Goal: Information Seeking & Learning: Find specific fact

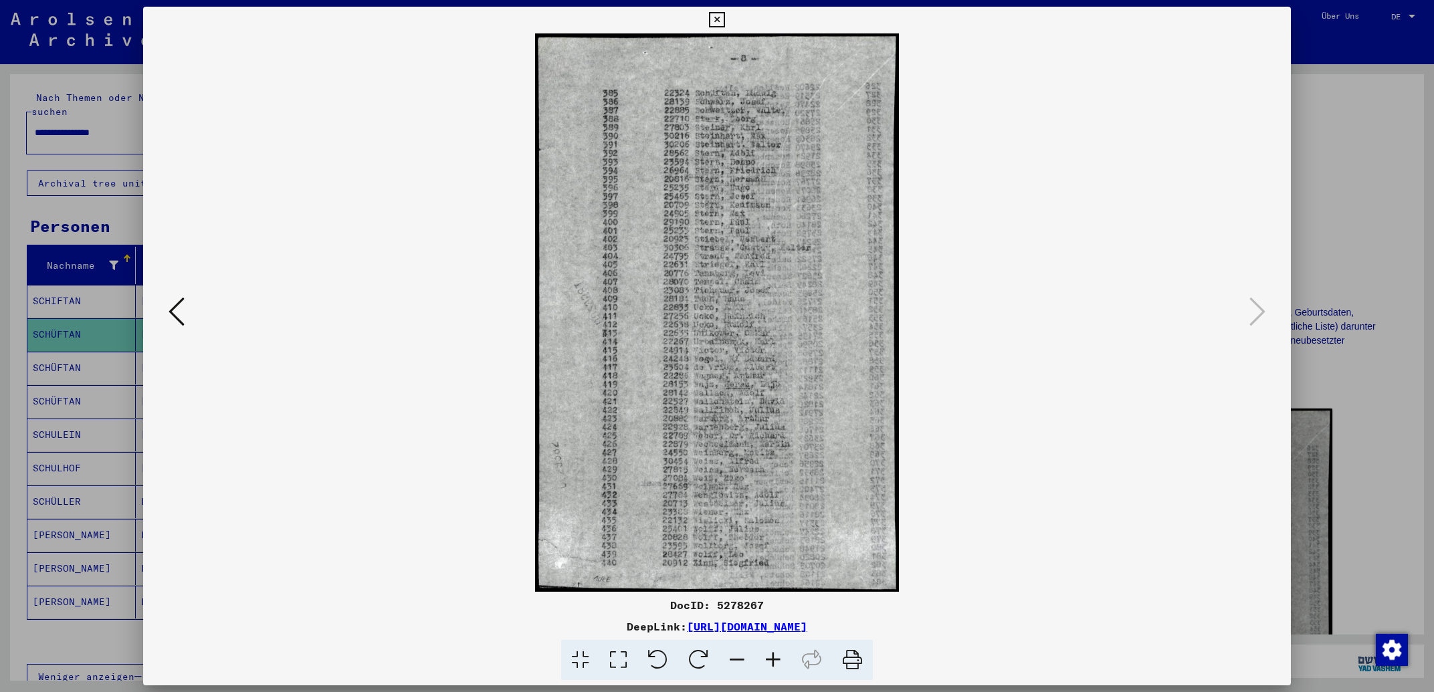
click at [724, 13] on icon at bounding box center [716, 20] width 15 height 16
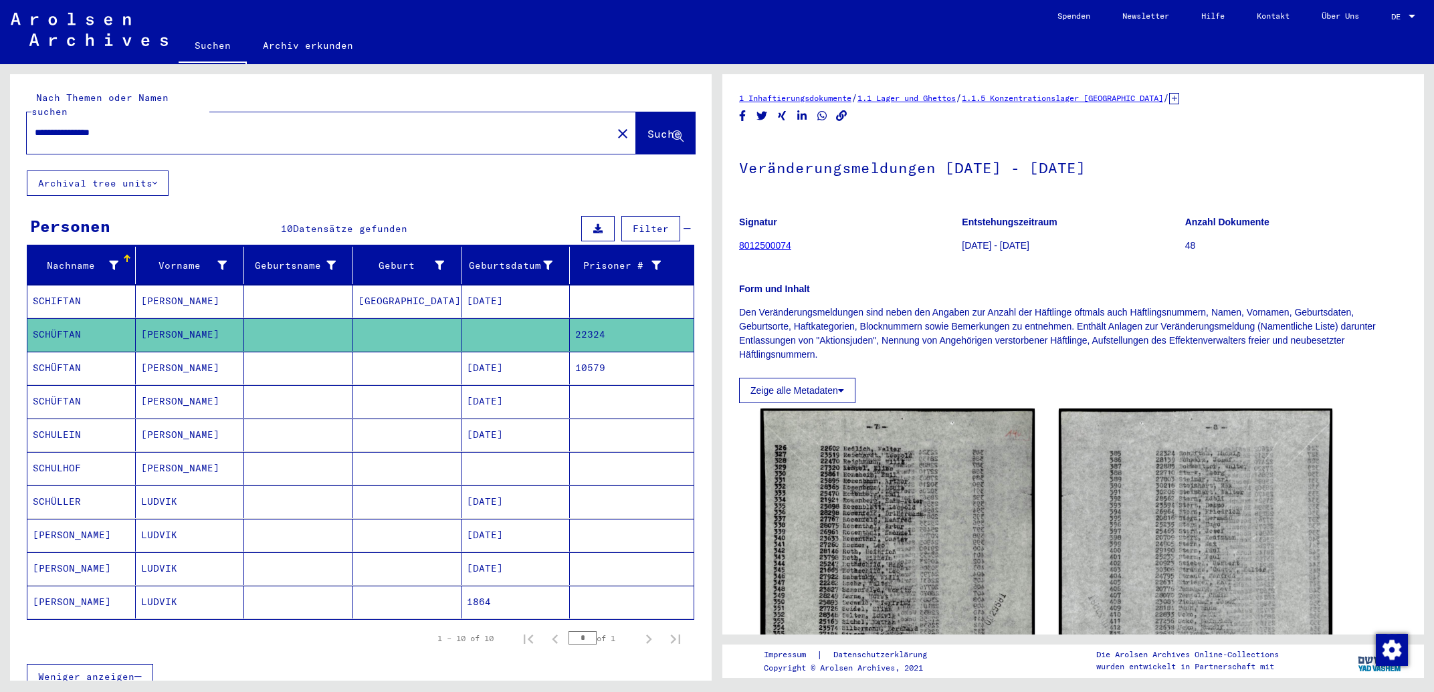
drag, startPoint x: 177, startPoint y: 116, endPoint x: 0, endPoint y: 104, distance: 177.1
click at [35, 126] on input "**********" at bounding box center [319, 133] width 569 height 14
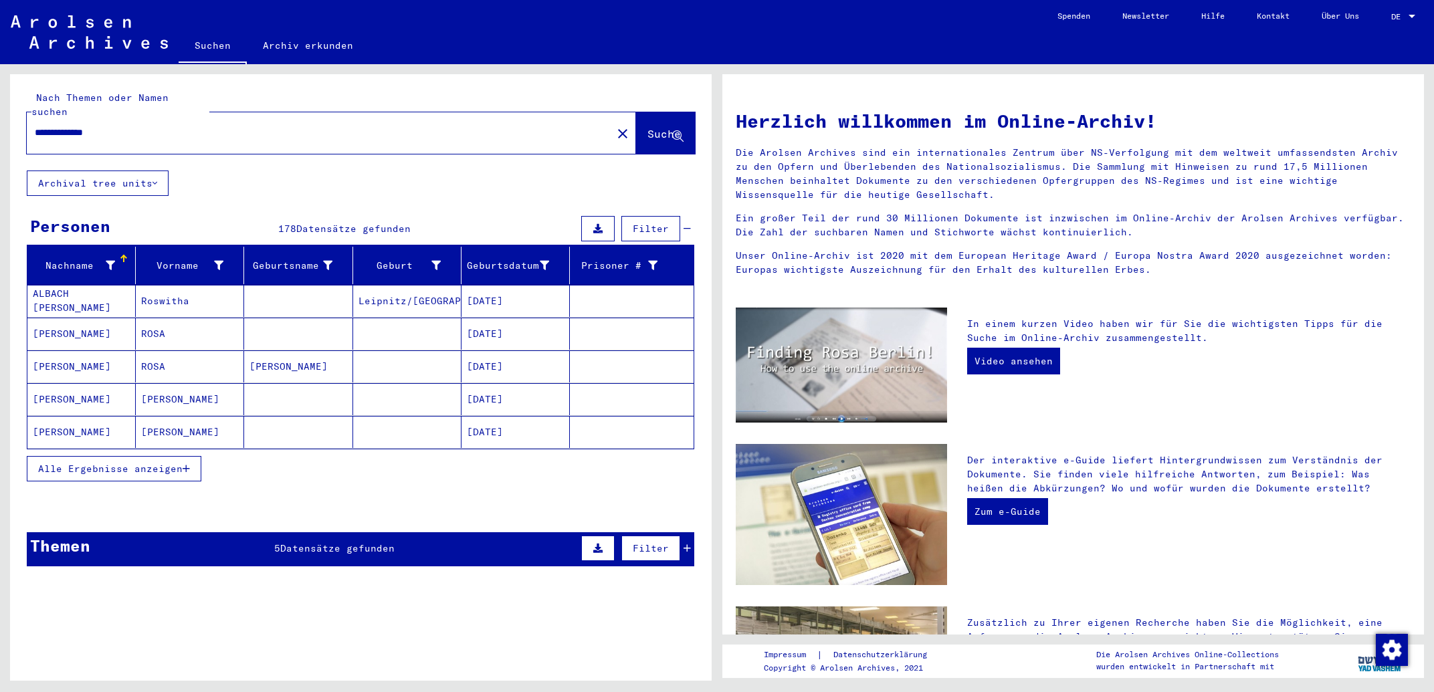
click at [166, 463] on span "Alle Ergebnisse anzeigen" at bounding box center [110, 469] width 144 height 12
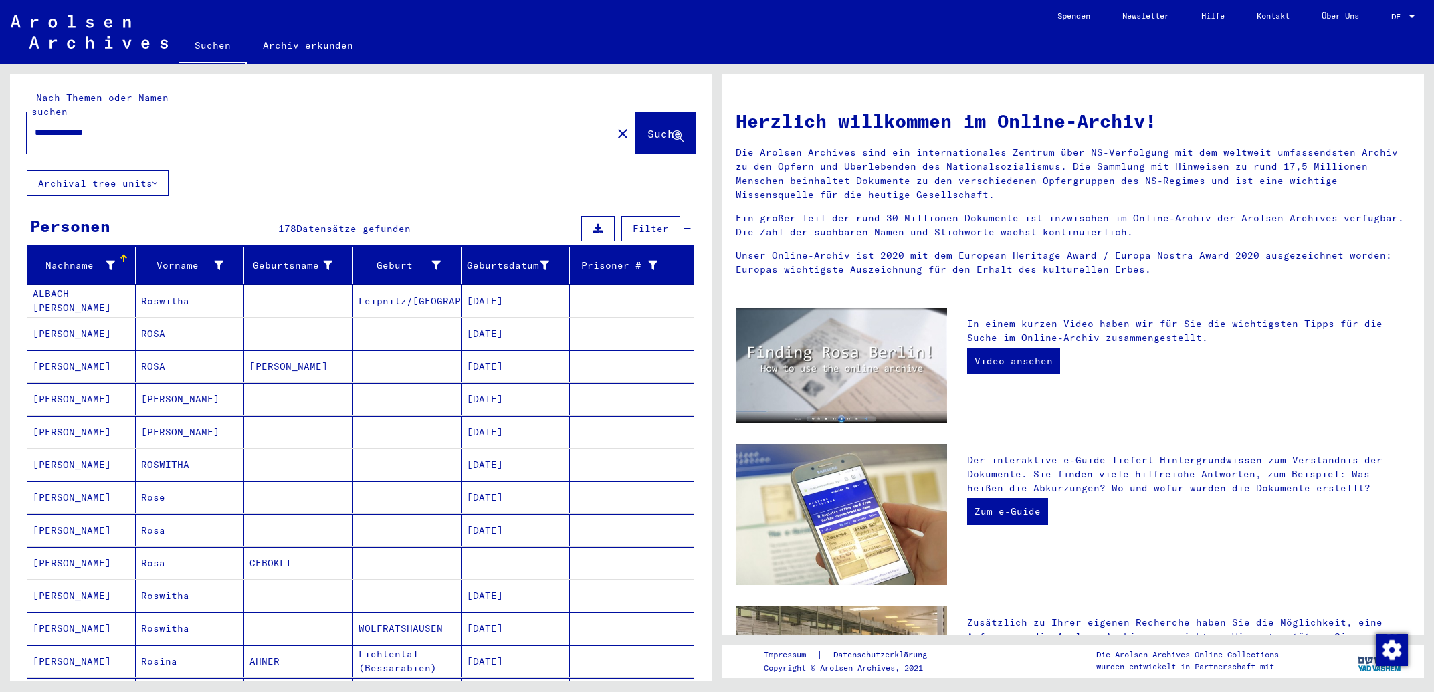
click at [149, 126] on input "**********" at bounding box center [315, 133] width 561 height 14
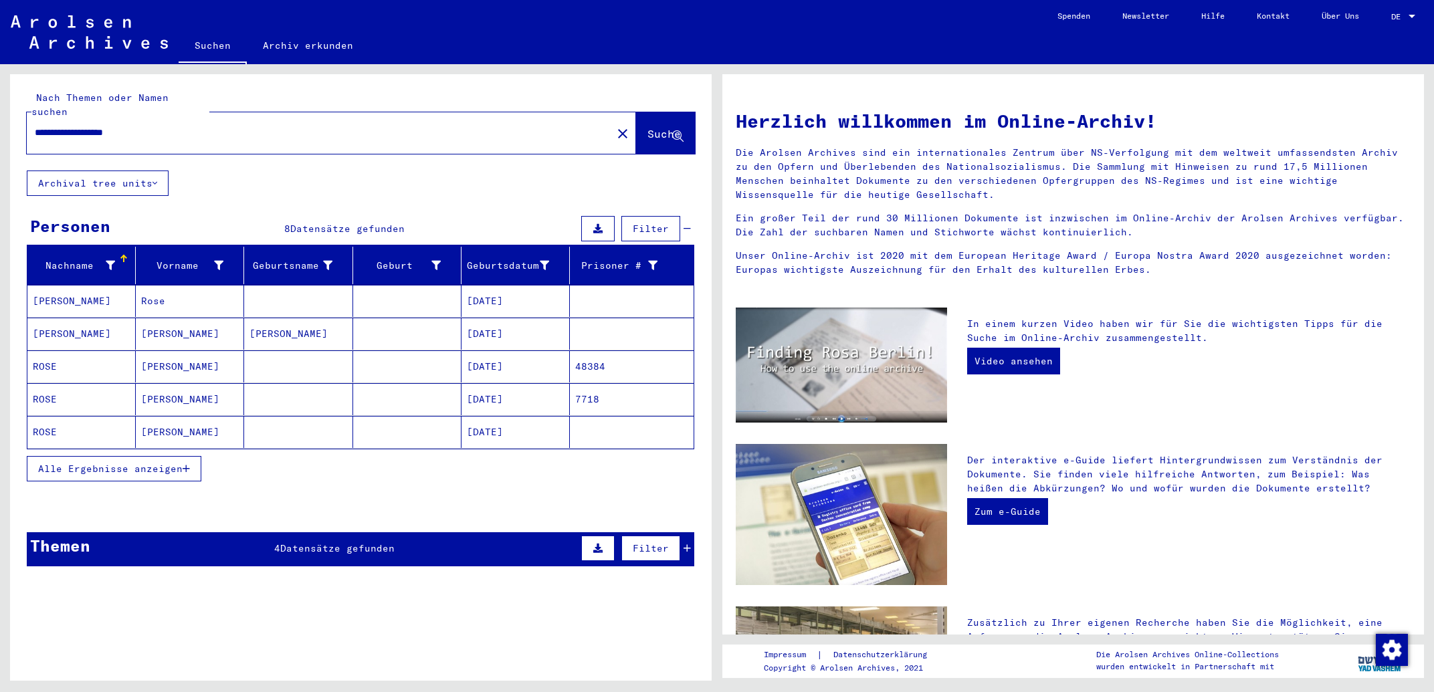
click at [182, 462] on button "Alle Ergebnisse anzeigen" at bounding box center [114, 468] width 175 height 25
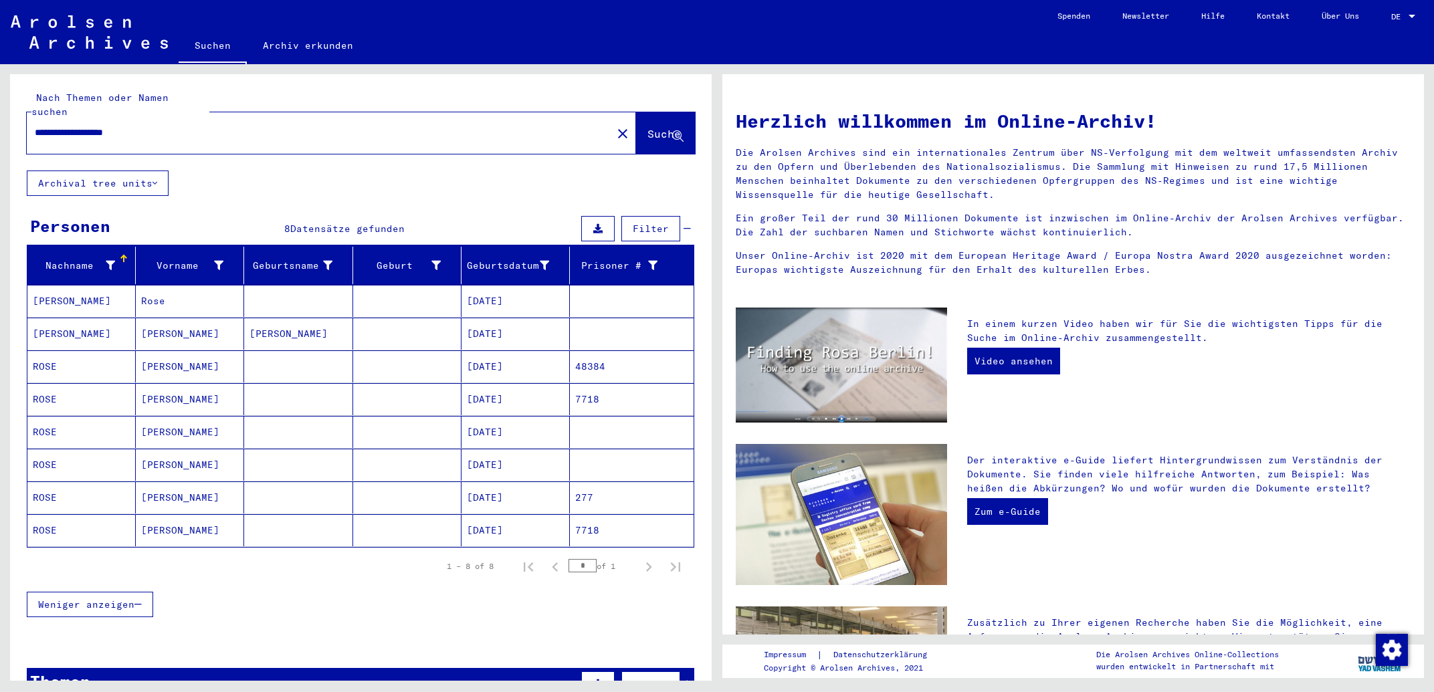
drag, startPoint x: 203, startPoint y: 119, endPoint x: 128, endPoint y: 118, distance: 74.9
click at [128, 126] on input "**********" at bounding box center [315, 133] width 561 height 14
type input "**********"
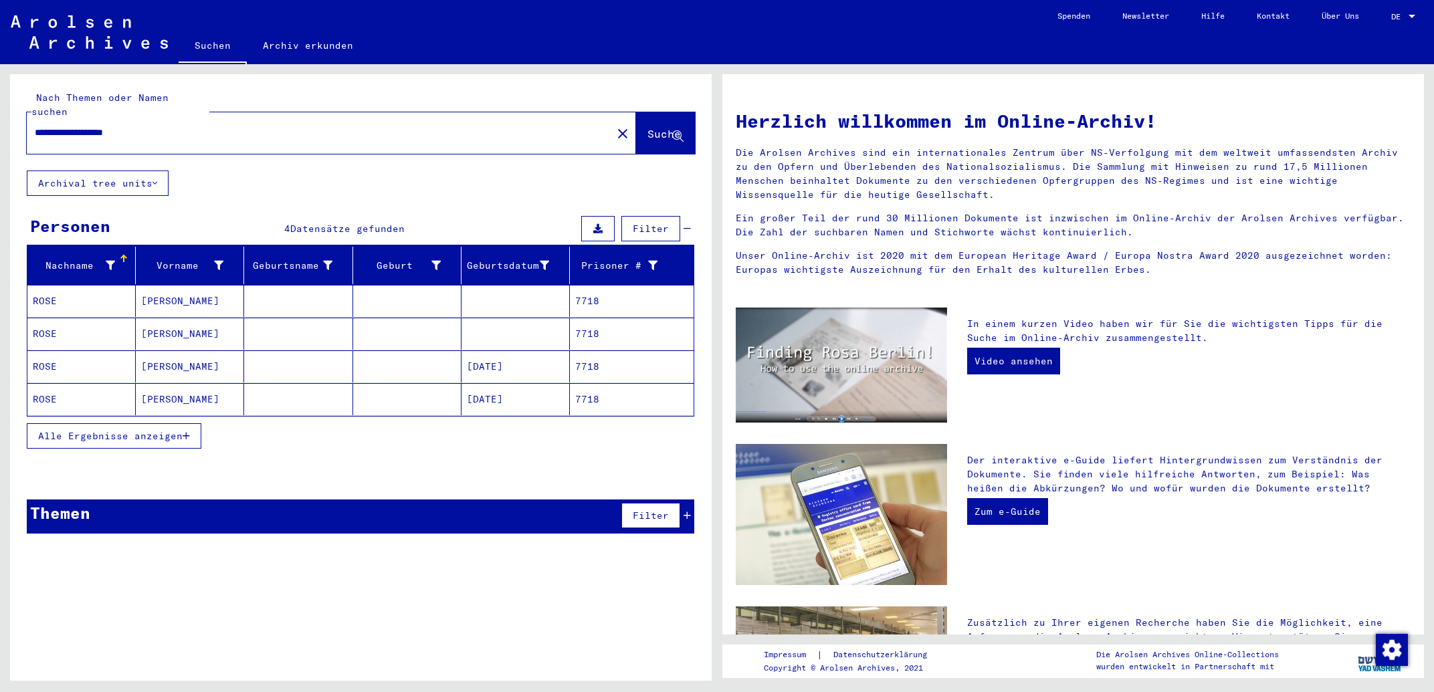
click at [162, 294] on mat-cell "[PERSON_NAME]" at bounding box center [190, 301] width 108 height 32
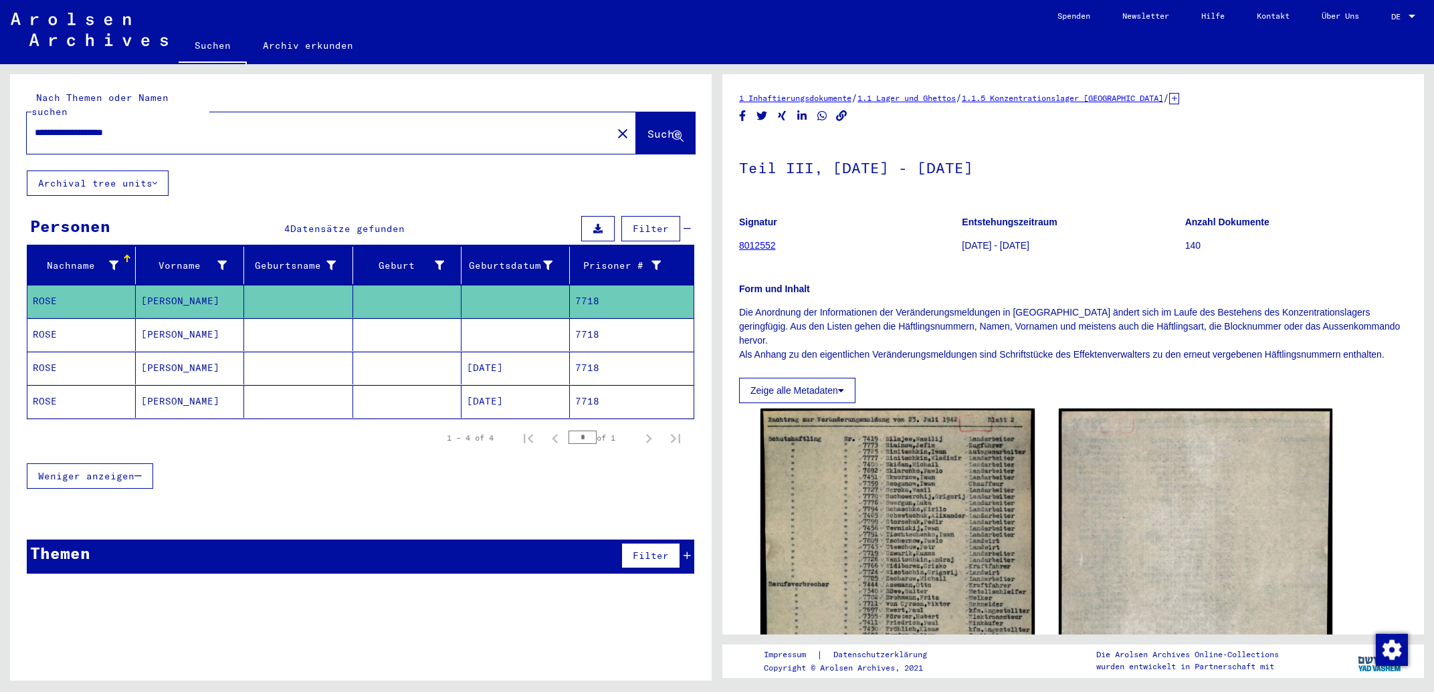
click at [518, 318] on mat-cell at bounding box center [516, 334] width 108 height 33
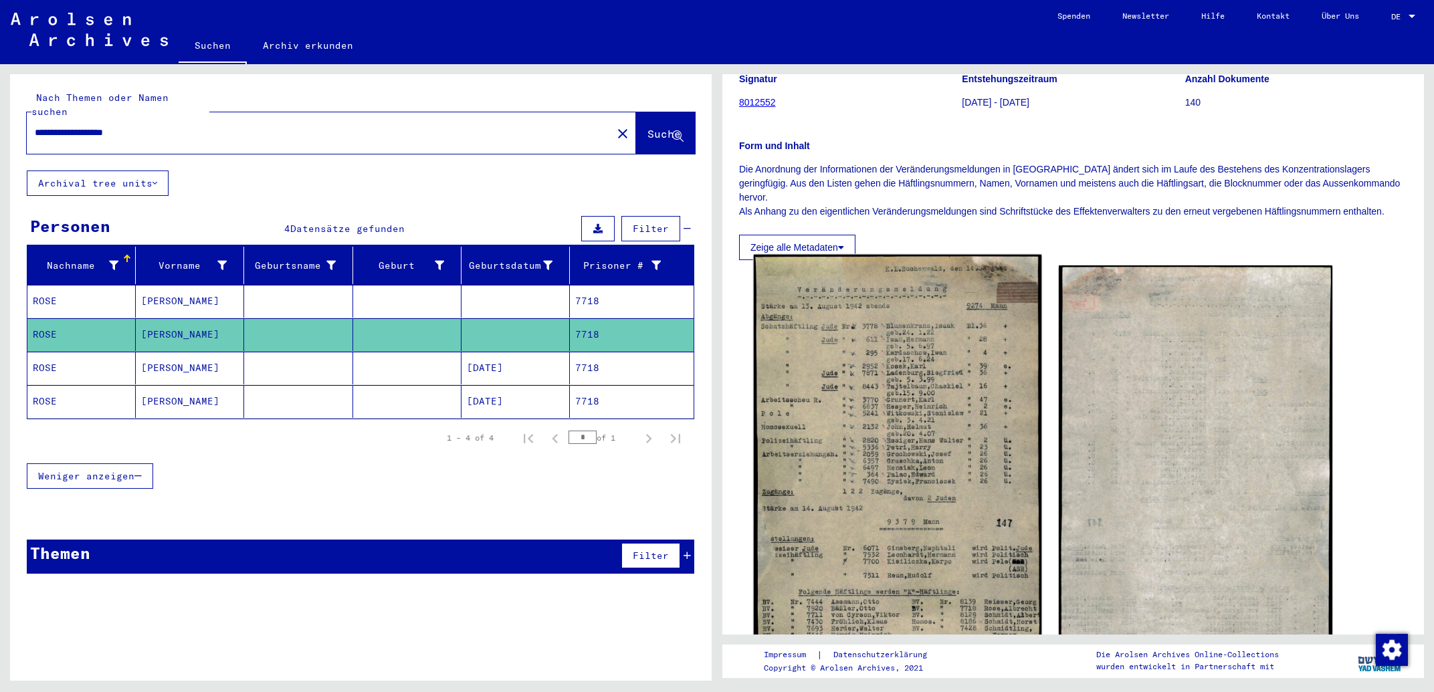
scroll to position [215, 0]
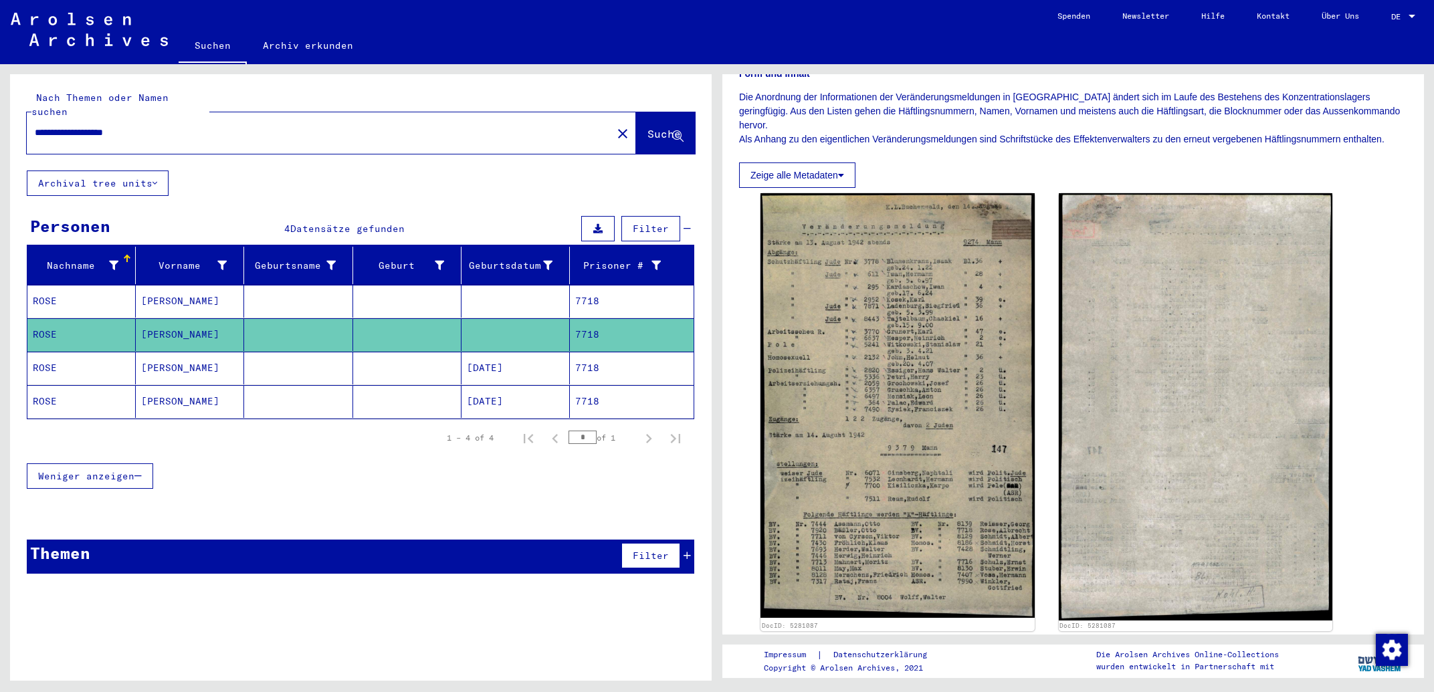
click at [602, 363] on mat-cell "7718" at bounding box center [632, 368] width 124 height 33
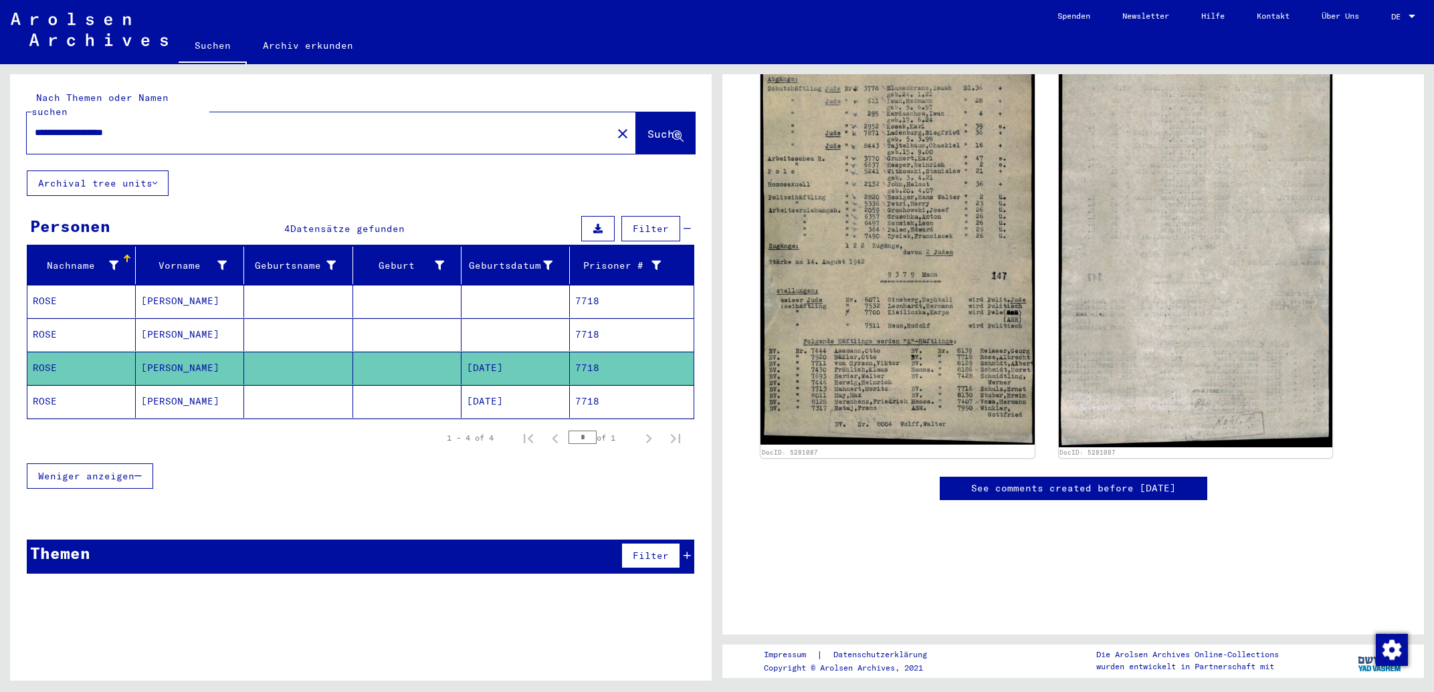
scroll to position [25, 0]
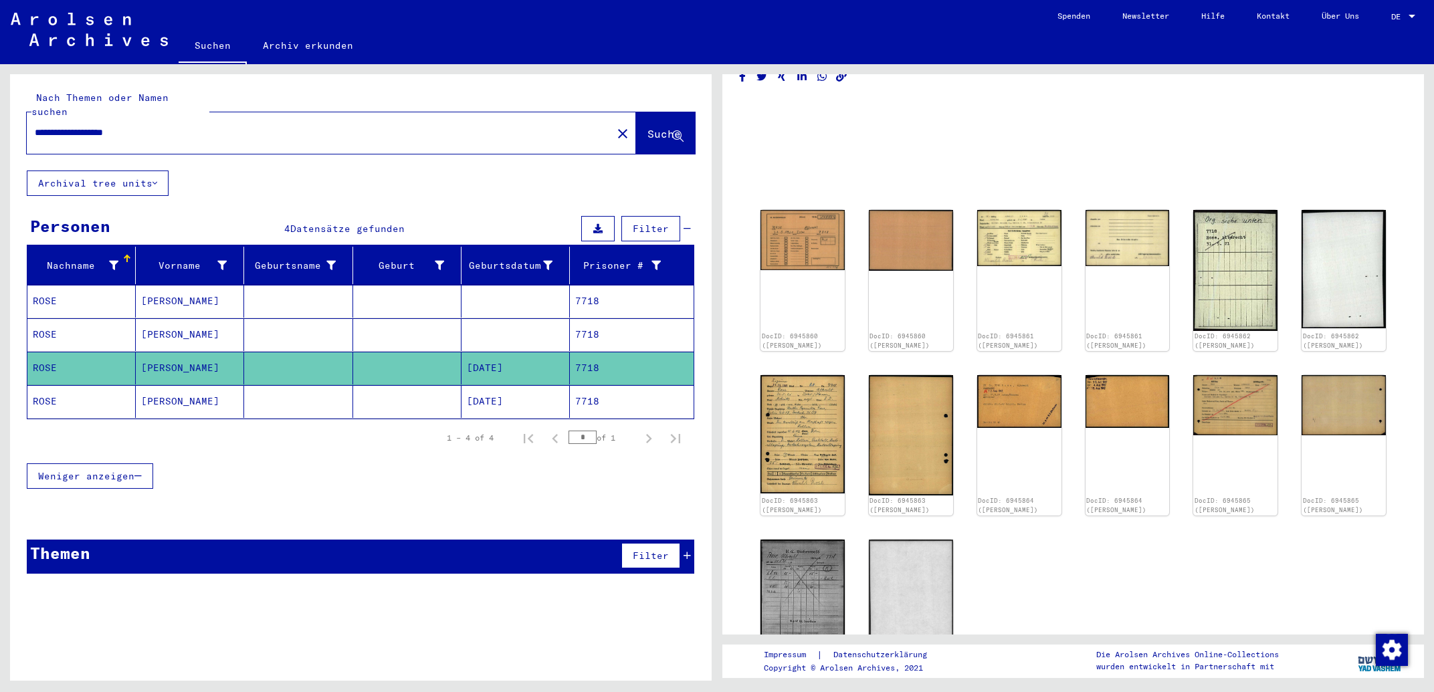
click at [601, 399] on mat-cell "7718" at bounding box center [632, 401] width 124 height 33
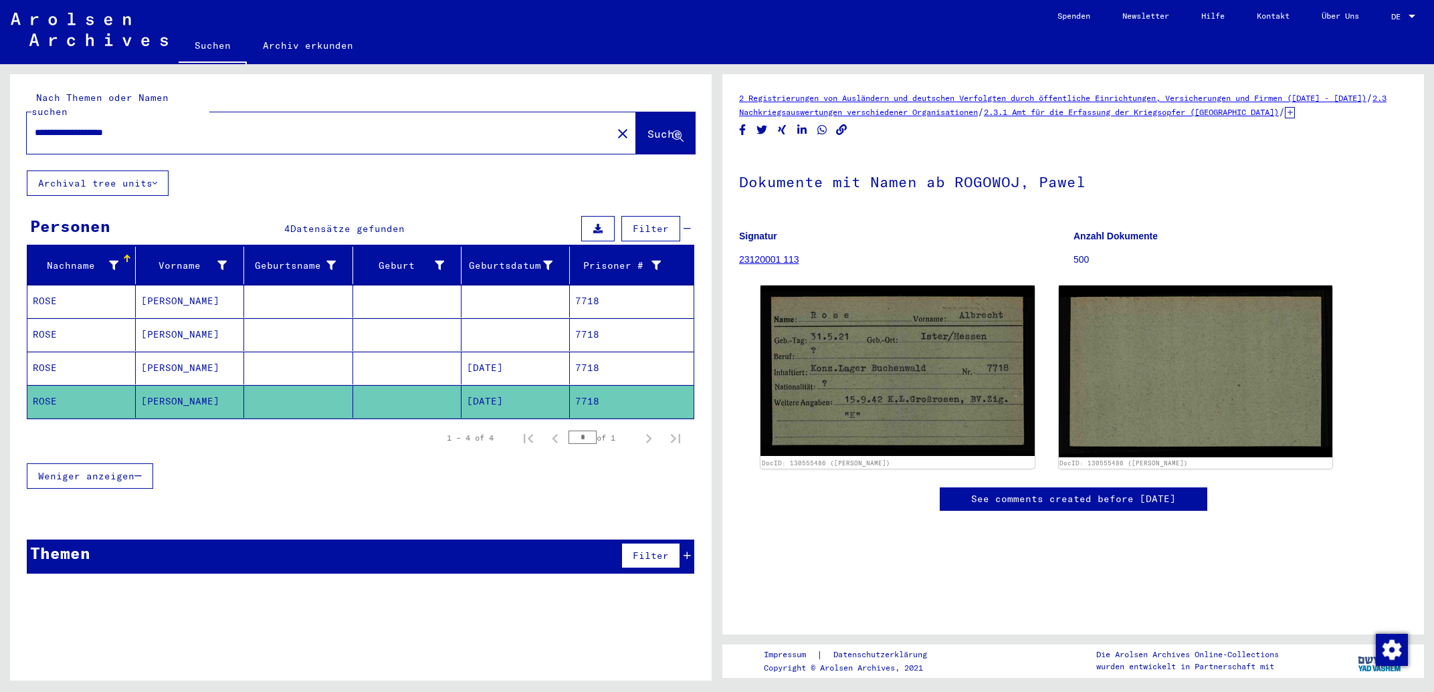
click at [597, 357] on mat-cell "7718" at bounding box center [632, 368] width 124 height 33
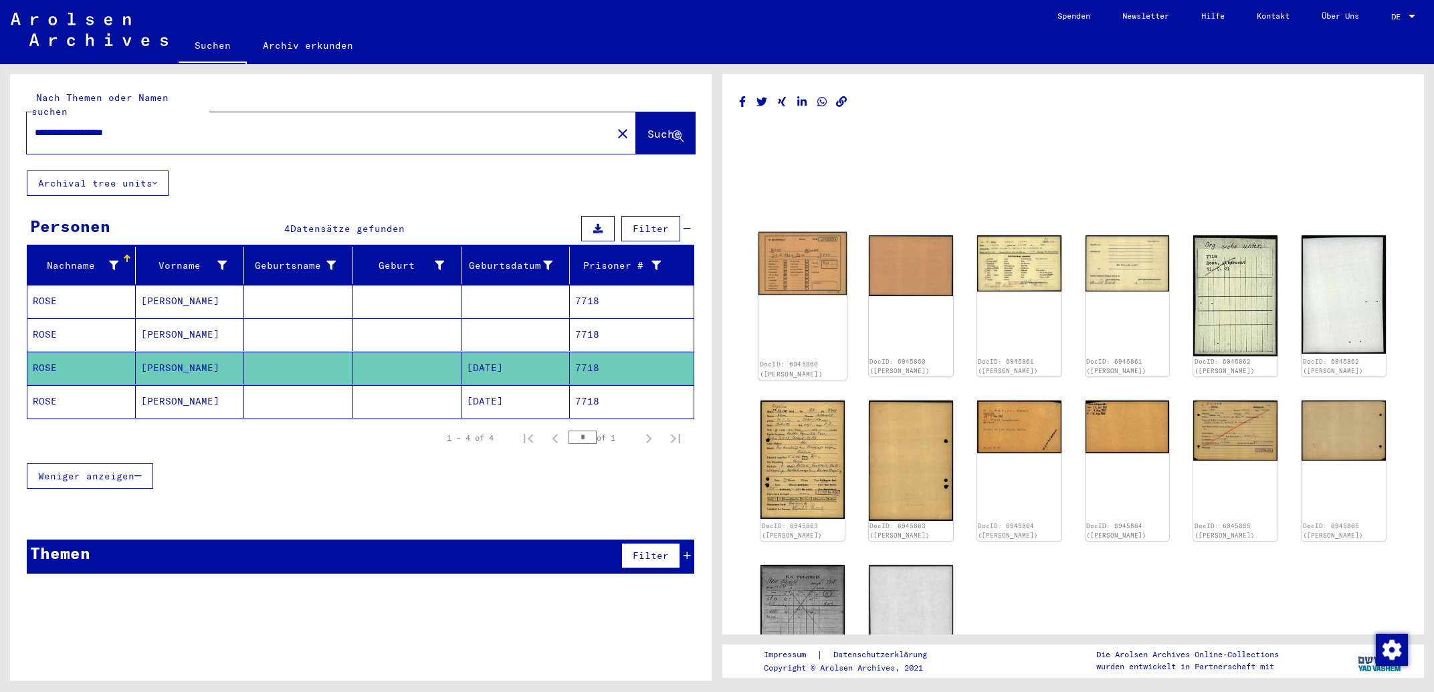
click at [792, 284] on img at bounding box center [803, 263] width 88 height 63
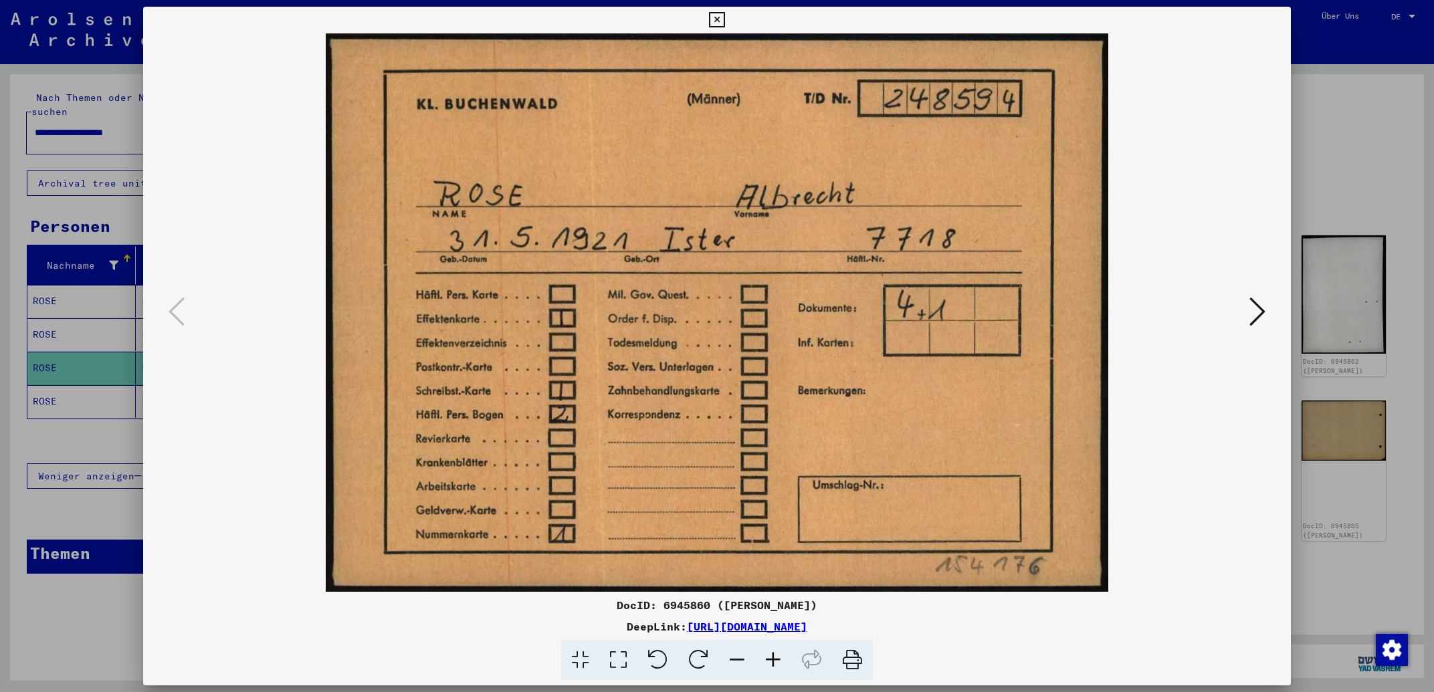
click at [1255, 316] on icon at bounding box center [1258, 312] width 16 height 32
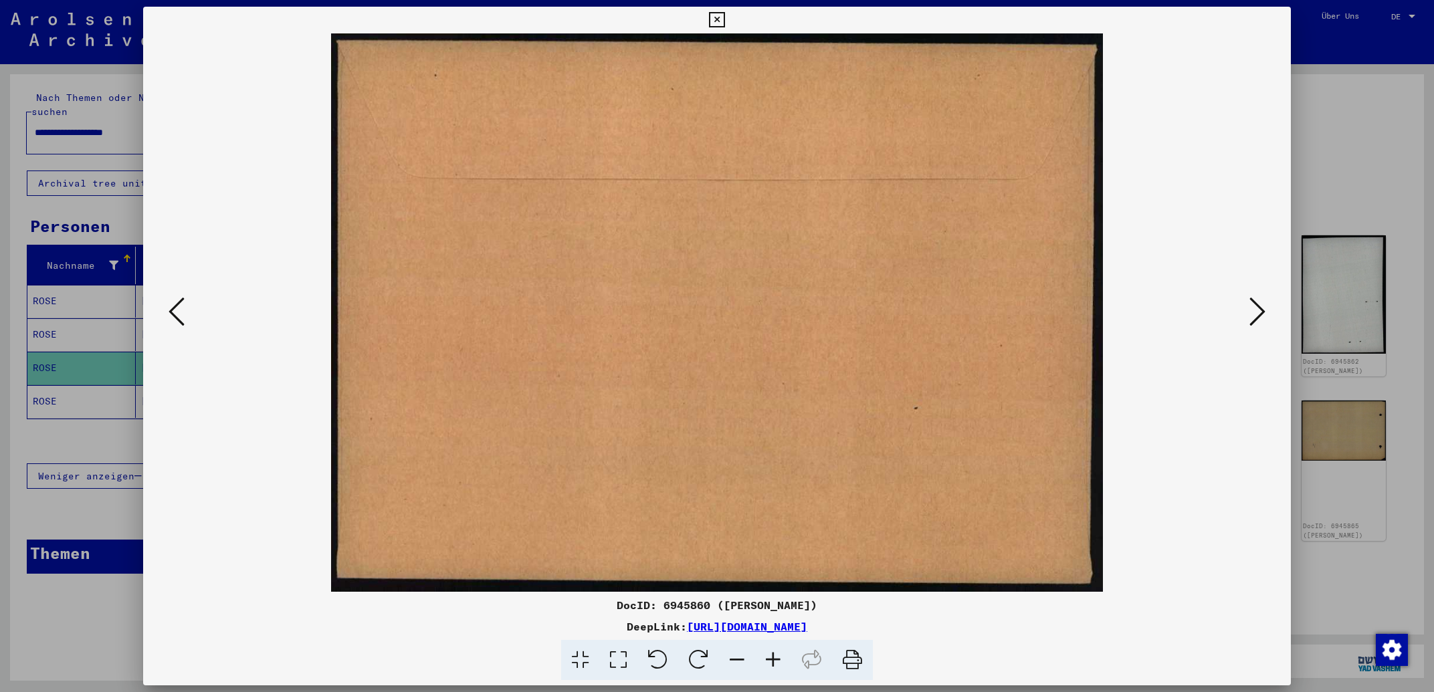
click at [1255, 316] on icon at bounding box center [1258, 312] width 16 height 32
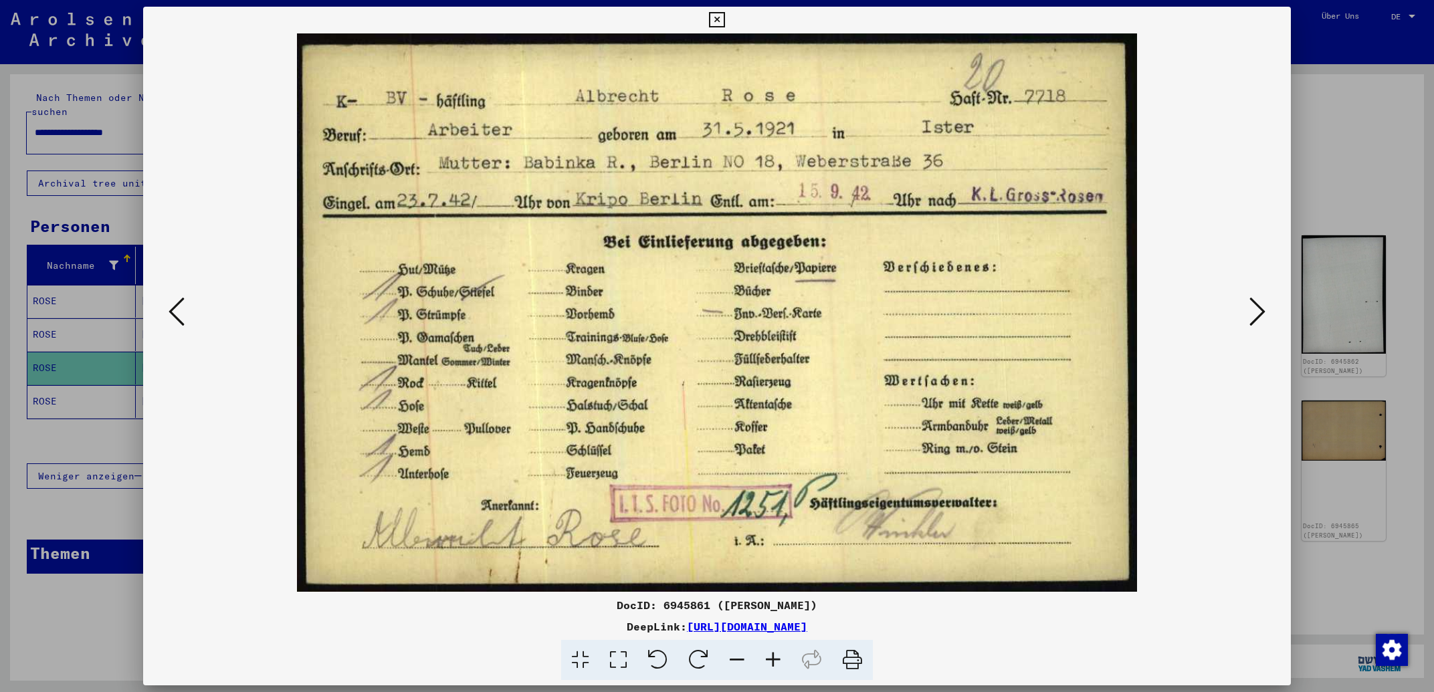
click at [1255, 316] on icon at bounding box center [1258, 312] width 16 height 32
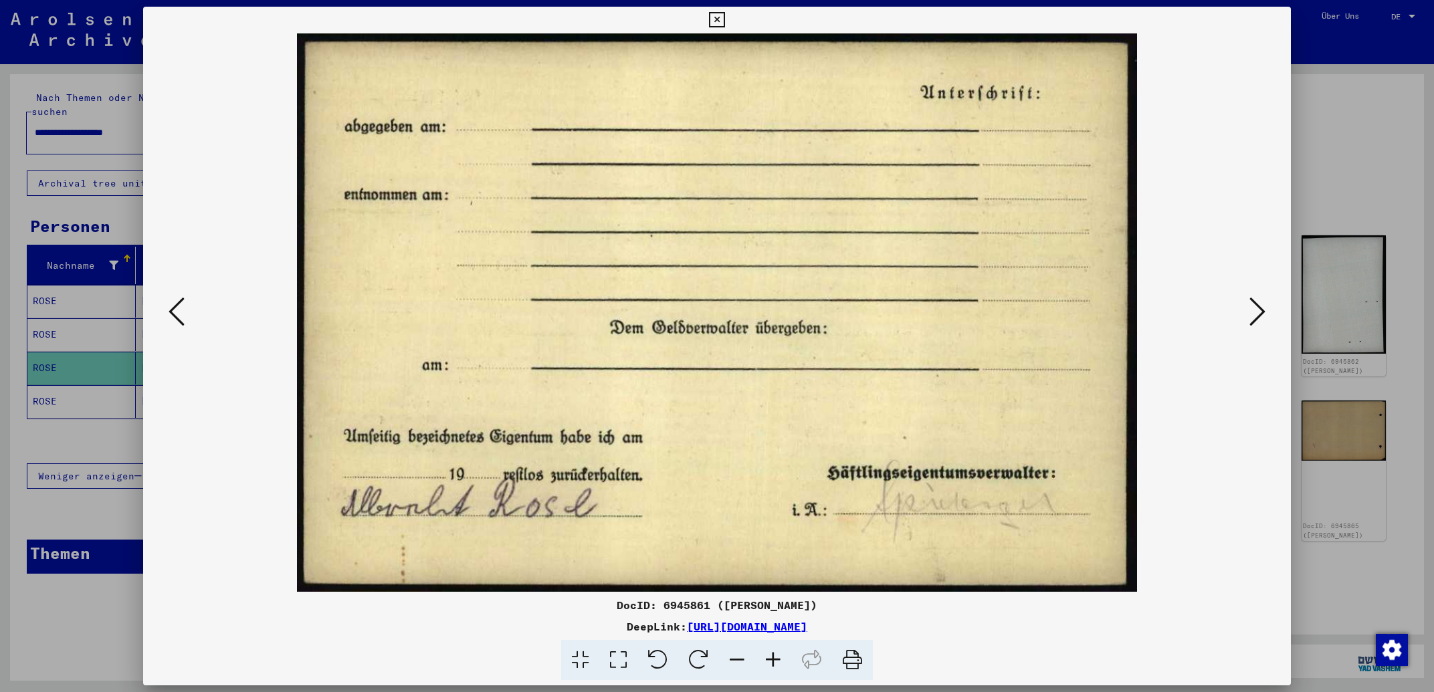
click at [1255, 316] on icon at bounding box center [1258, 312] width 16 height 32
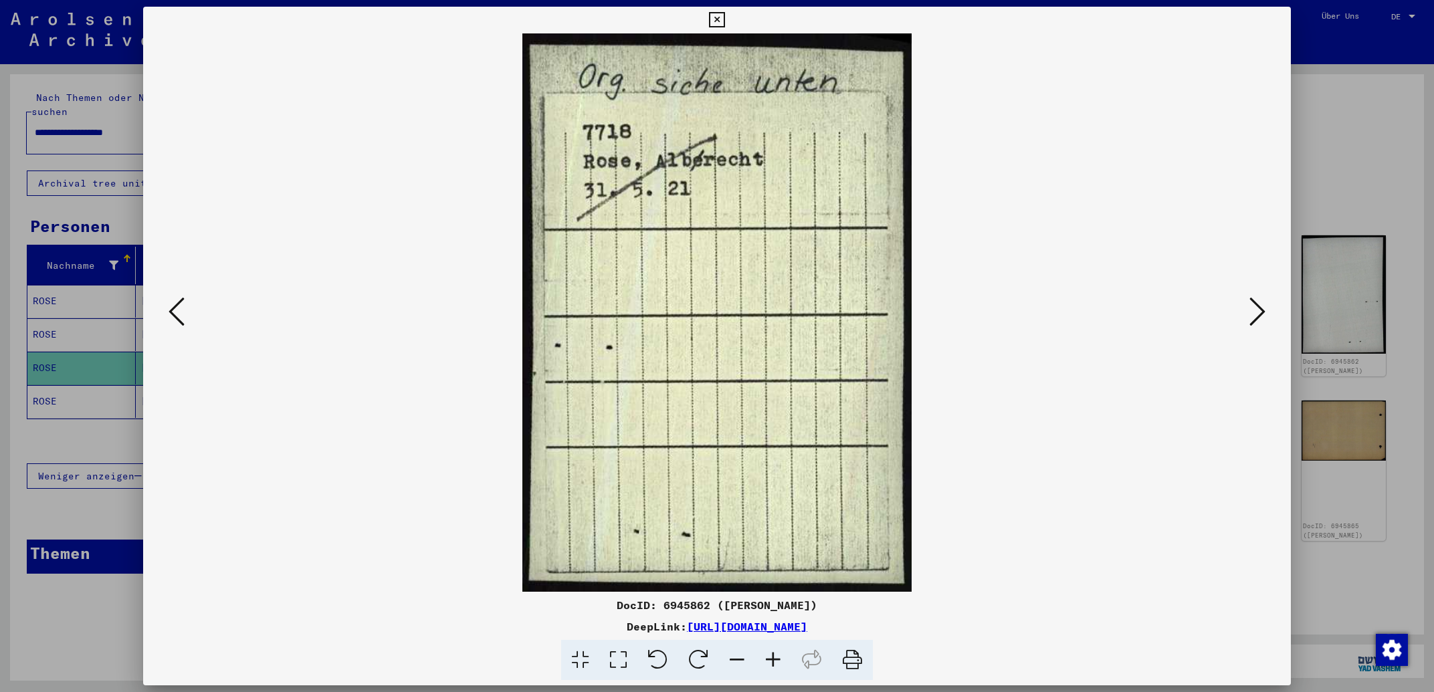
click at [1255, 316] on icon at bounding box center [1258, 312] width 16 height 32
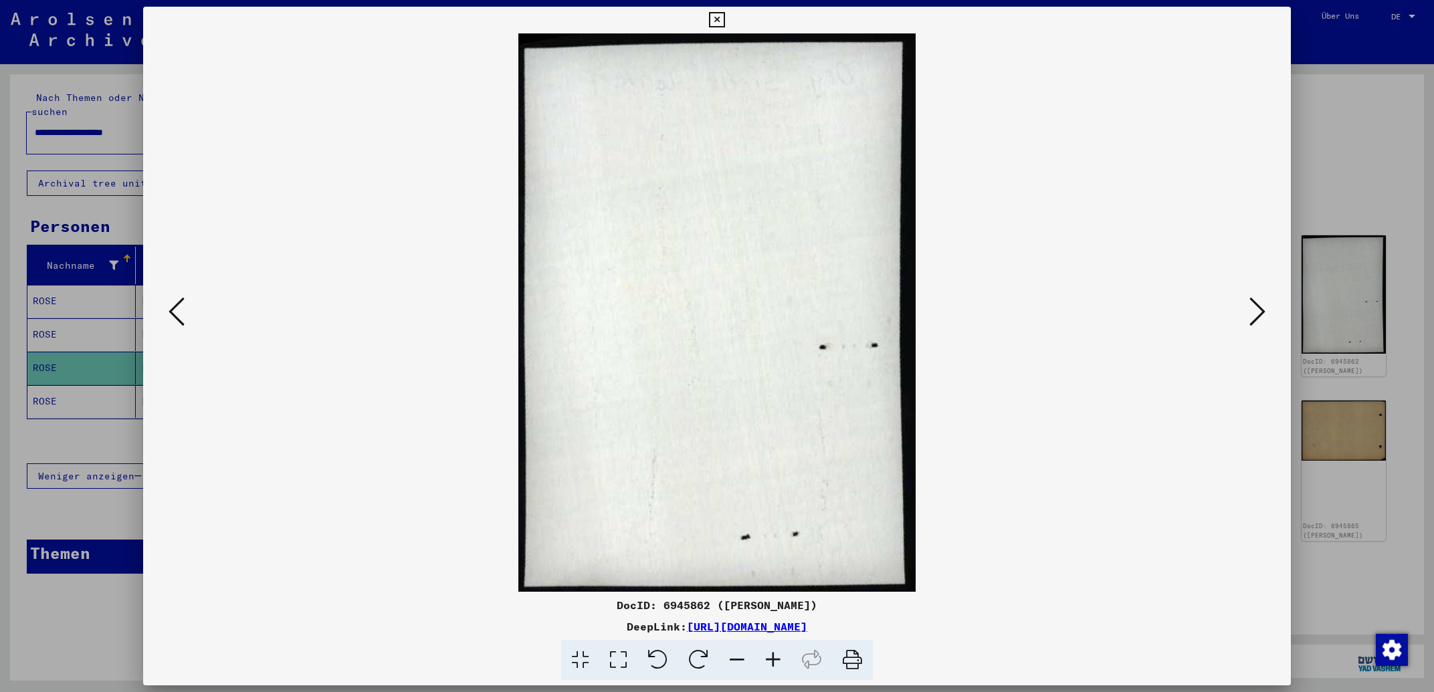
click at [1255, 316] on icon at bounding box center [1258, 312] width 16 height 32
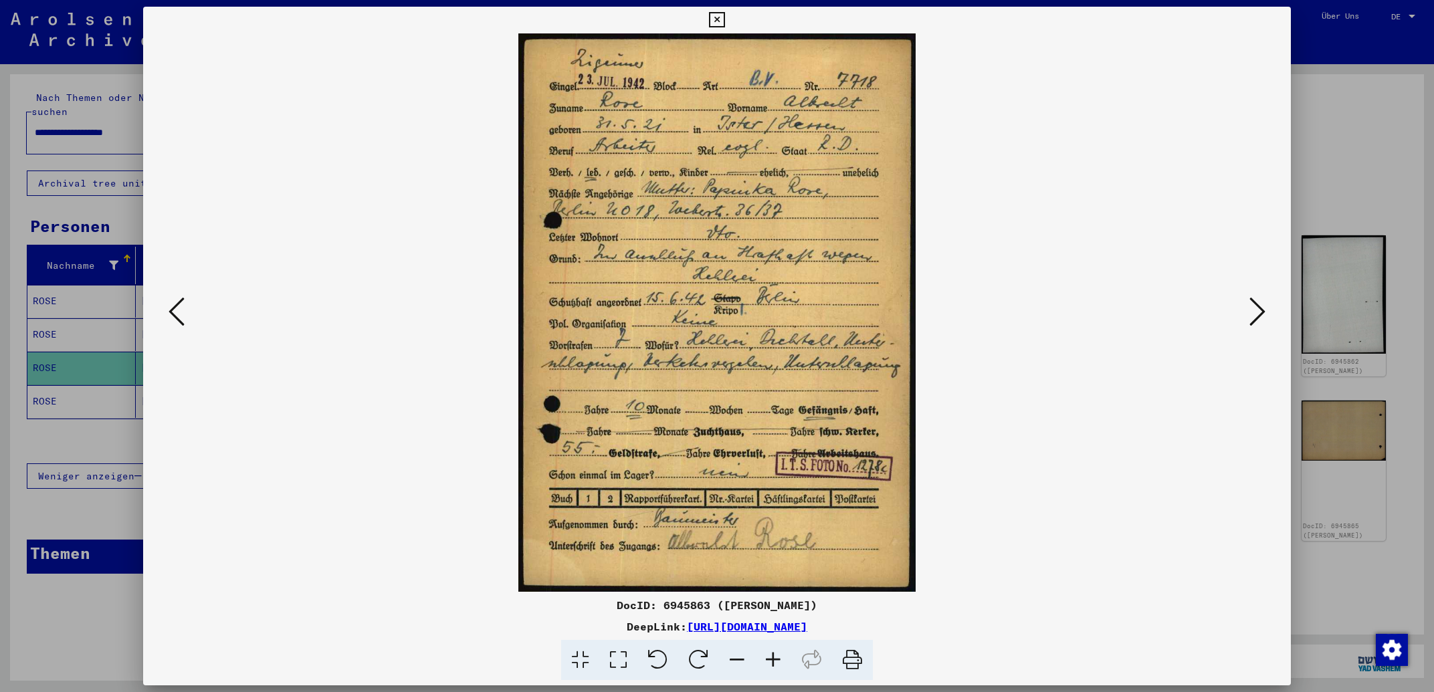
click at [1252, 303] on icon at bounding box center [1258, 312] width 16 height 32
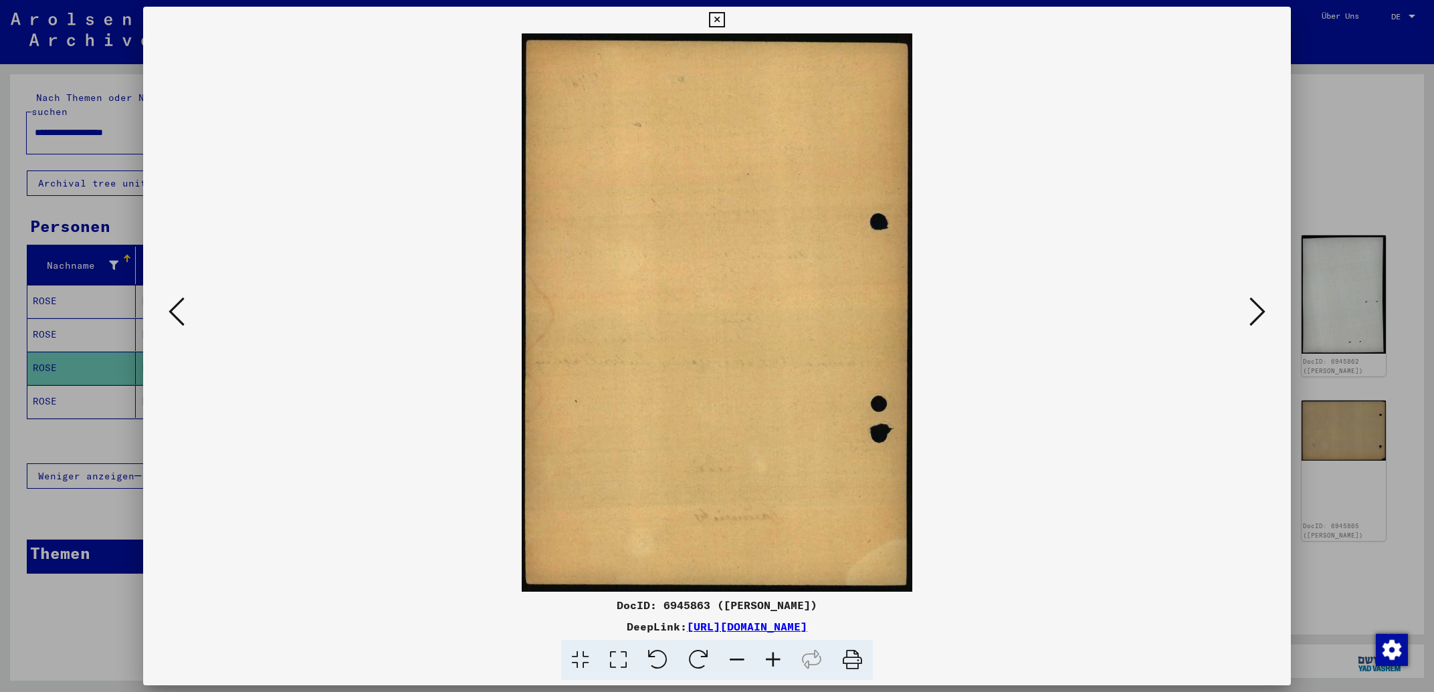
click at [1252, 303] on icon at bounding box center [1258, 312] width 16 height 32
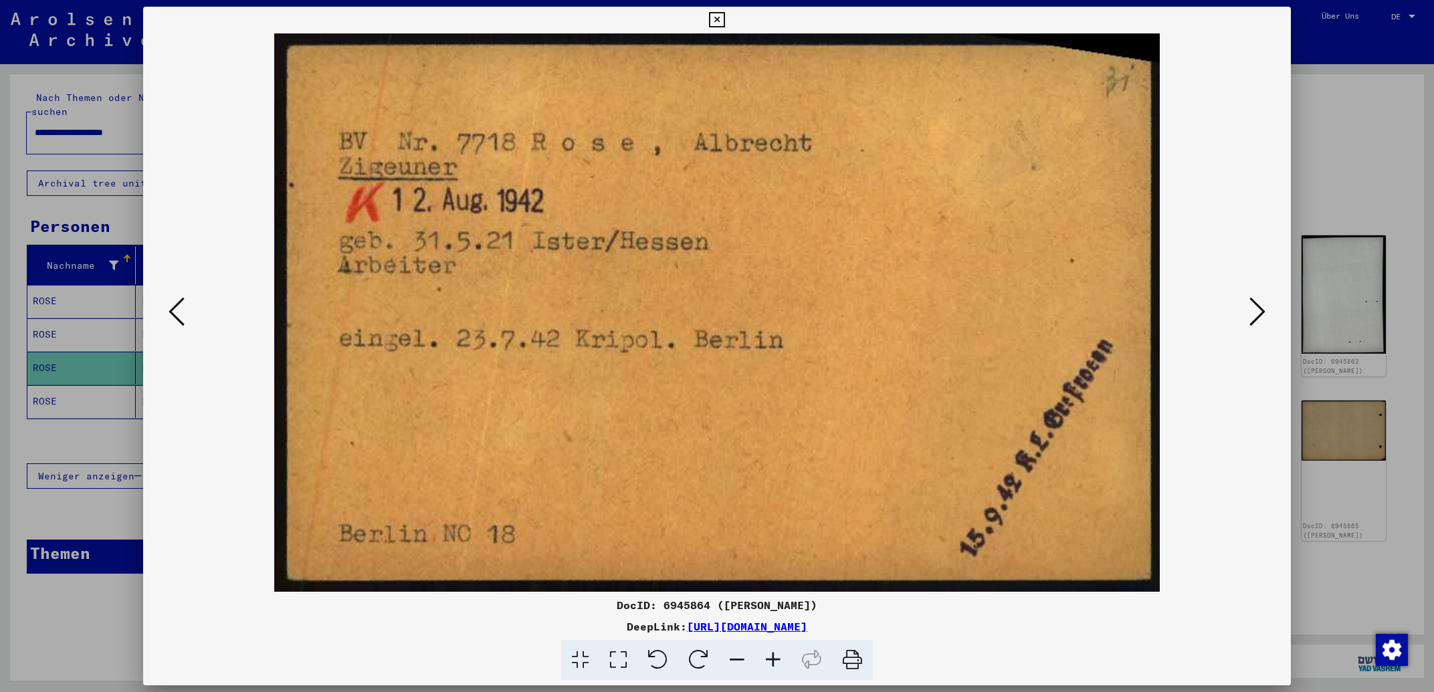
click at [1254, 316] on icon at bounding box center [1258, 312] width 16 height 32
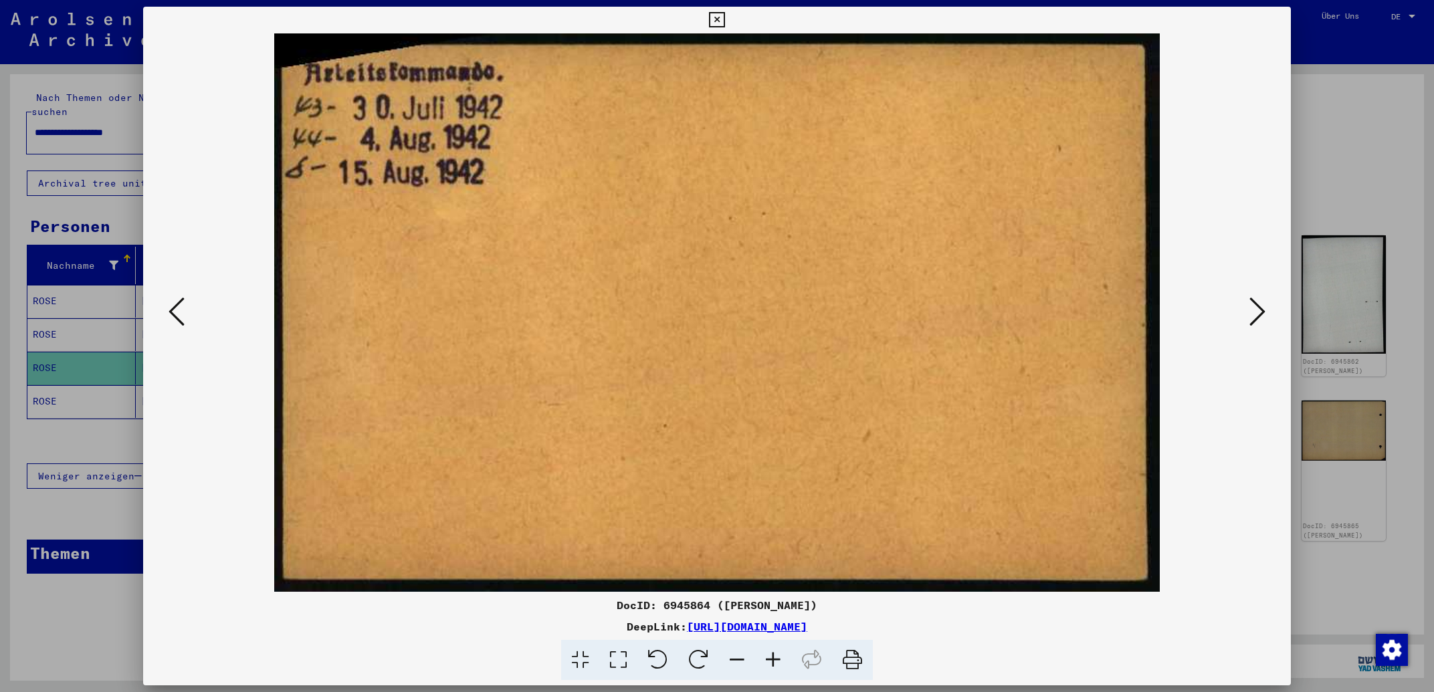
click at [1254, 316] on icon at bounding box center [1258, 312] width 16 height 32
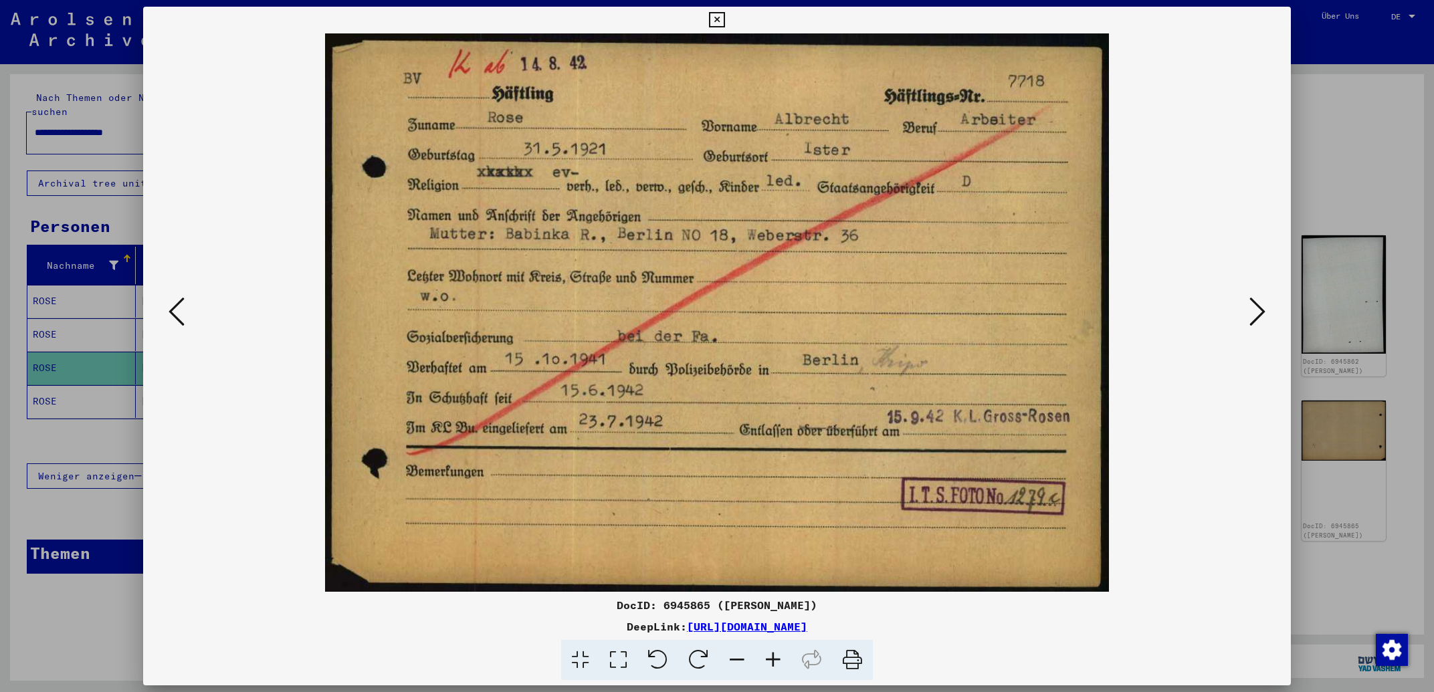
click at [1254, 316] on icon at bounding box center [1258, 312] width 16 height 32
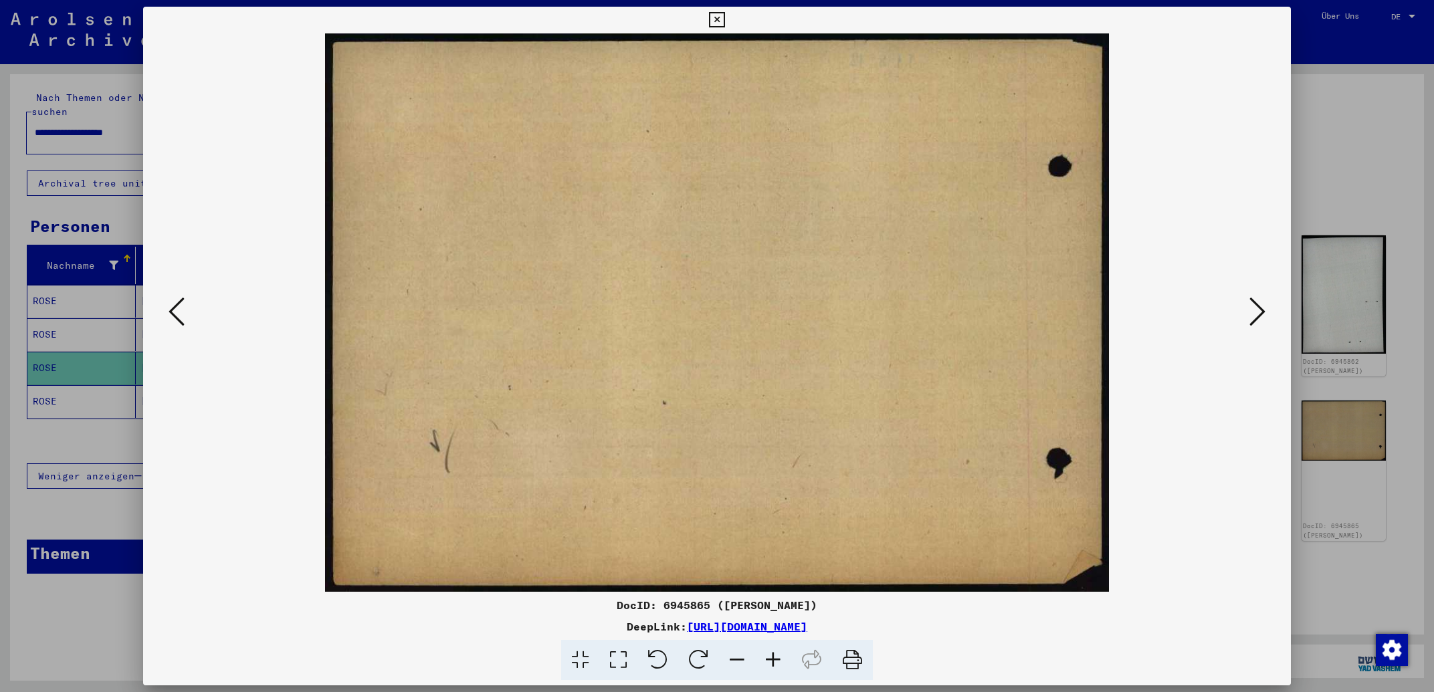
click at [1254, 316] on icon at bounding box center [1258, 312] width 16 height 32
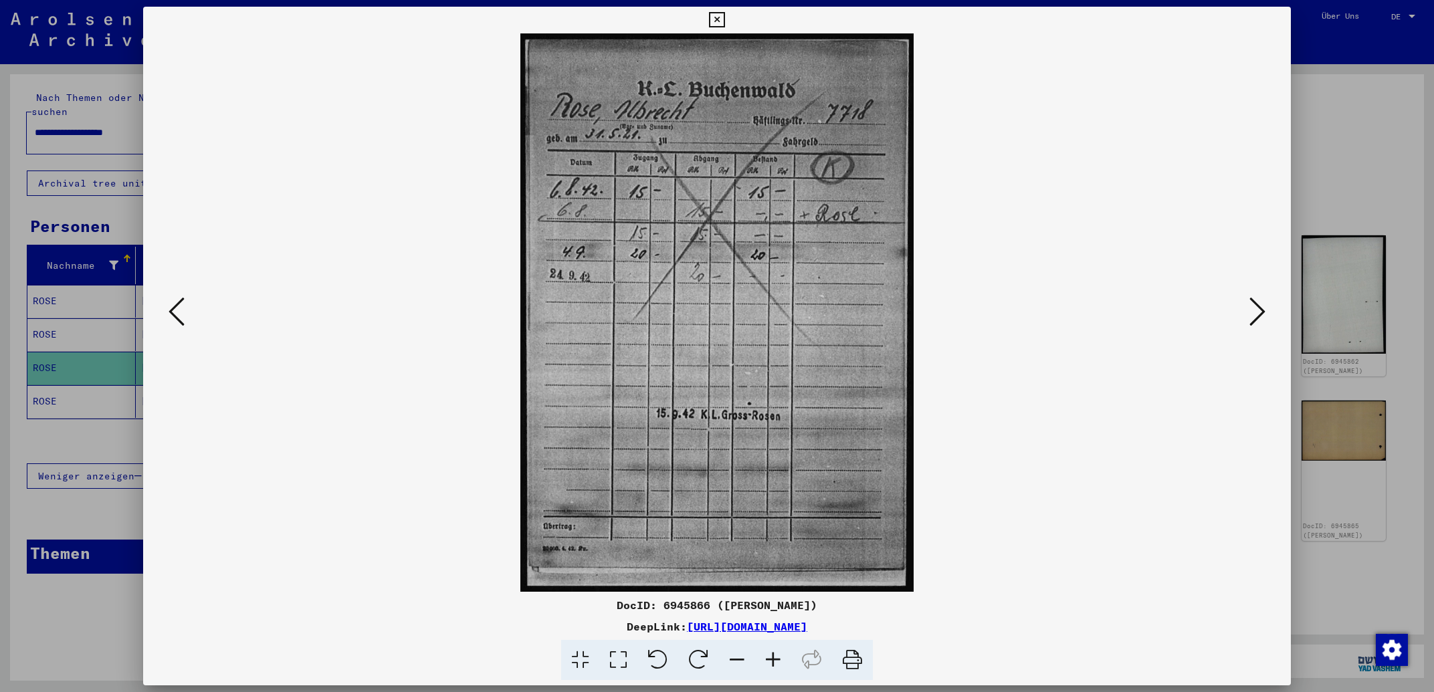
click at [1254, 316] on icon at bounding box center [1258, 312] width 16 height 32
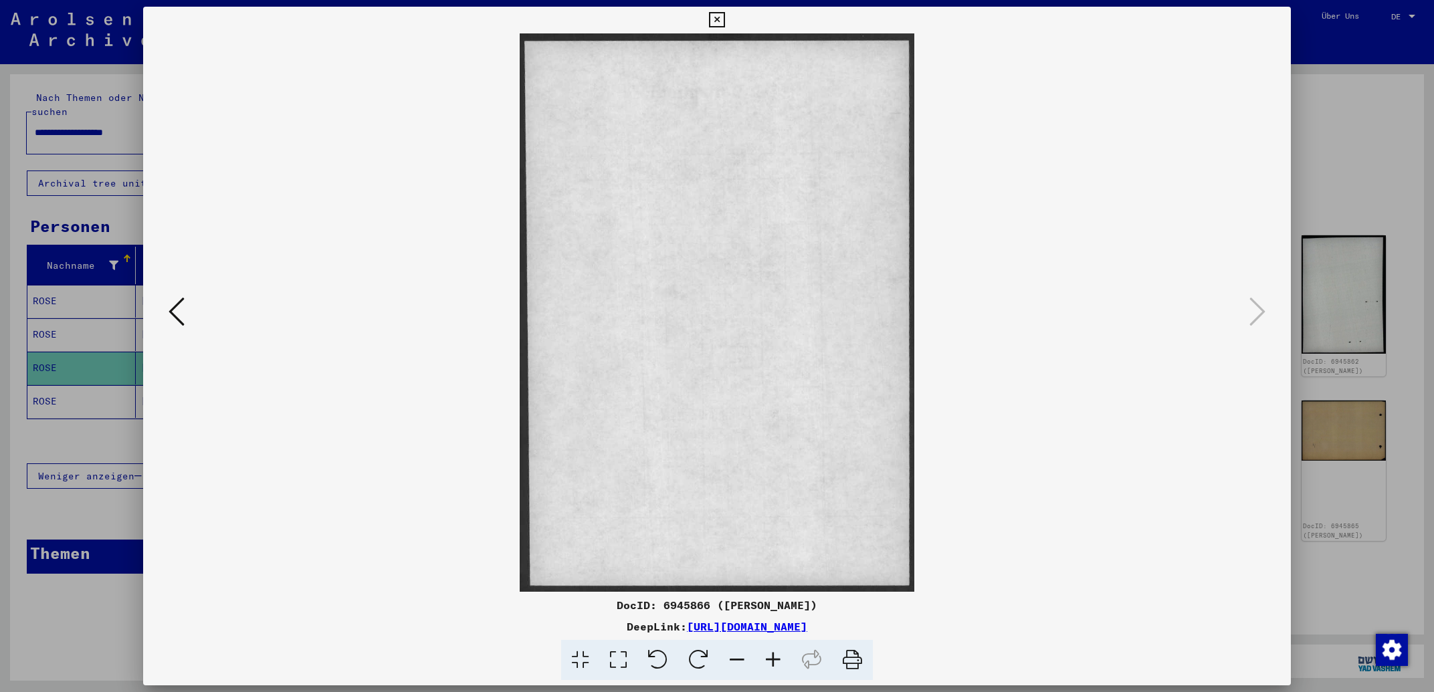
click at [171, 318] on icon at bounding box center [177, 312] width 16 height 32
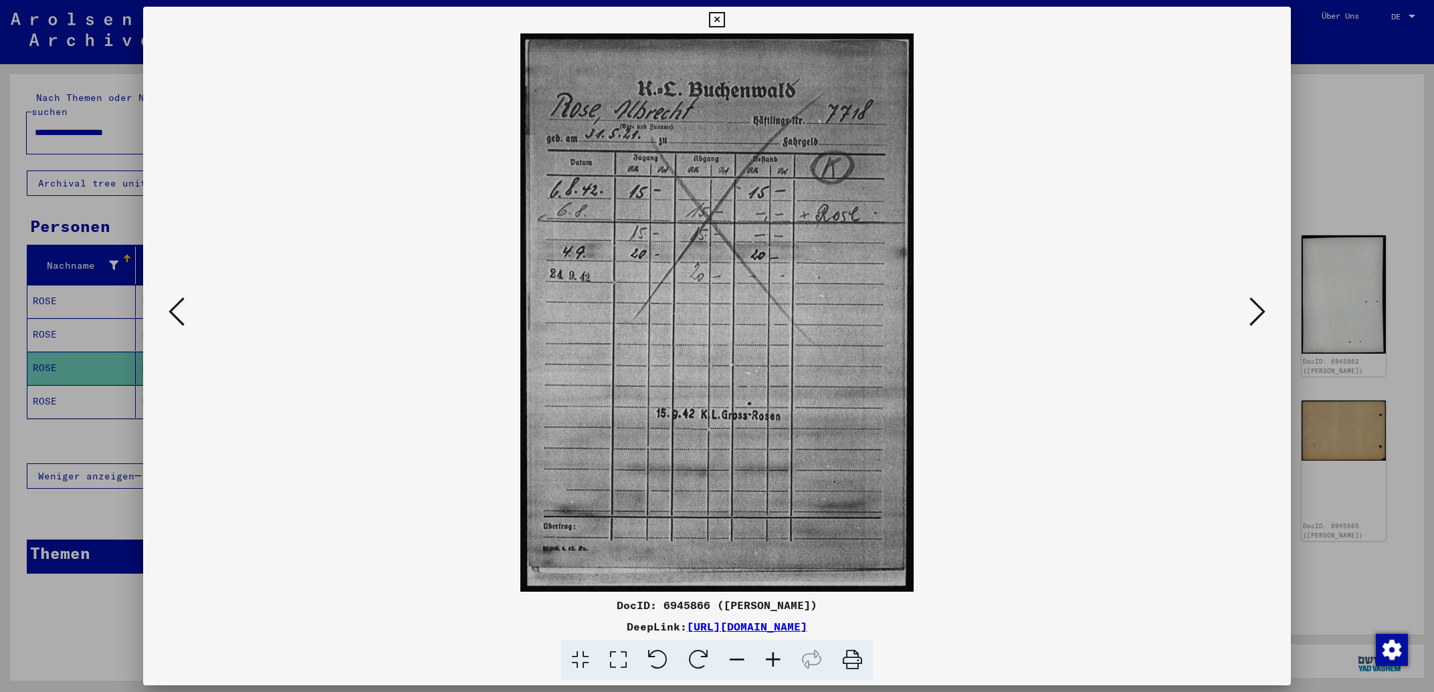
click at [171, 318] on icon at bounding box center [177, 312] width 16 height 32
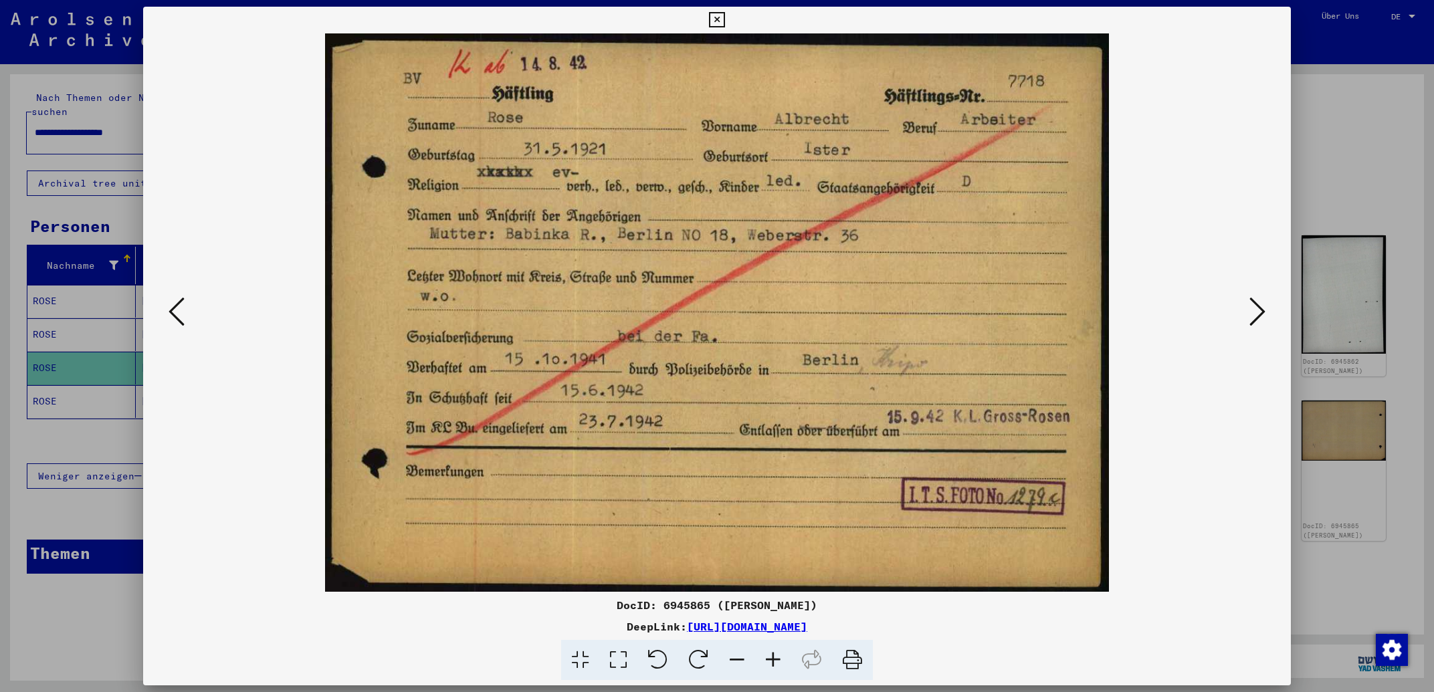
click at [171, 318] on icon at bounding box center [177, 312] width 16 height 32
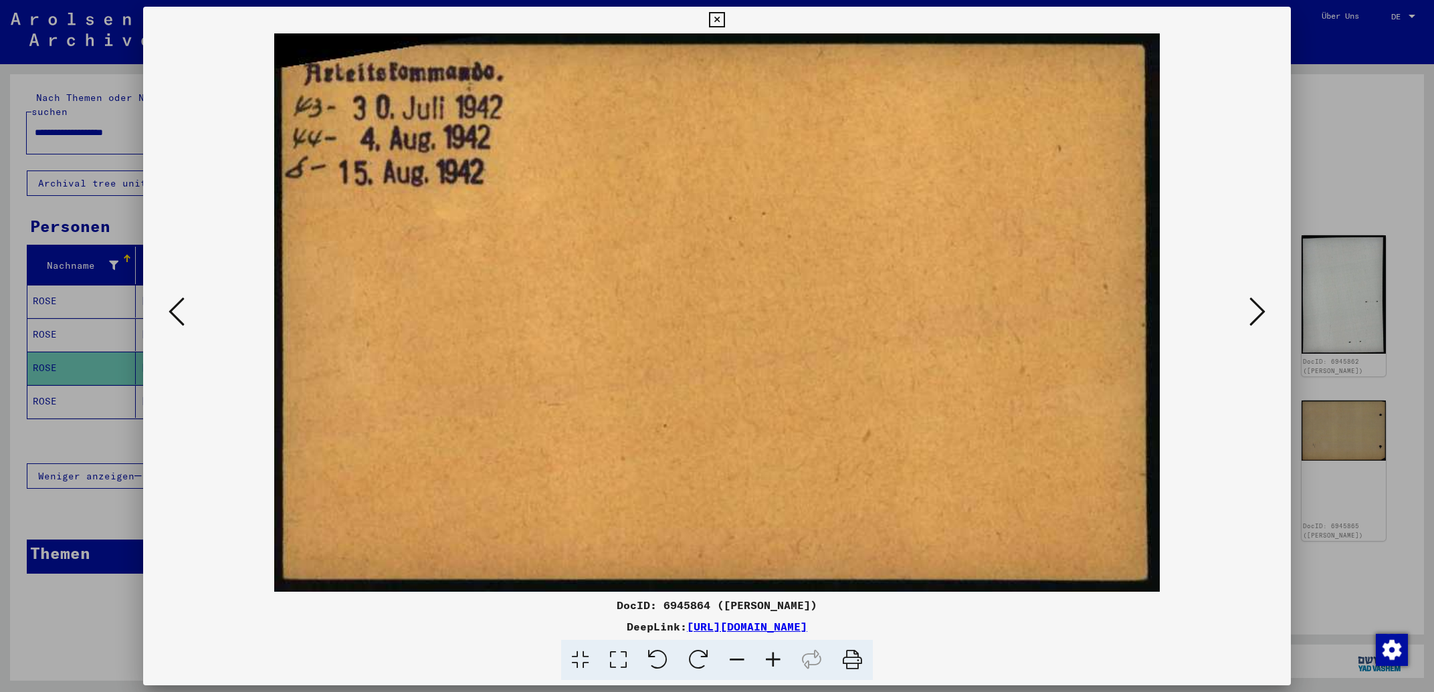
click at [171, 318] on icon at bounding box center [177, 312] width 16 height 32
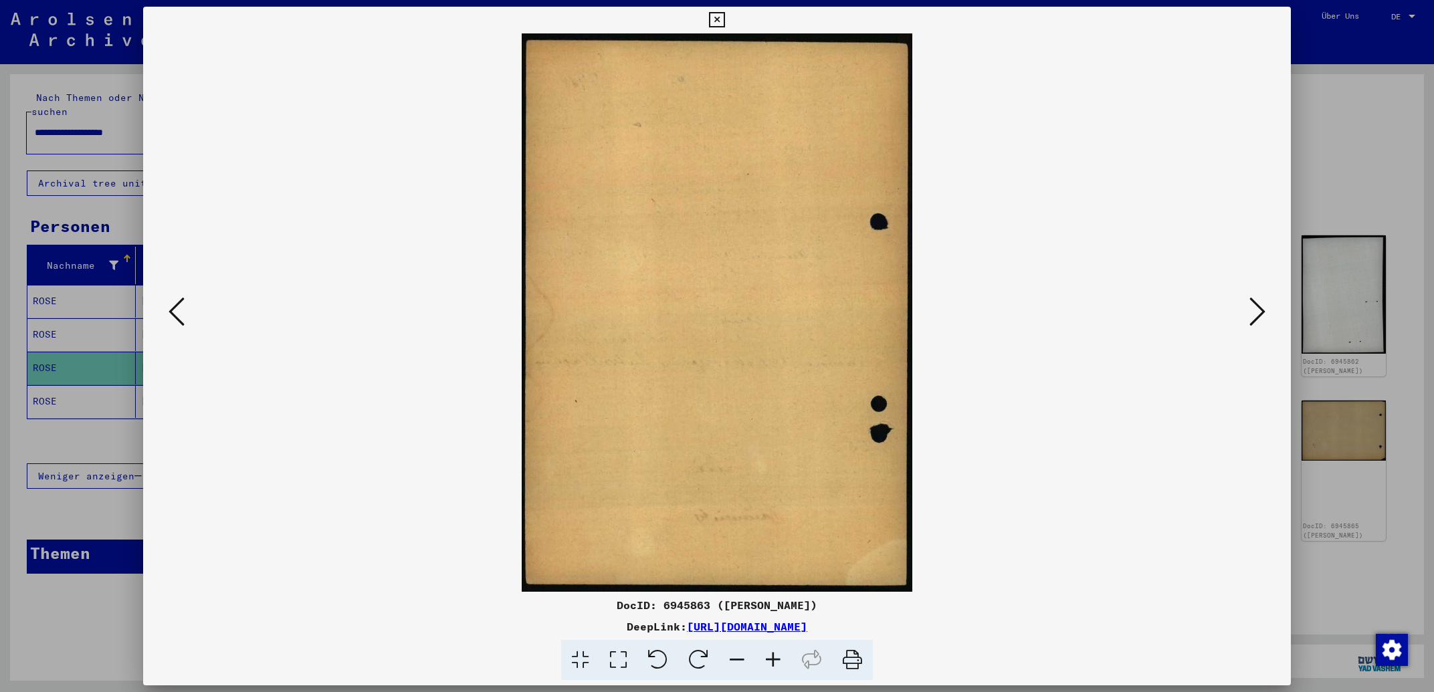
click at [171, 318] on icon at bounding box center [177, 312] width 16 height 32
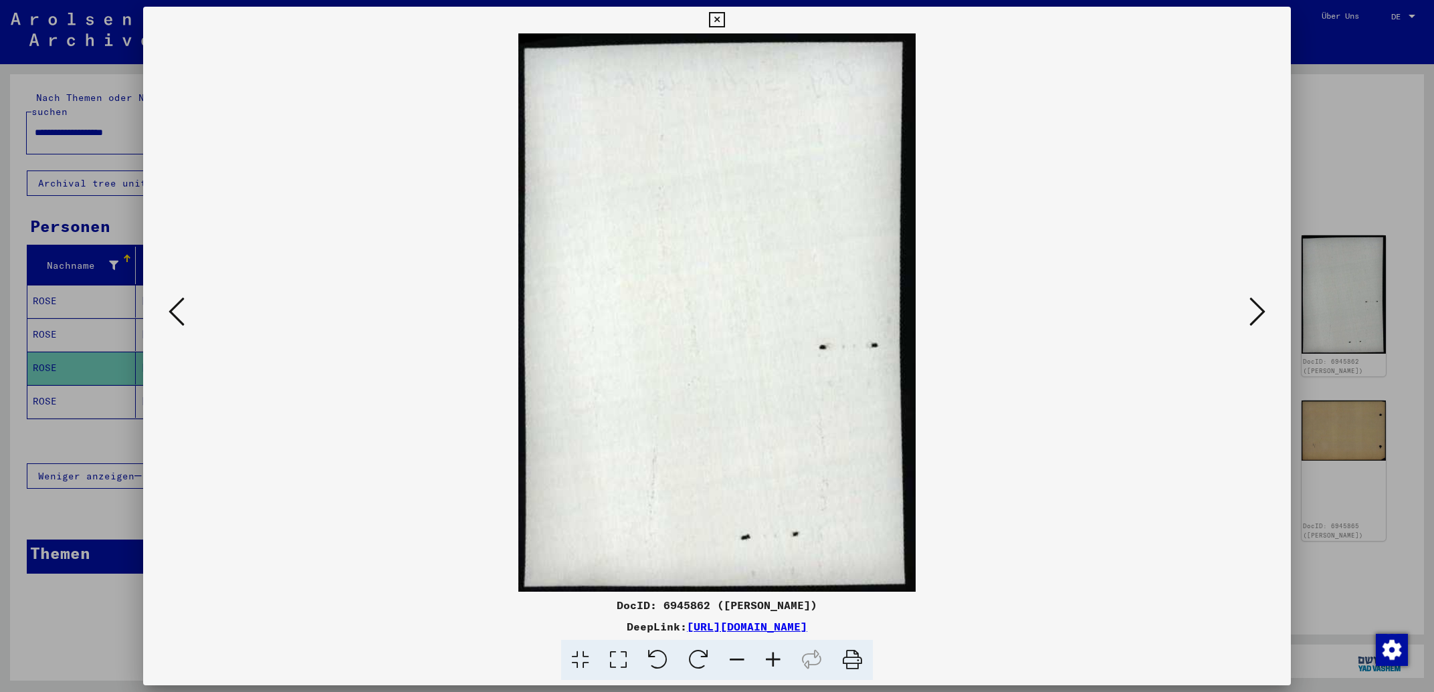
click at [169, 318] on icon at bounding box center [177, 312] width 16 height 32
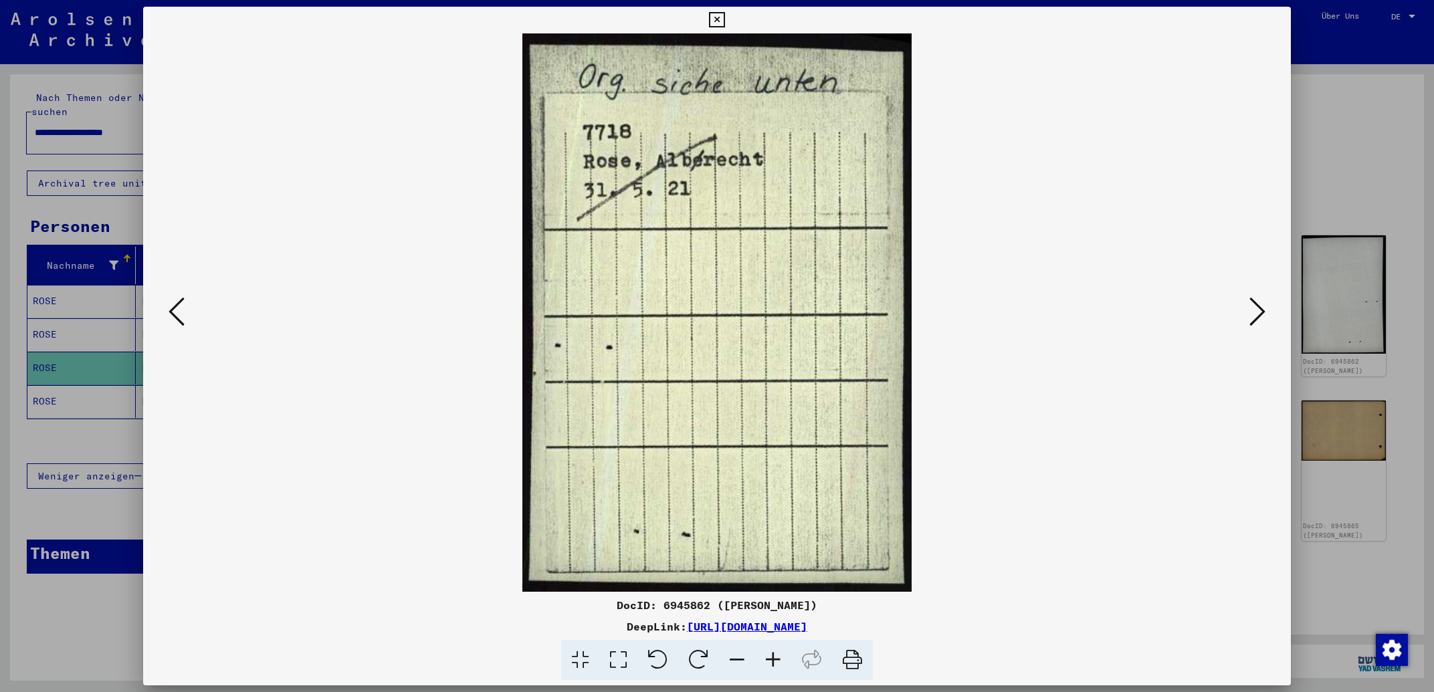
click at [169, 316] on icon at bounding box center [177, 312] width 16 height 32
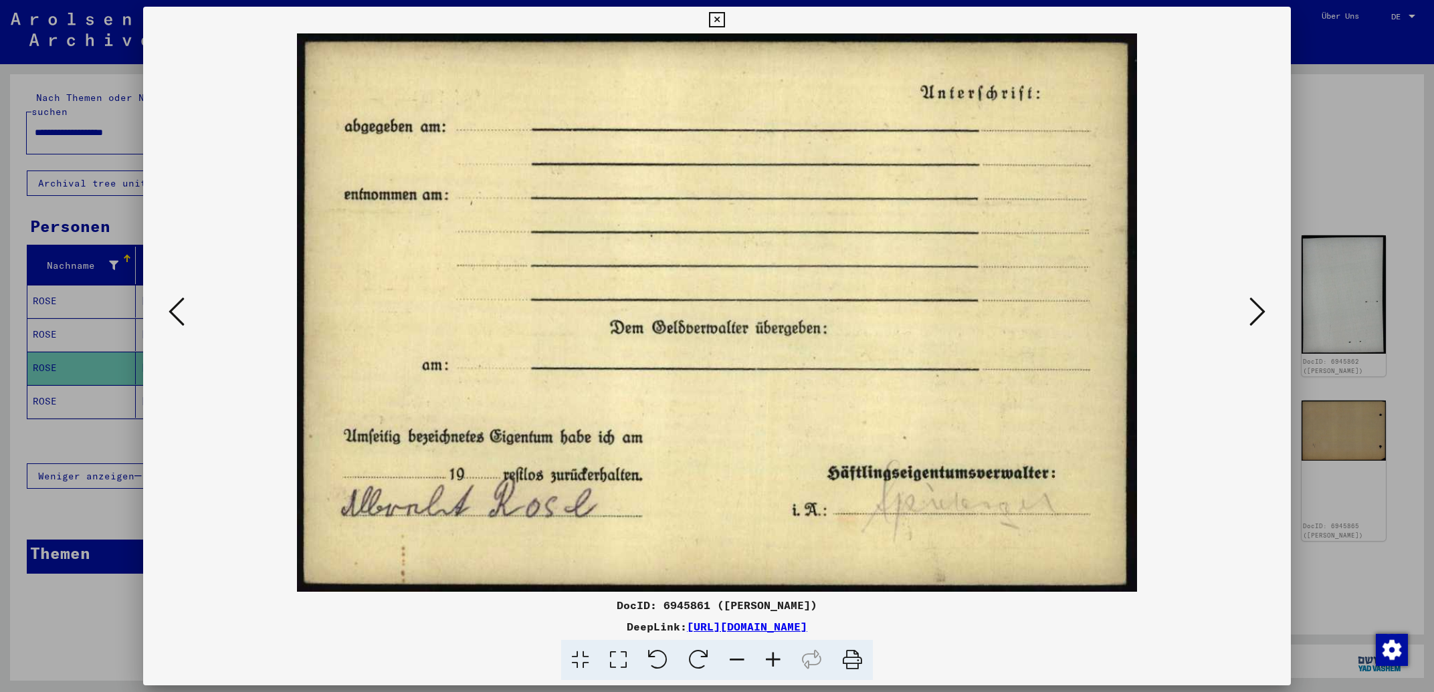
click at [169, 316] on icon at bounding box center [177, 312] width 16 height 32
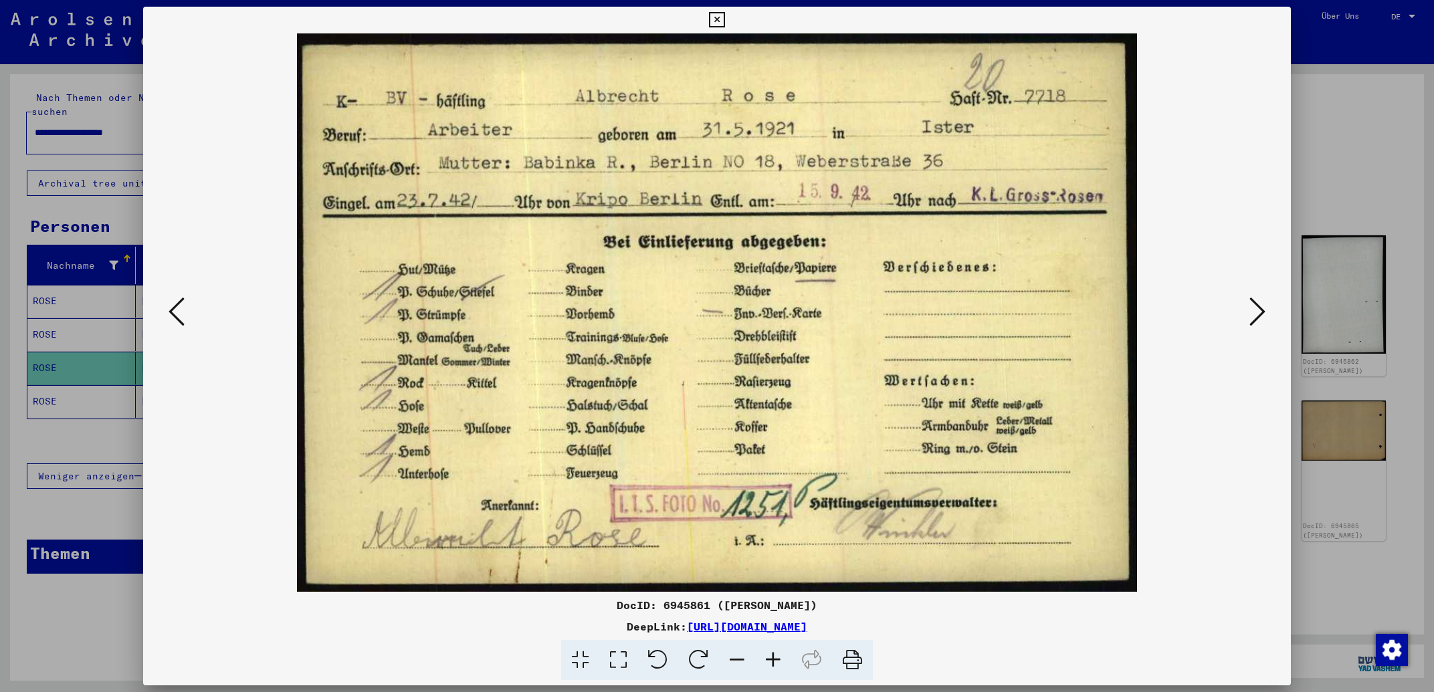
click at [169, 316] on icon at bounding box center [177, 312] width 16 height 32
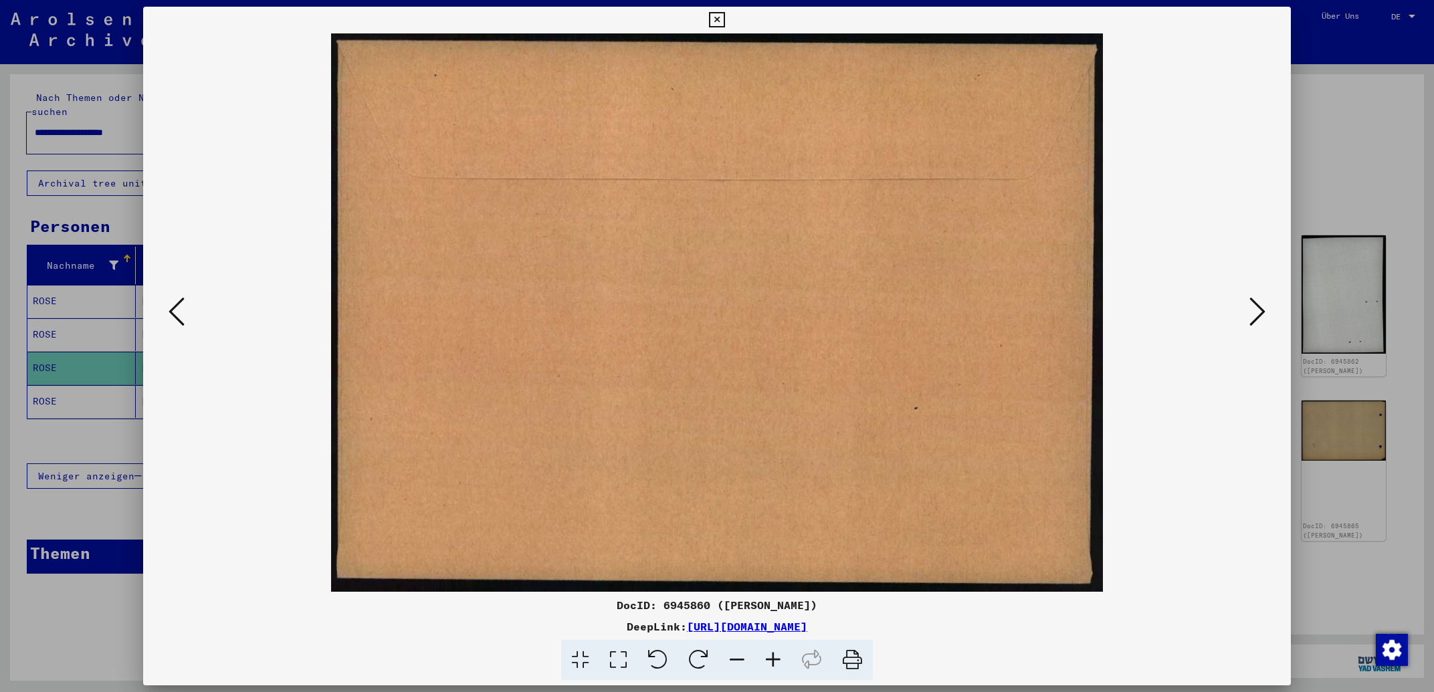
click at [169, 316] on icon at bounding box center [177, 312] width 16 height 32
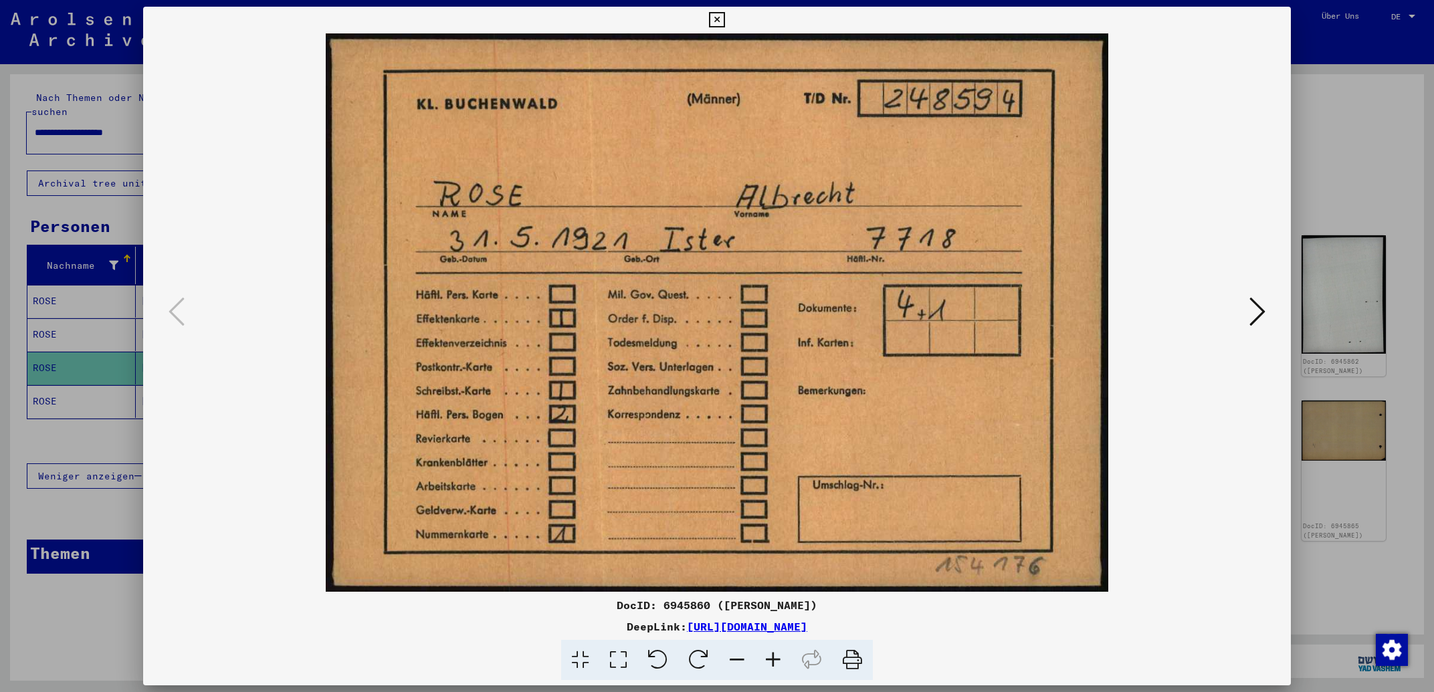
click at [1254, 313] on icon at bounding box center [1258, 312] width 16 height 32
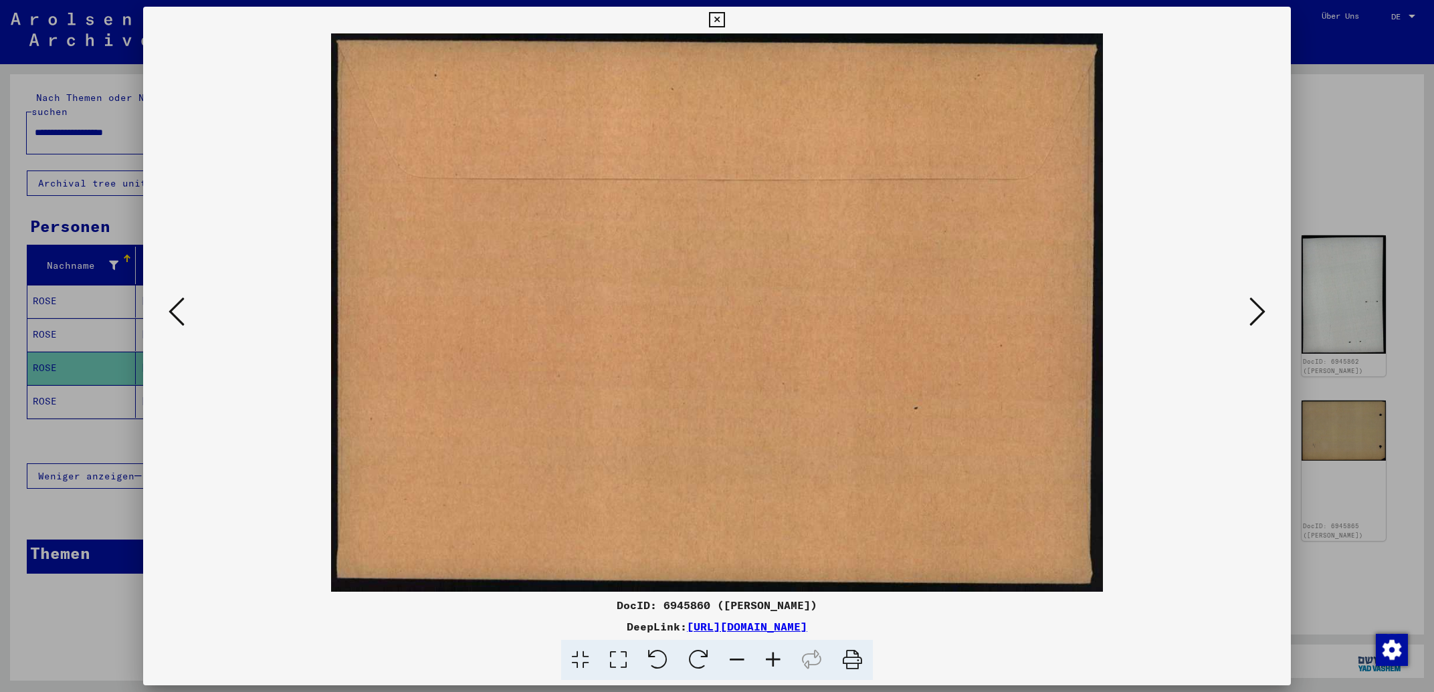
click at [1254, 313] on icon at bounding box center [1258, 312] width 16 height 32
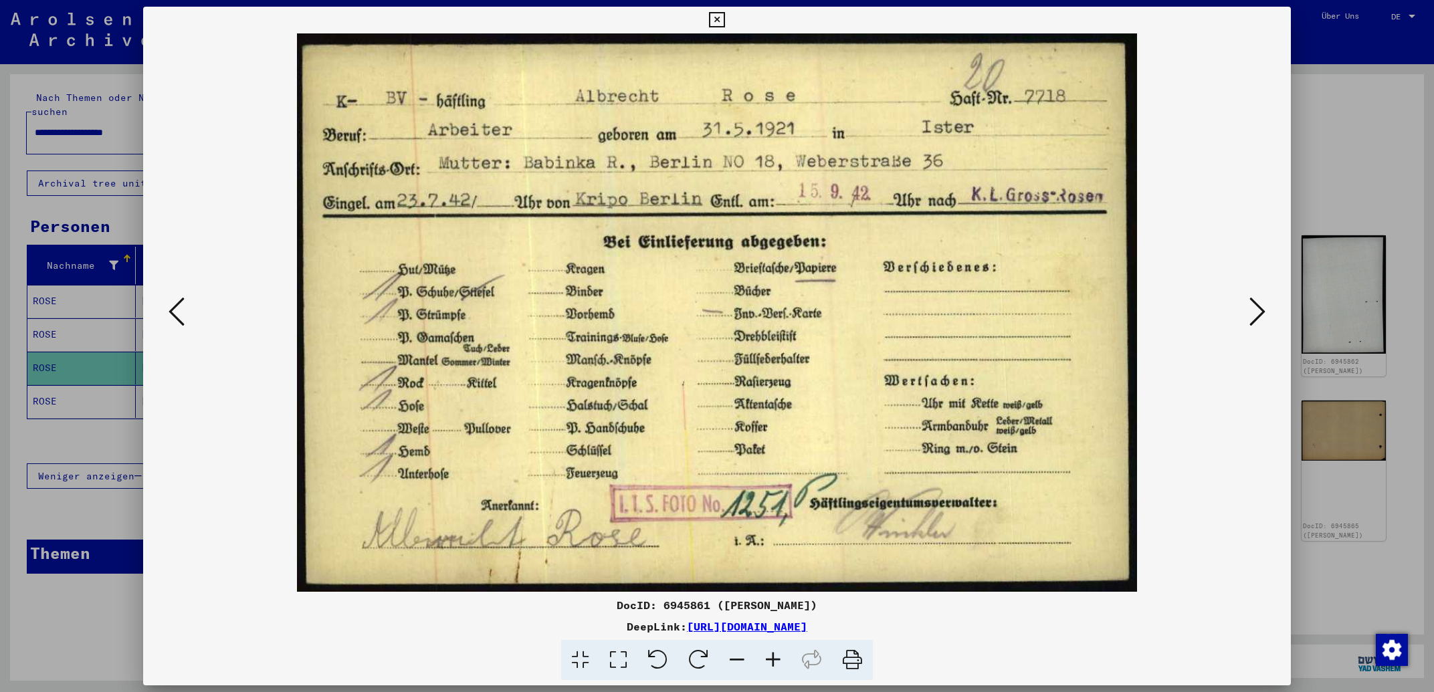
click at [1254, 313] on icon at bounding box center [1258, 312] width 16 height 32
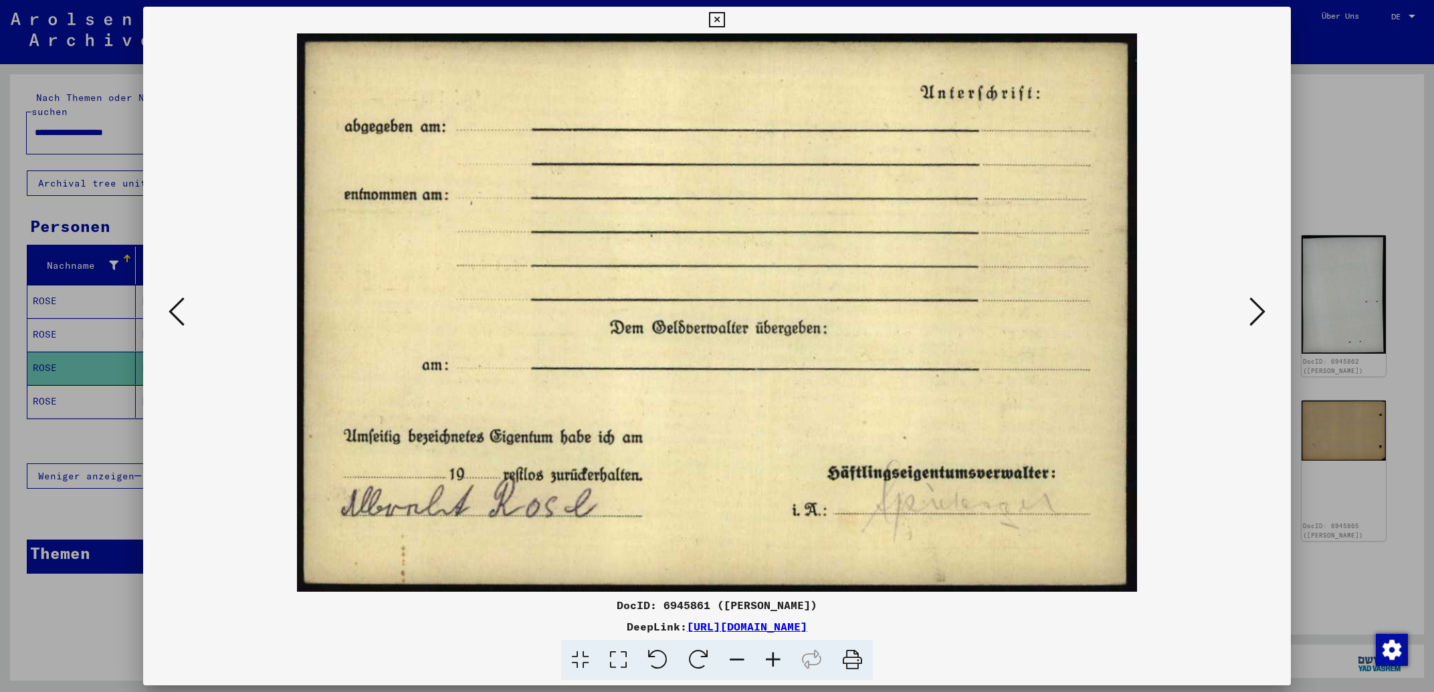
click at [1254, 313] on icon at bounding box center [1258, 312] width 16 height 32
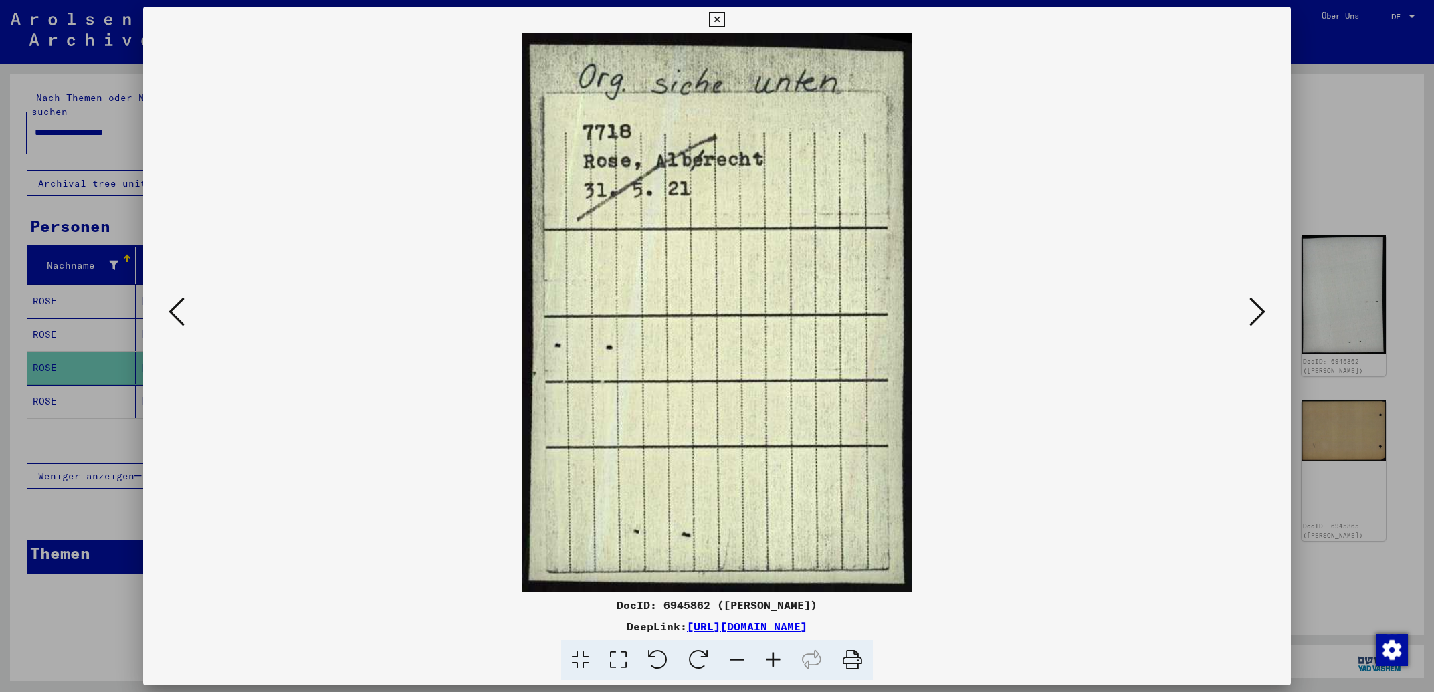
click at [1254, 313] on icon at bounding box center [1258, 312] width 16 height 32
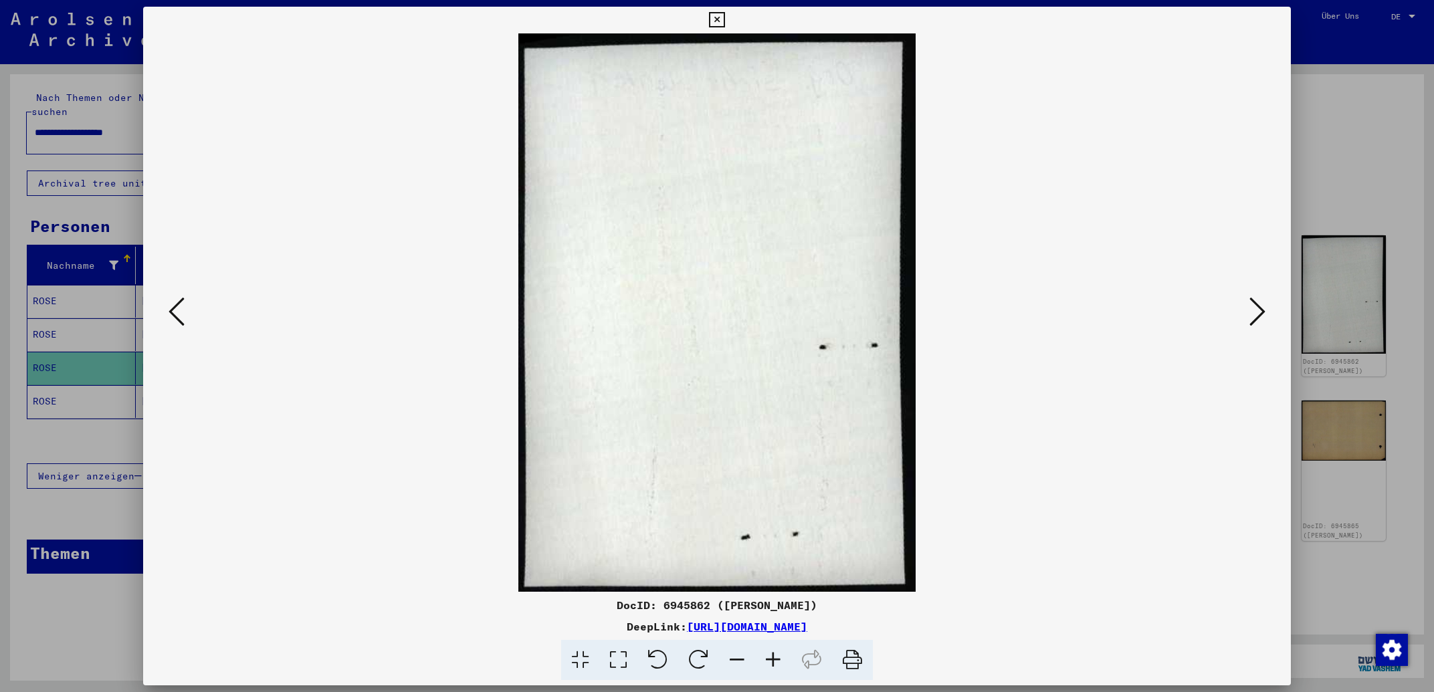
click at [1254, 313] on icon at bounding box center [1258, 312] width 16 height 32
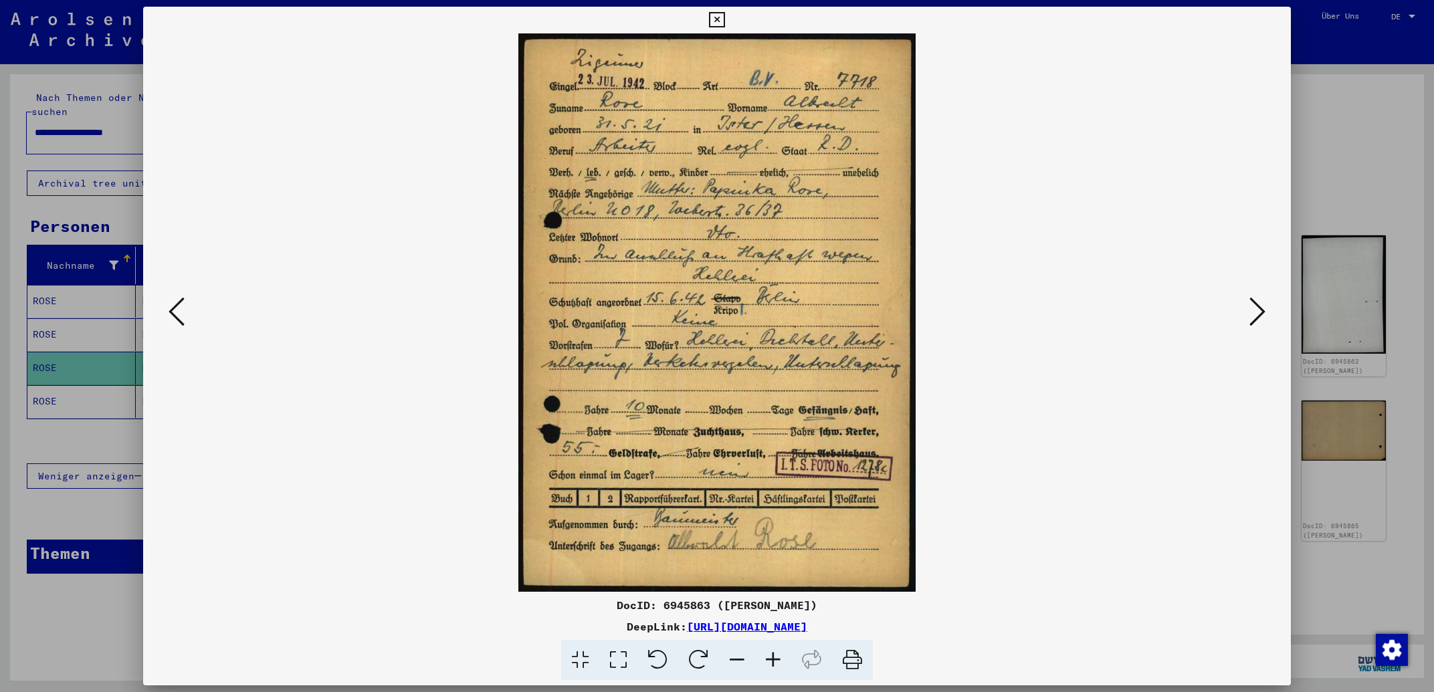
click at [1253, 313] on icon at bounding box center [1258, 312] width 16 height 32
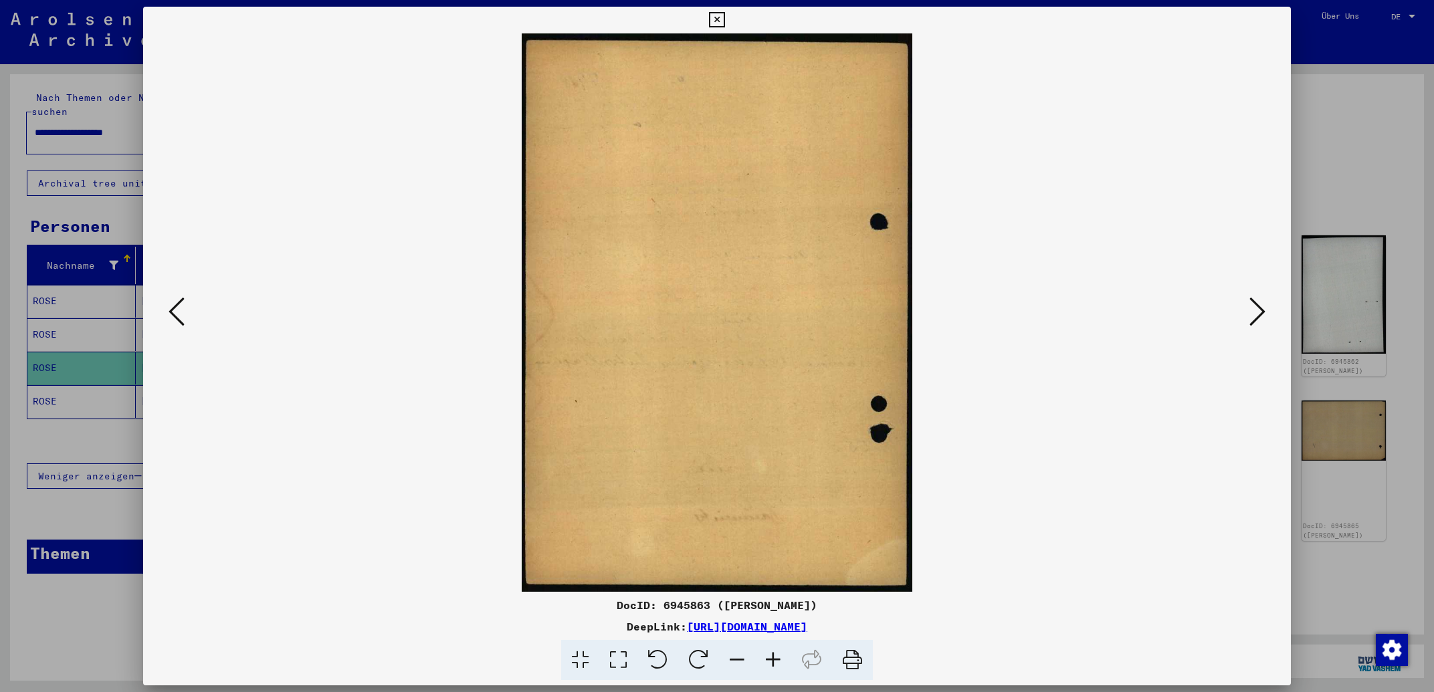
click at [1253, 313] on icon at bounding box center [1258, 312] width 16 height 32
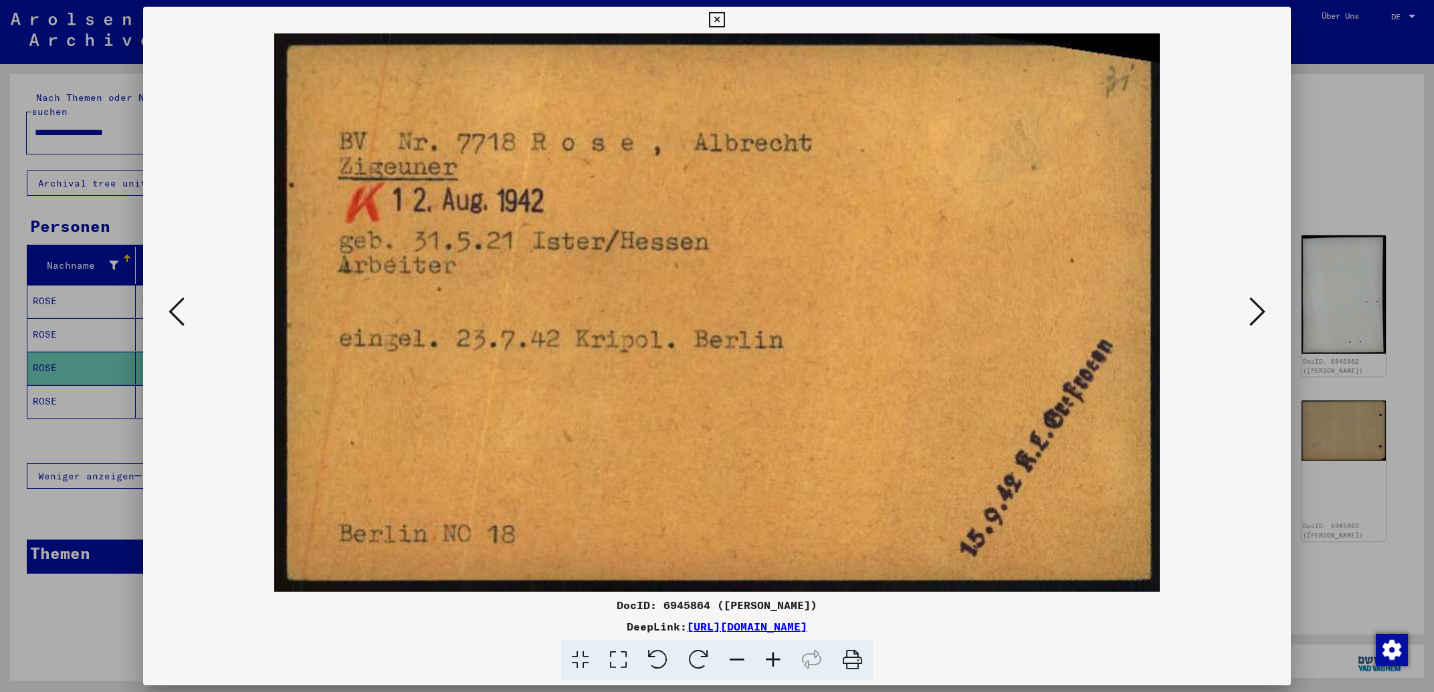
click at [1253, 313] on icon at bounding box center [1258, 312] width 16 height 32
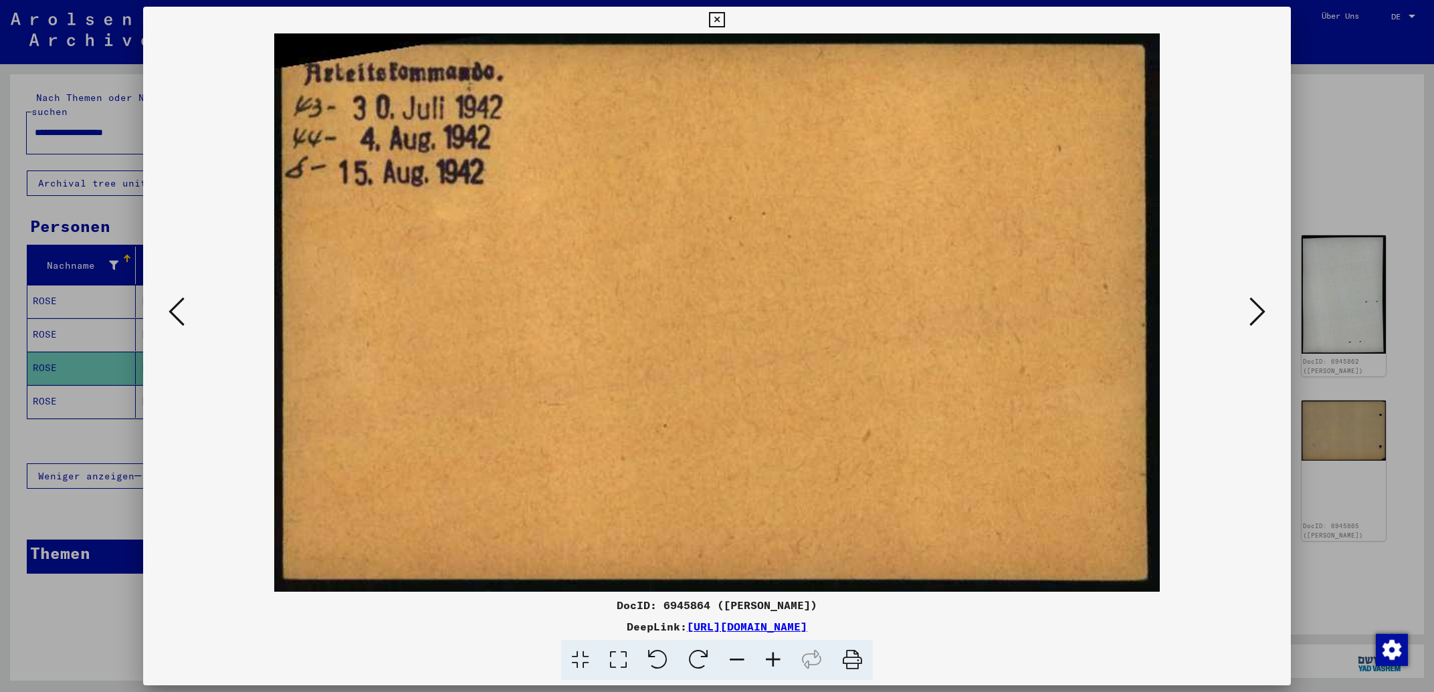
click at [1253, 313] on icon at bounding box center [1258, 312] width 16 height 32
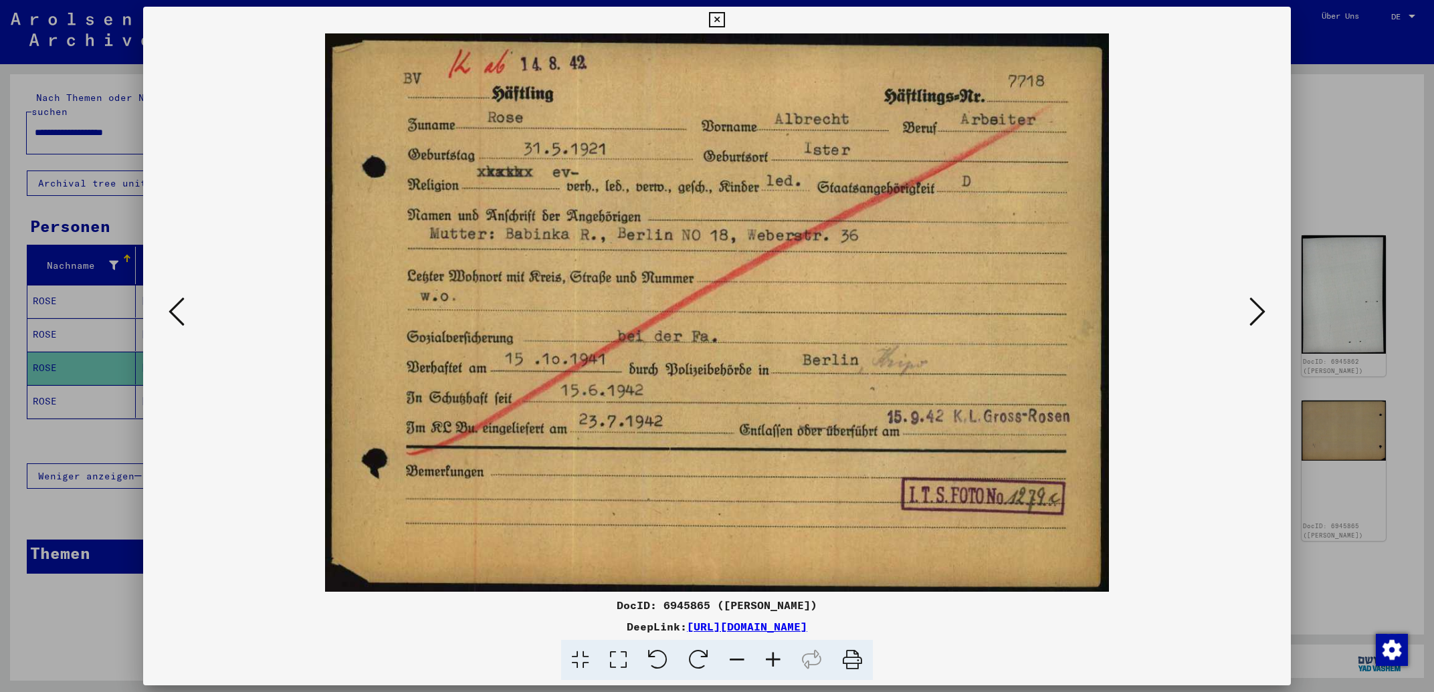
click at [179, 308] on icon at bounding box center [177, 312] width 16 height 32
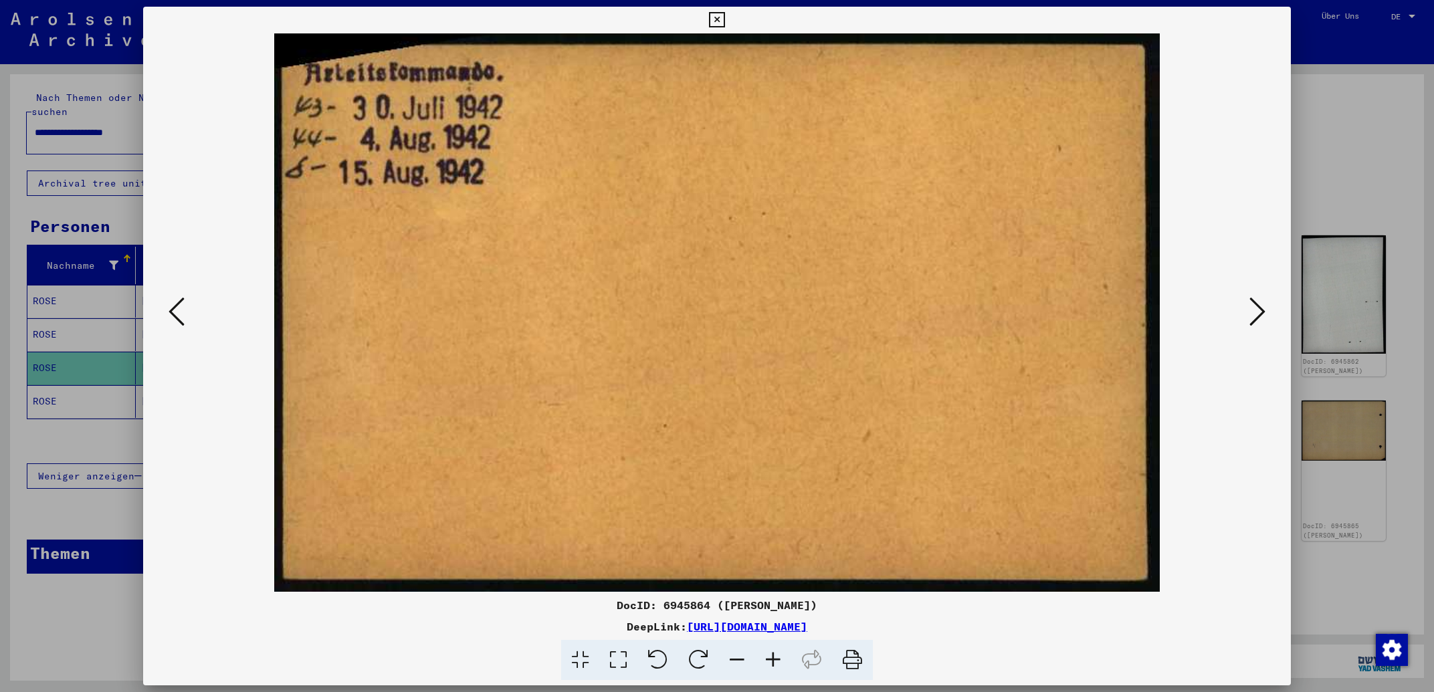
click at [177, 307] on icon at bounding box center [177, 312] width 16 height 32
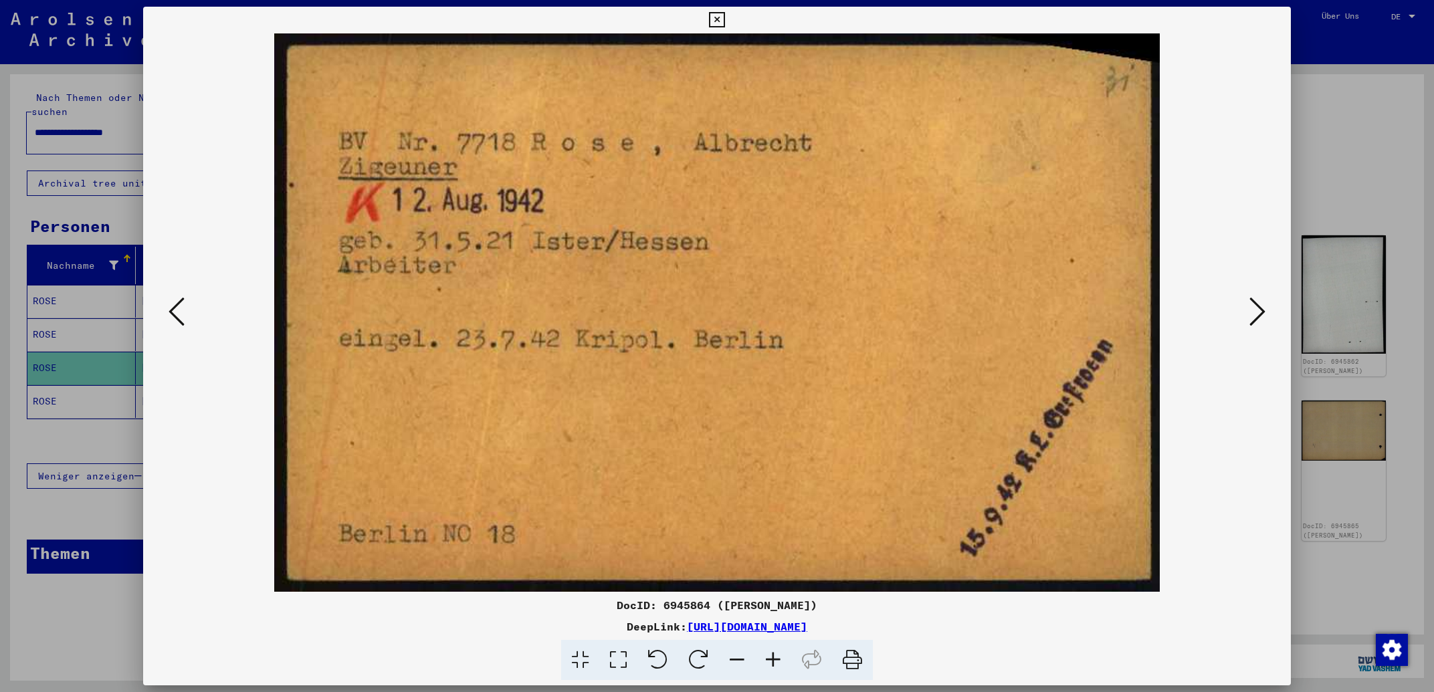
click at [177, 307] on icon at bounding box center [177, 312] width 16 height 32
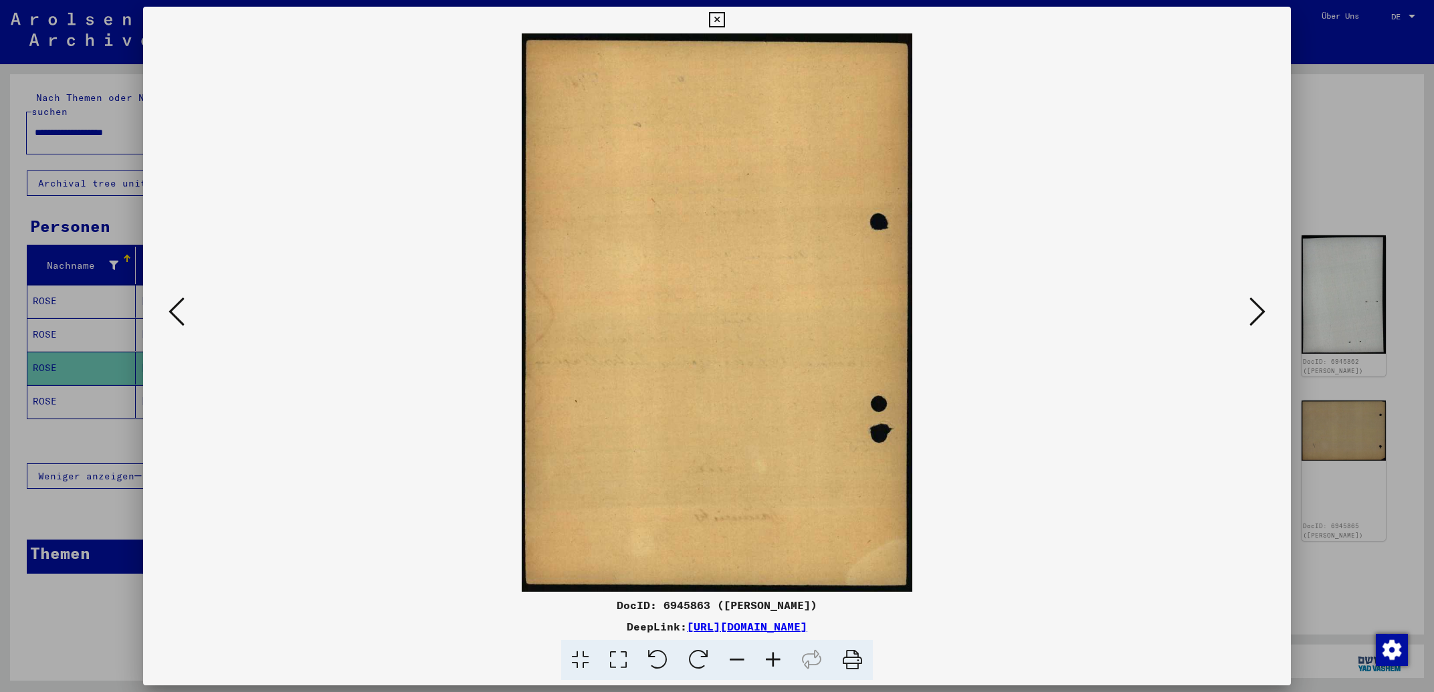
click at [175, 307] on icon at bounding box center [177, 312] width 16 height 32
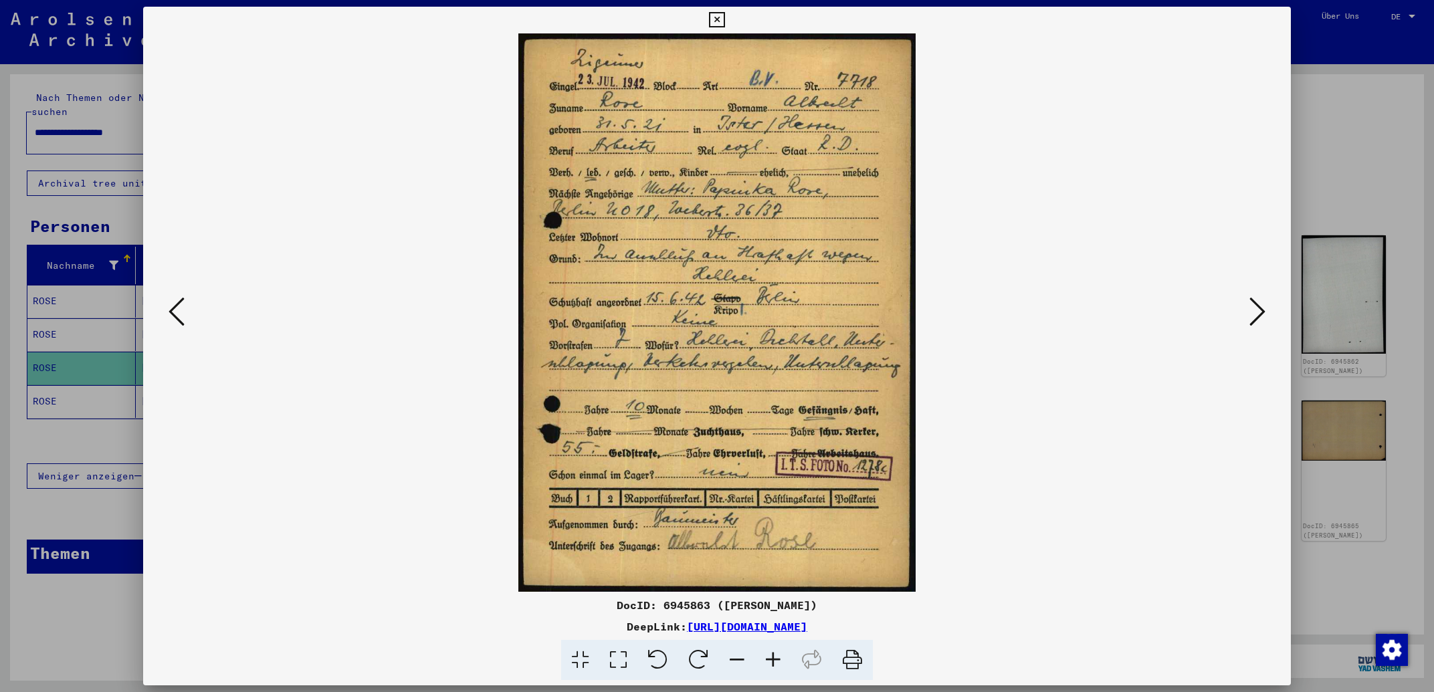
click at [174, 309] on icon at bounding box center [177, 312] width 16 height 32
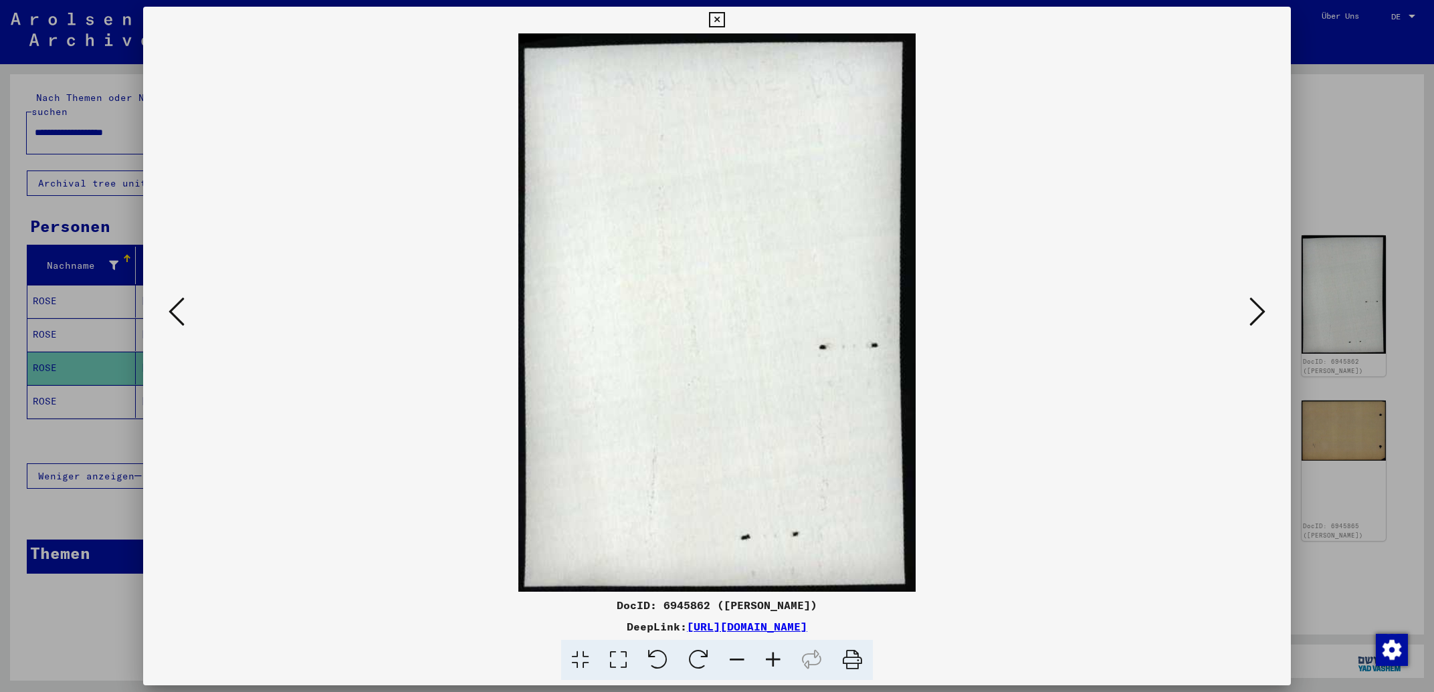
click at [174, 309] on icon at bounding box center [177, 312] width 16 height 32
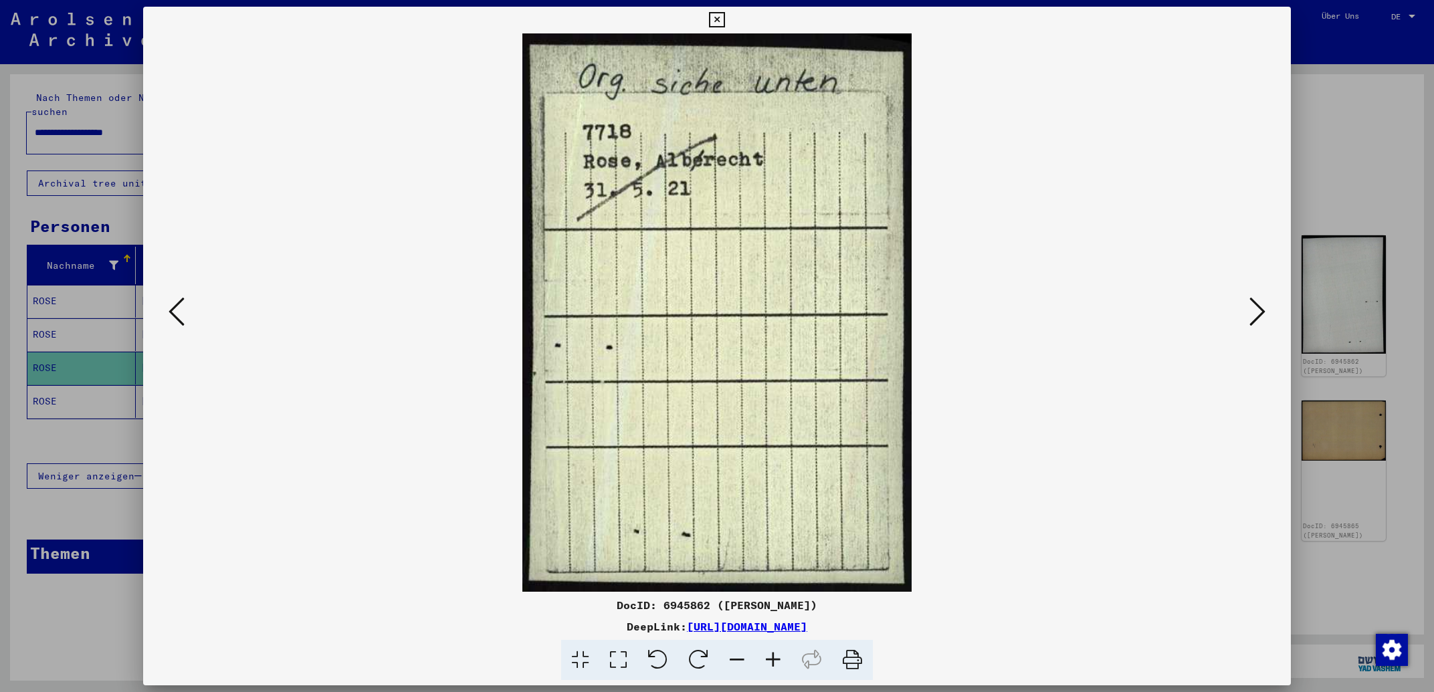
click at [174, 309] on icon at bounding box center [177, 312] width 16 height 32
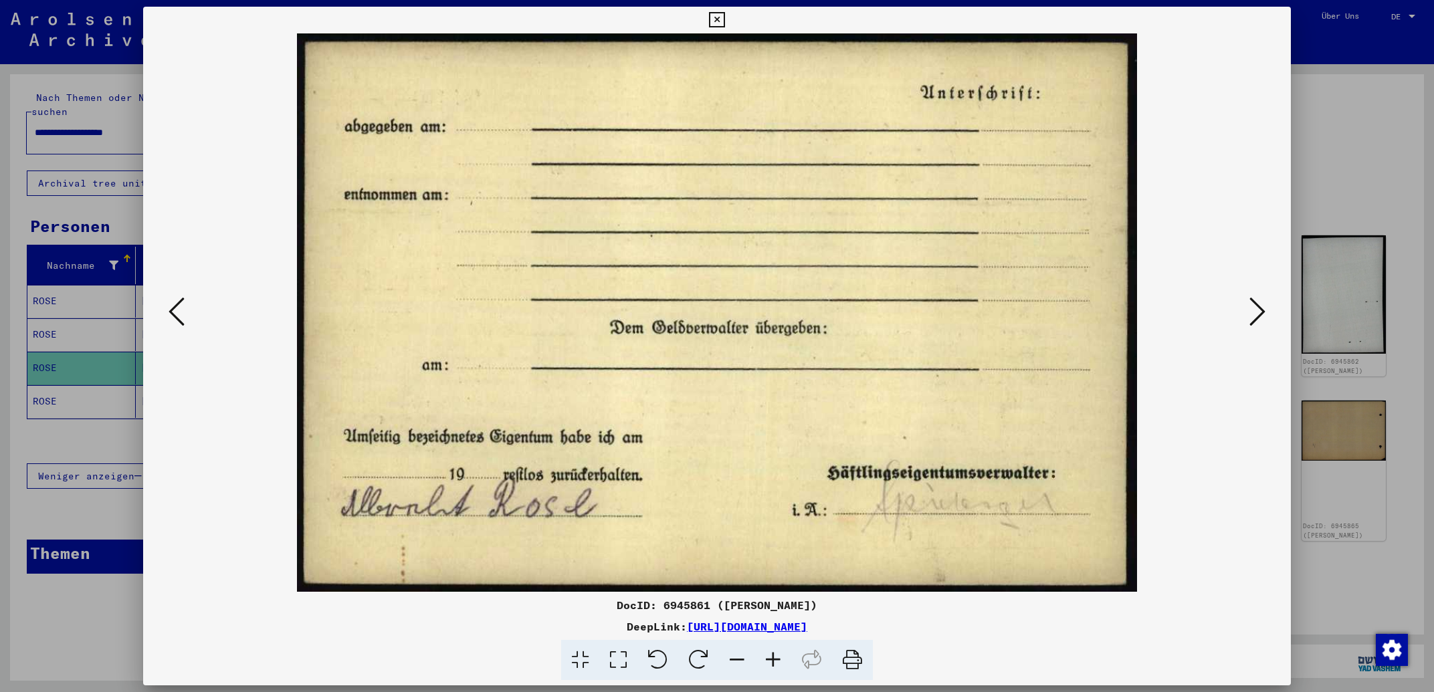
click at [174, 309] on icon at bounding box center [177, 312] width 16 height 32
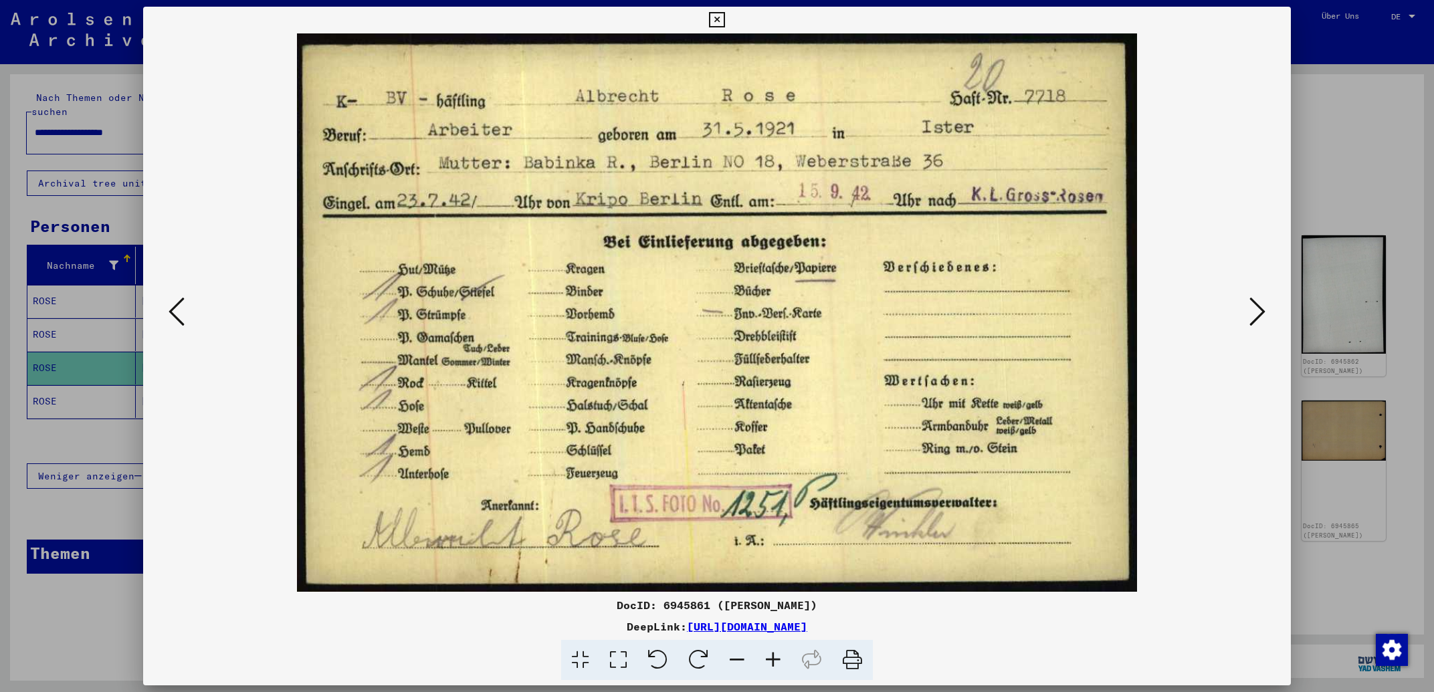
click at [174, 308] on icon at bounding box center [177, 312] width 16 height 32
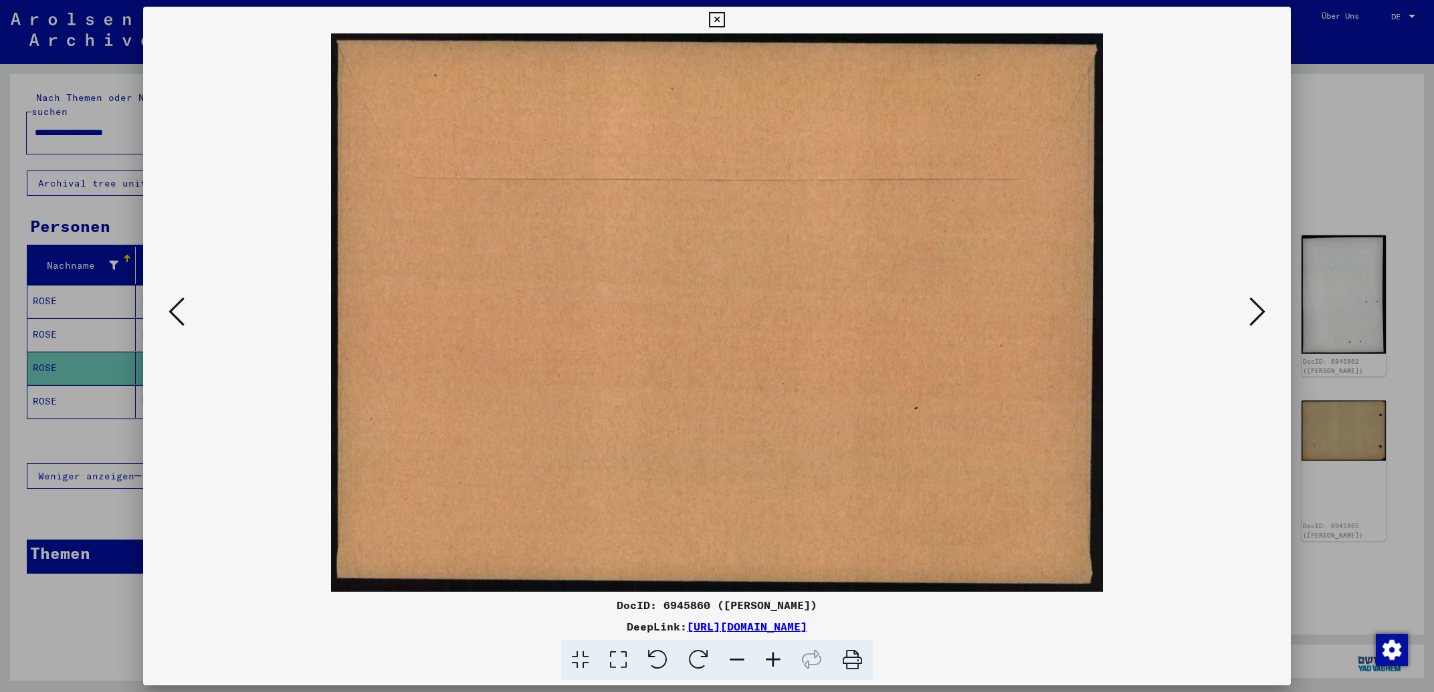
click at [174, 308] on icon at bounding box center [177, 312] width 16 height 32
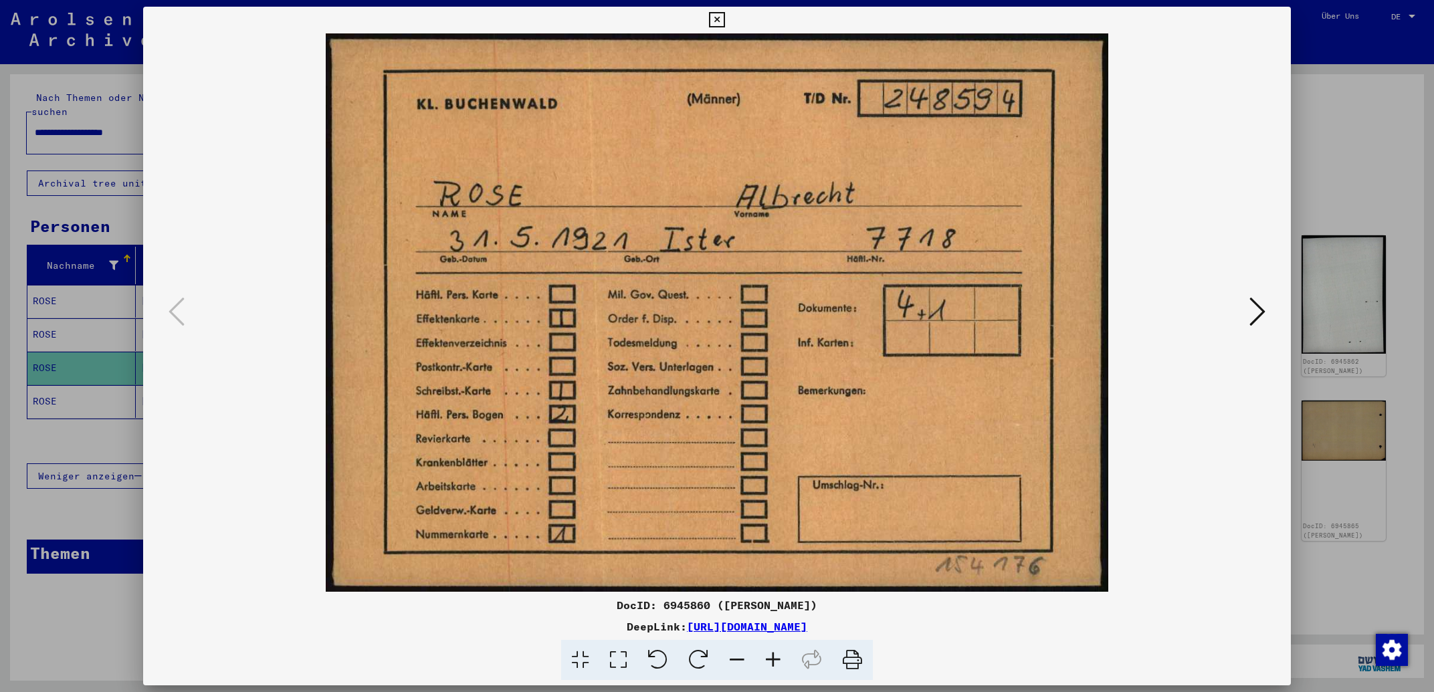
click at [1255, 311] on icon at bounding box center [1258, 312] width 16 height 32
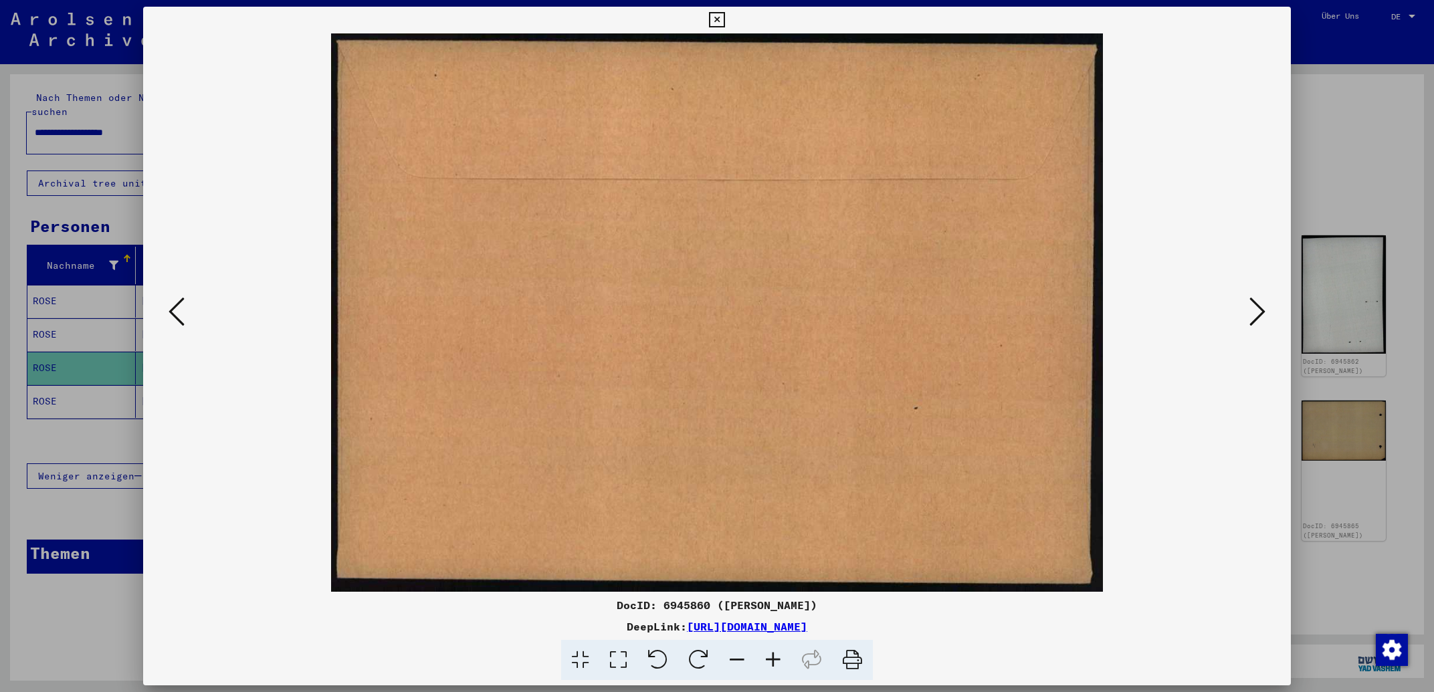
click at [1254, 311] on icon at bounding box center [1258, 312] width 16 height 32
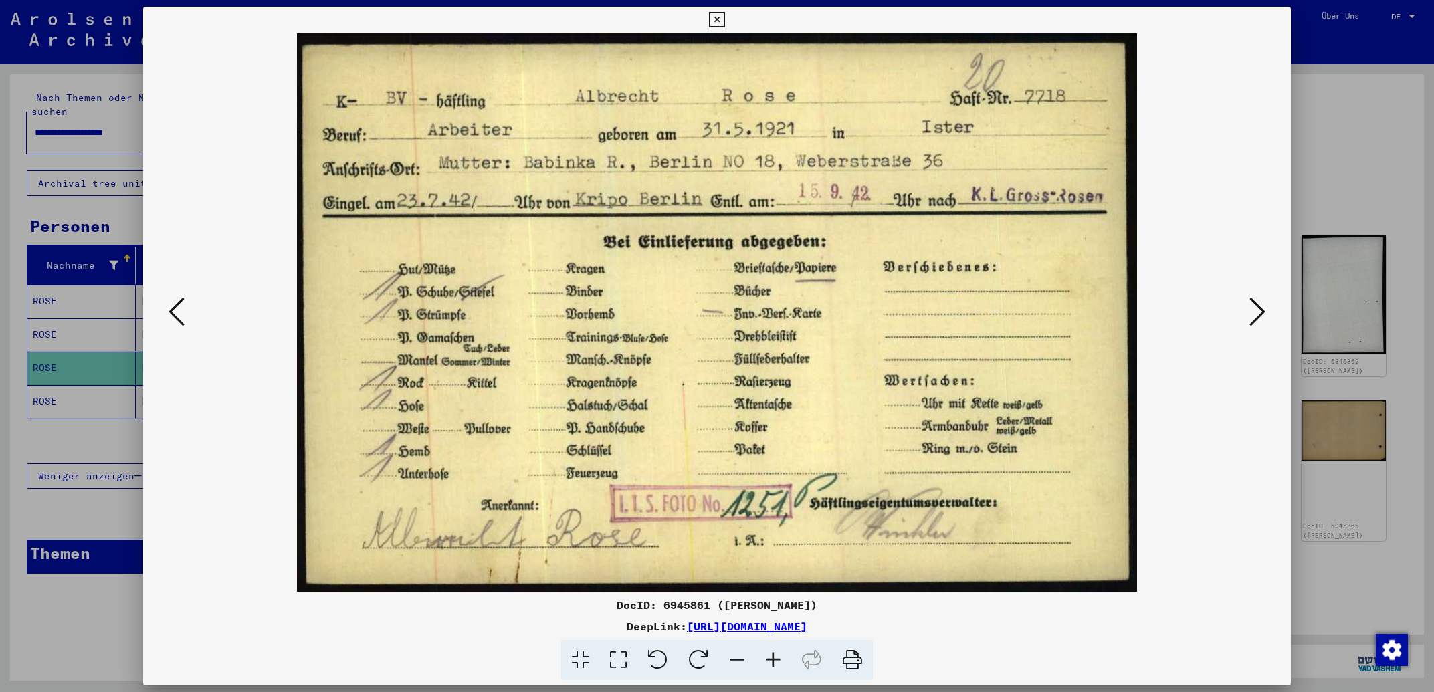
click at [1254, 311] on icon at bounding box center [1258, 312] width 16 height 32
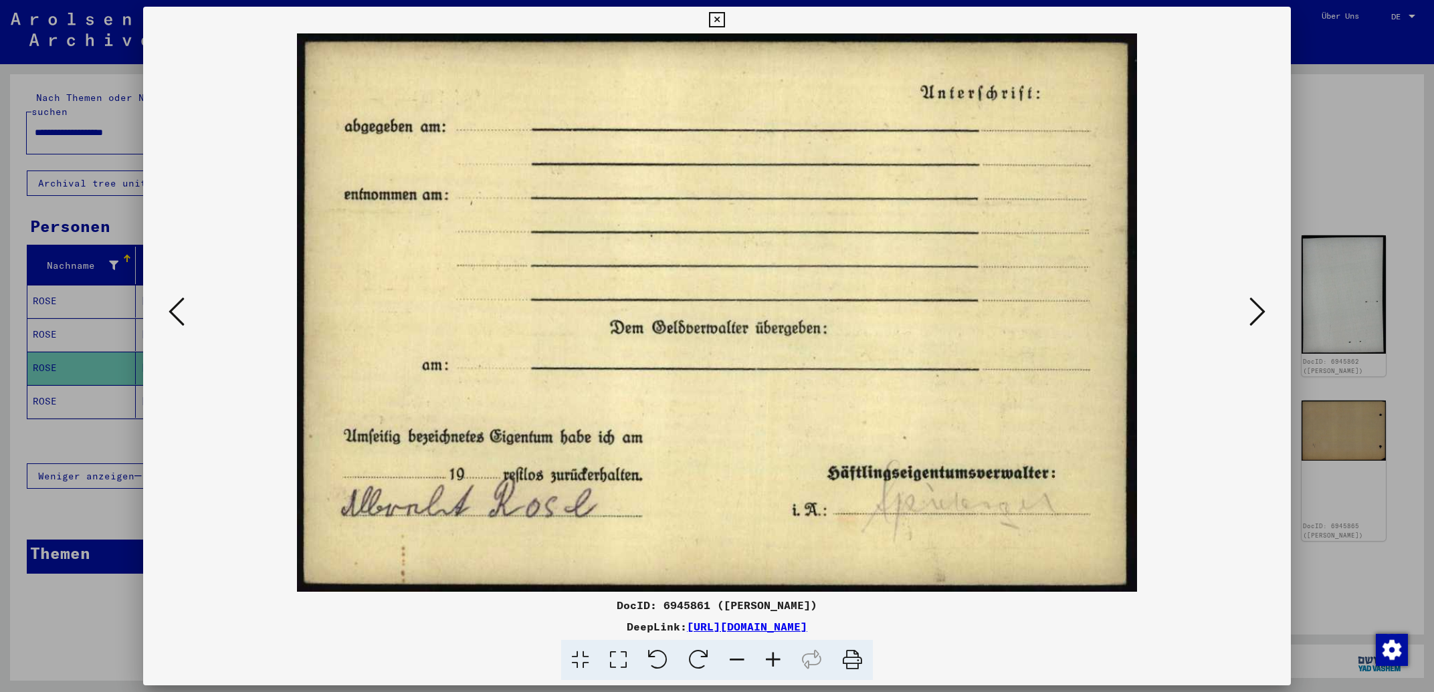
click at [1254, 311] on icon at bounding box center [1258, 312] width 16 height 32
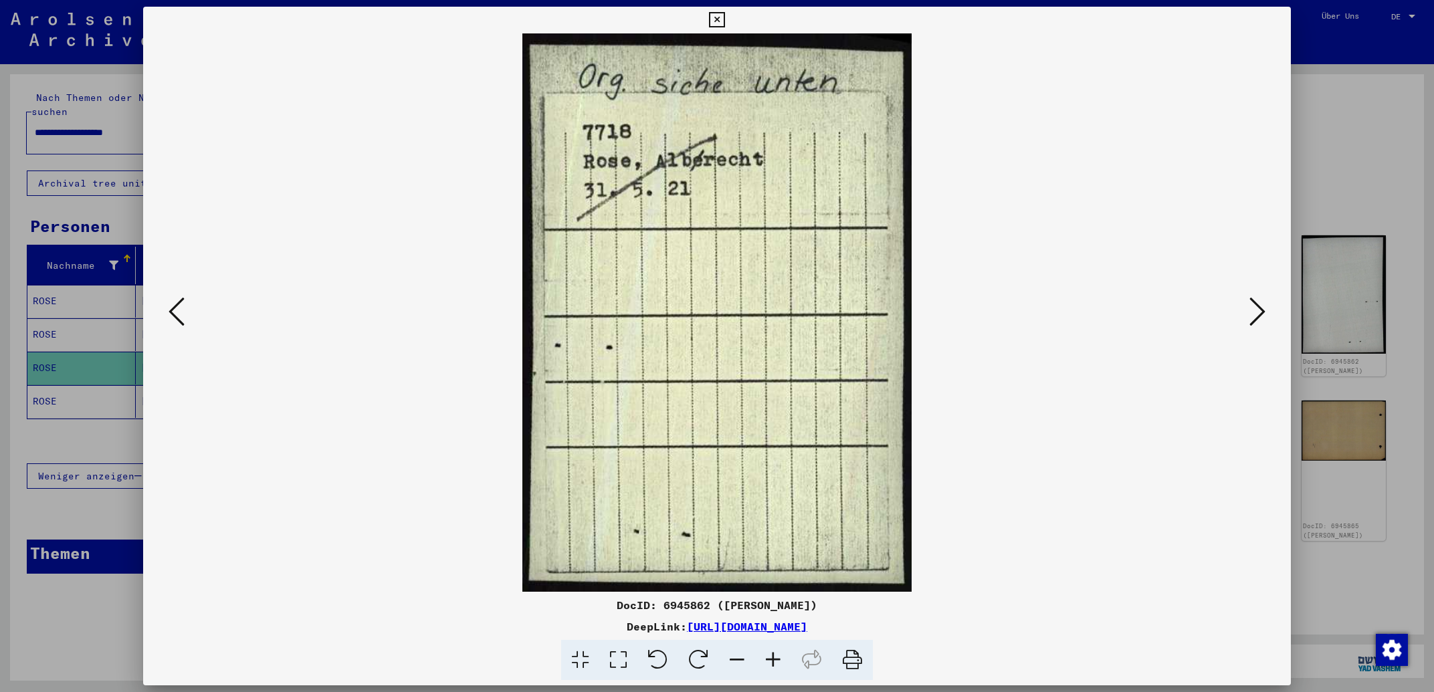
click at [1254, 311] on icon at bounding box center [1258, 312] width 16 height 32
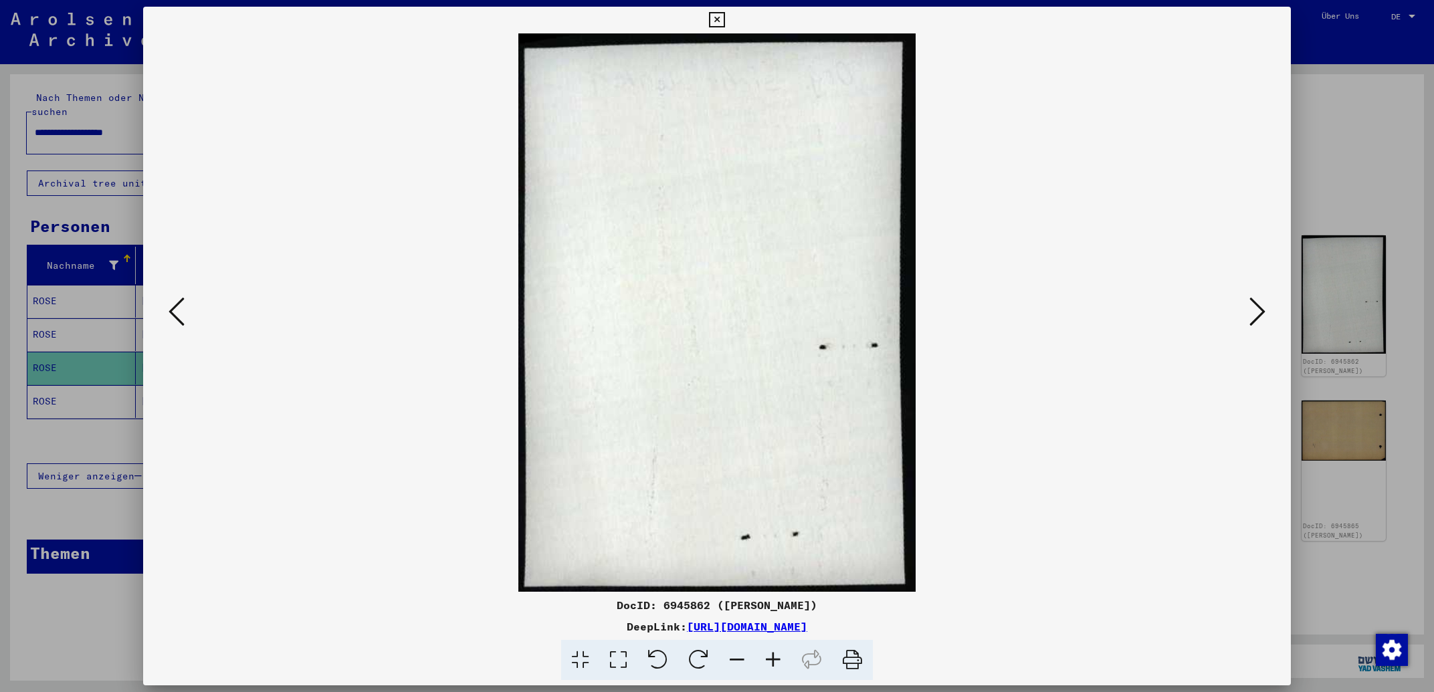
click at [1254, 311] on icon at bounding box center [1258, 312] width 16 height 32
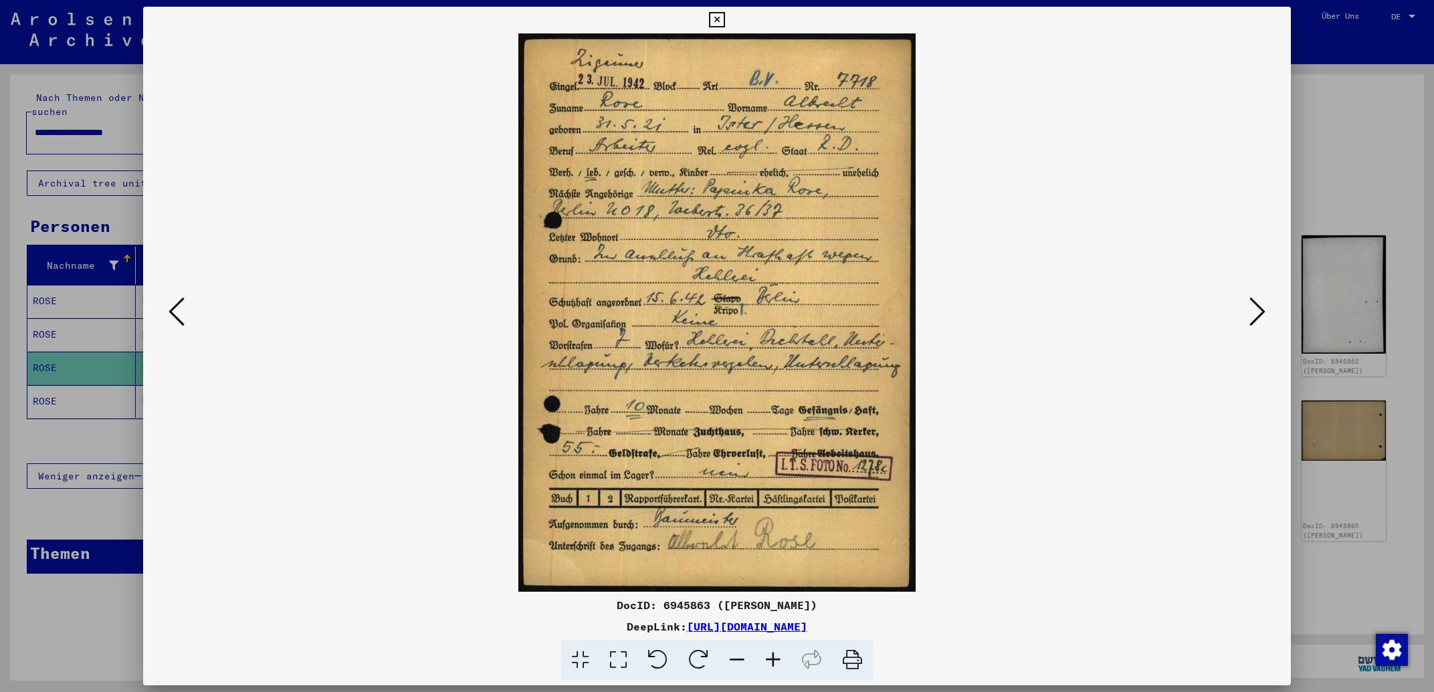
click at [1253, 311] on icon at bounding box center [1258, 312] width 16 height 32
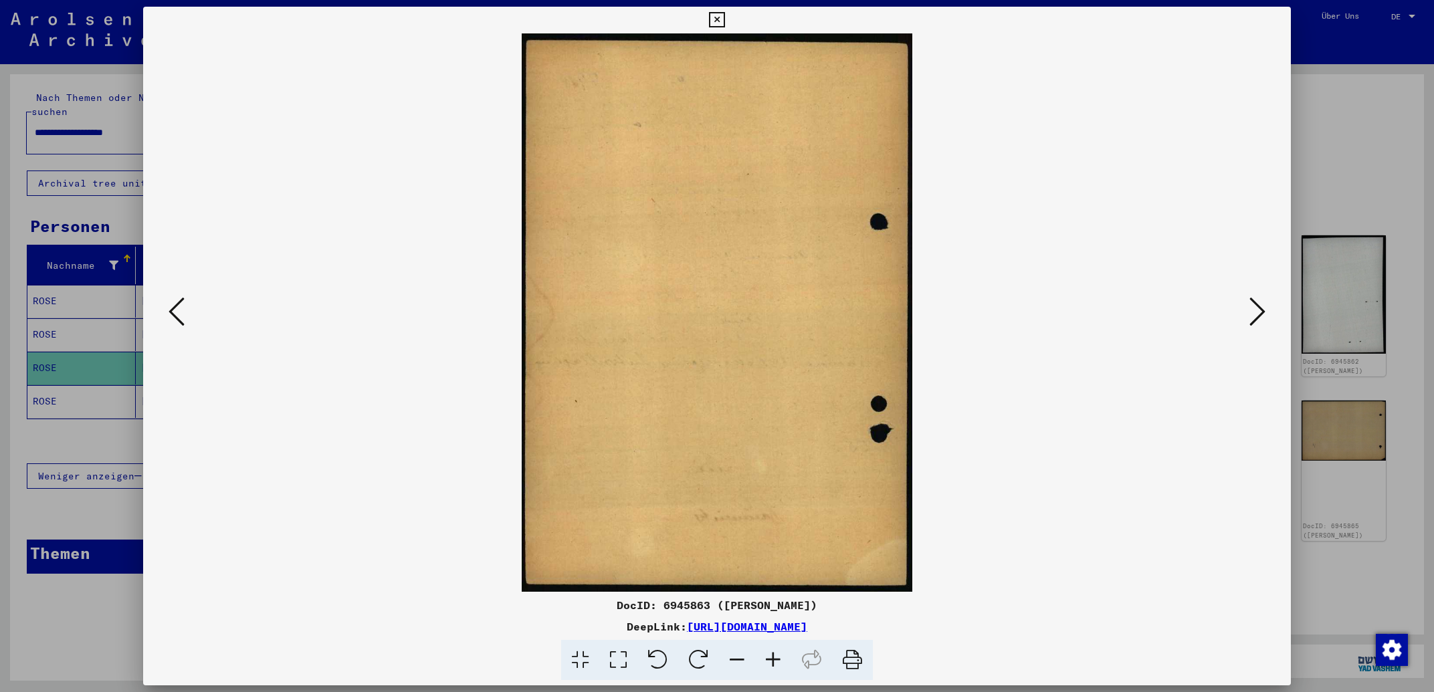
click at [1253, 311] on icon at bounding box center [1258, 312] width 16 height 32
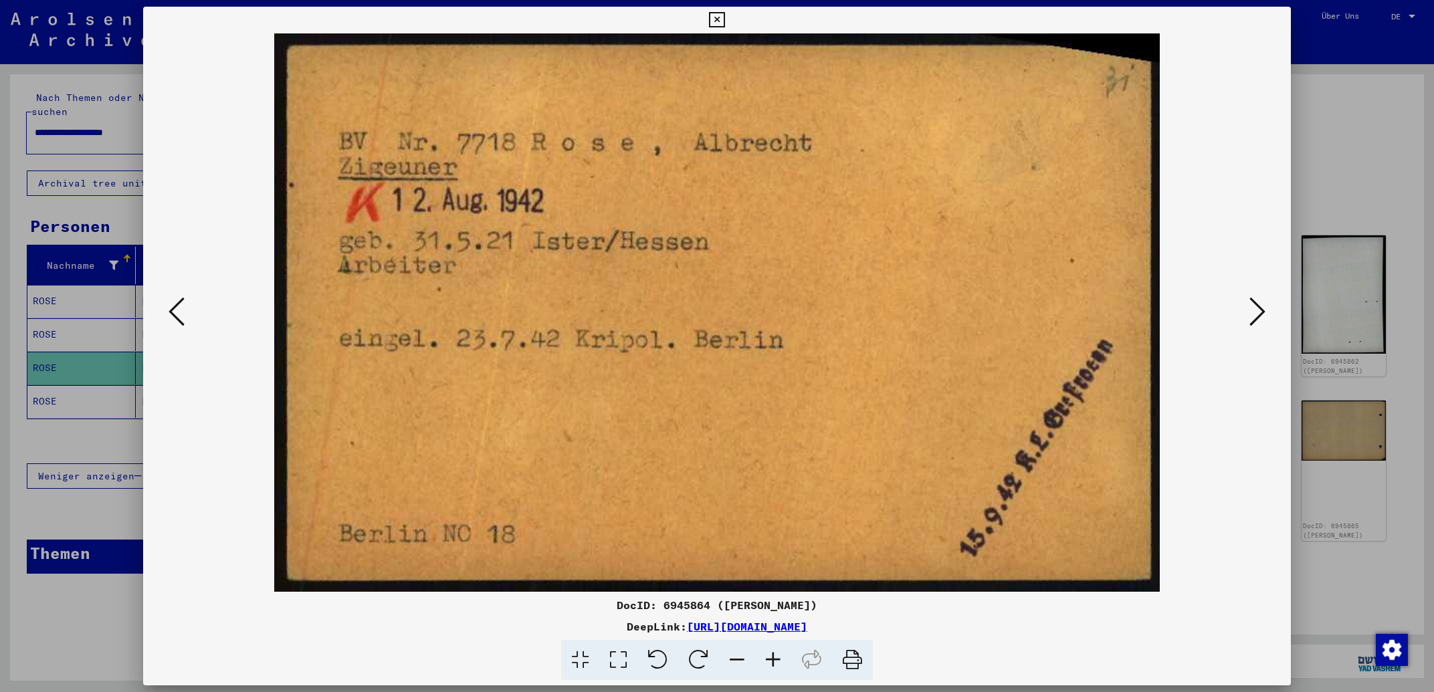
click at [1253, 311] on icon at bounding box center [1258, 312] width 16 height 32
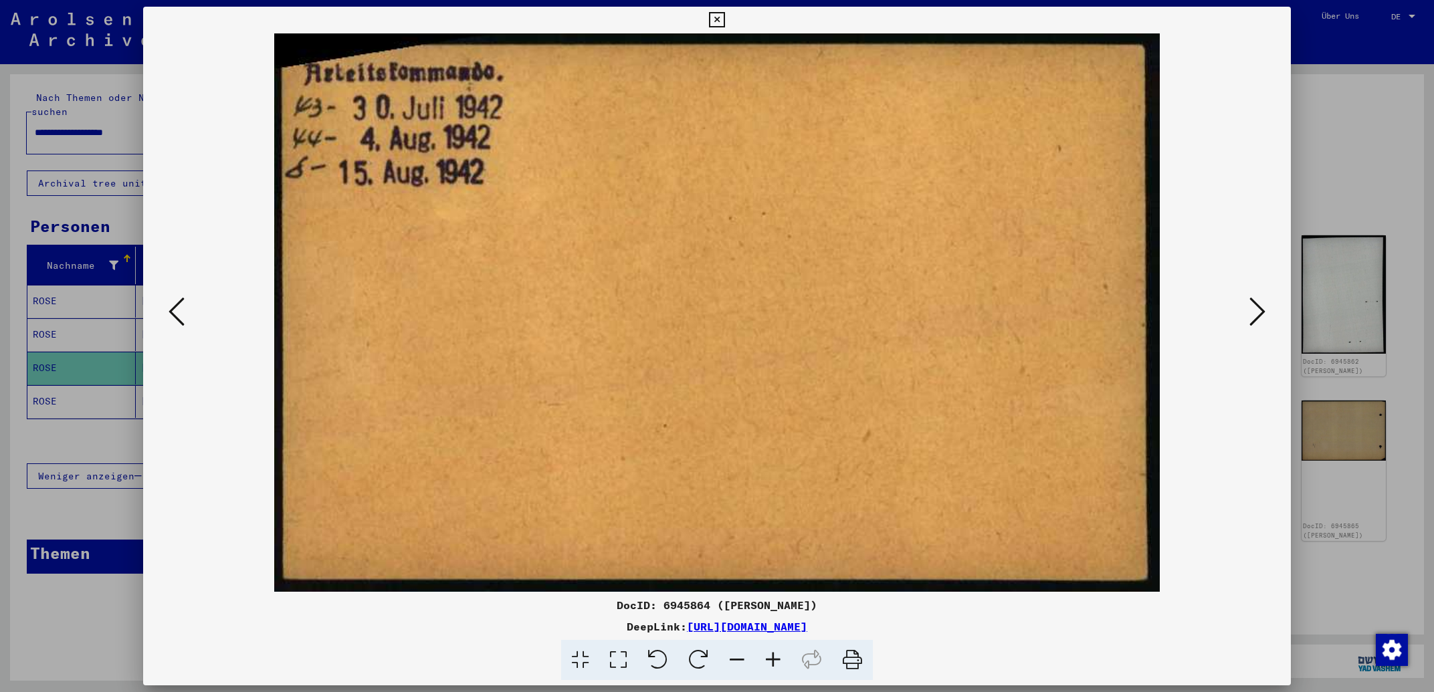
click at [1253, 311] on icon at bounding box center [1258, 312] width 16 height 32
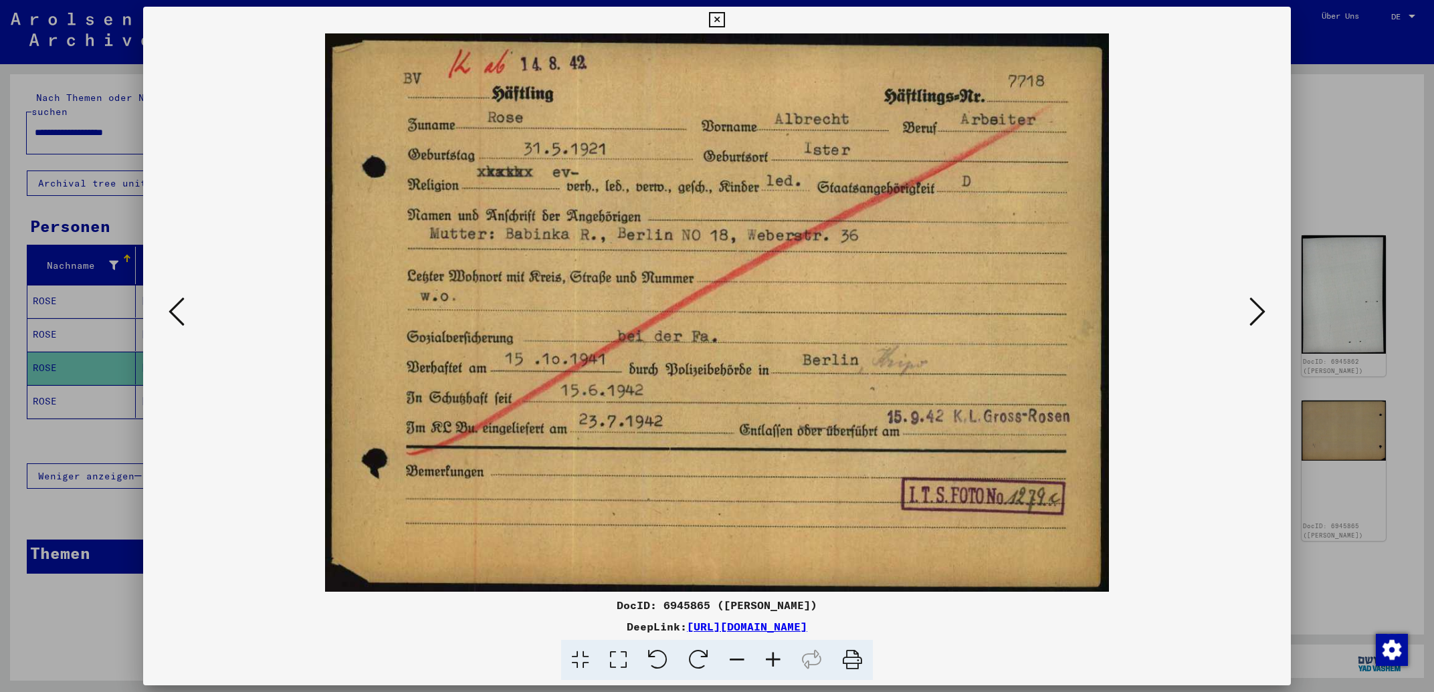
click at [1253, 311] on icon at bounding box center [1258, 312] width 16 height 32
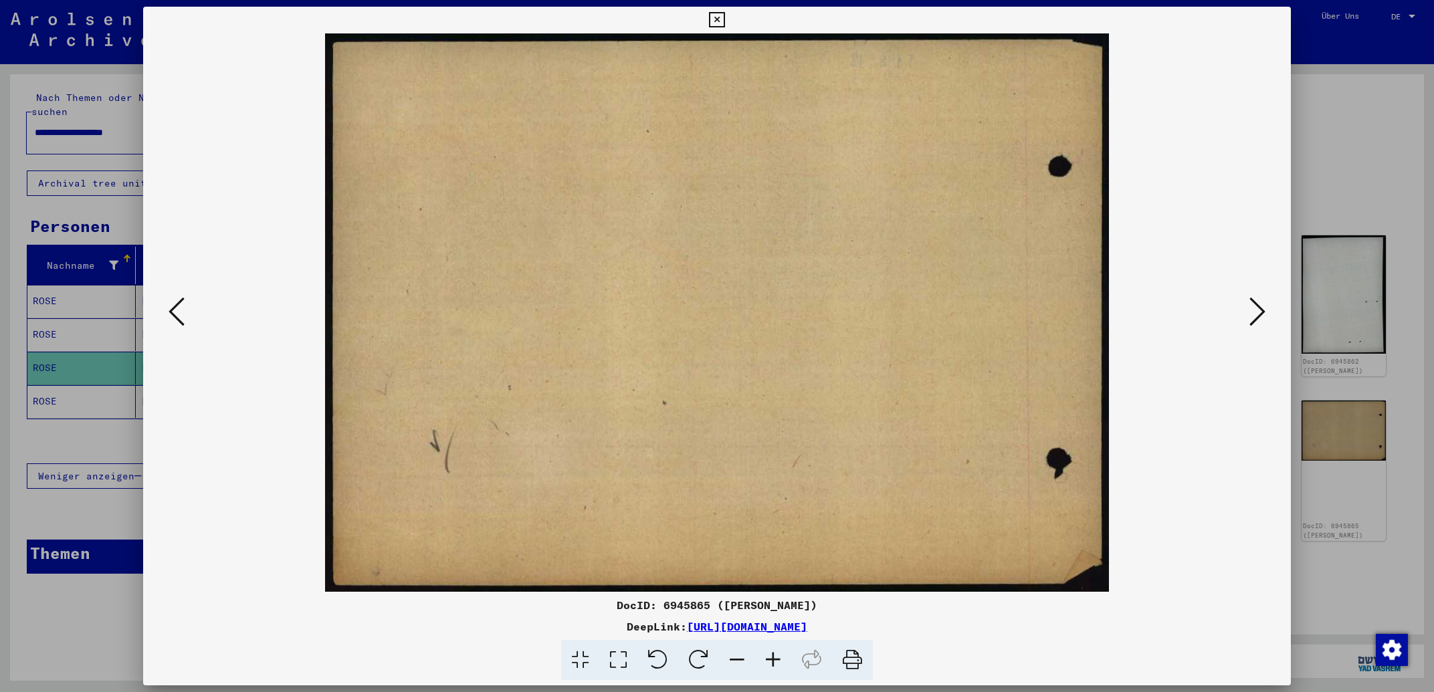
click at [1253, 311] on icon at bounding box center [1258, 312] width 16 height 32
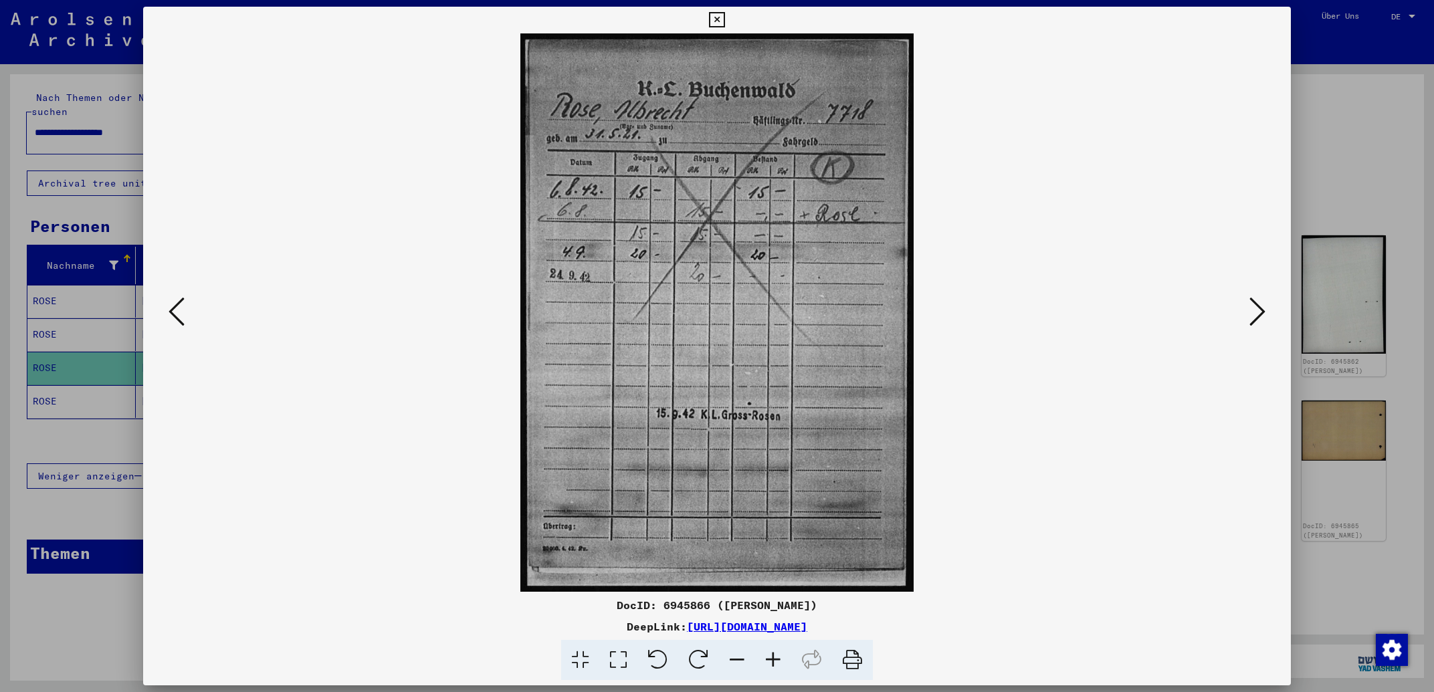
click at [1253, 311] on icon at bounding box center [1258, 312] width 16 height 32
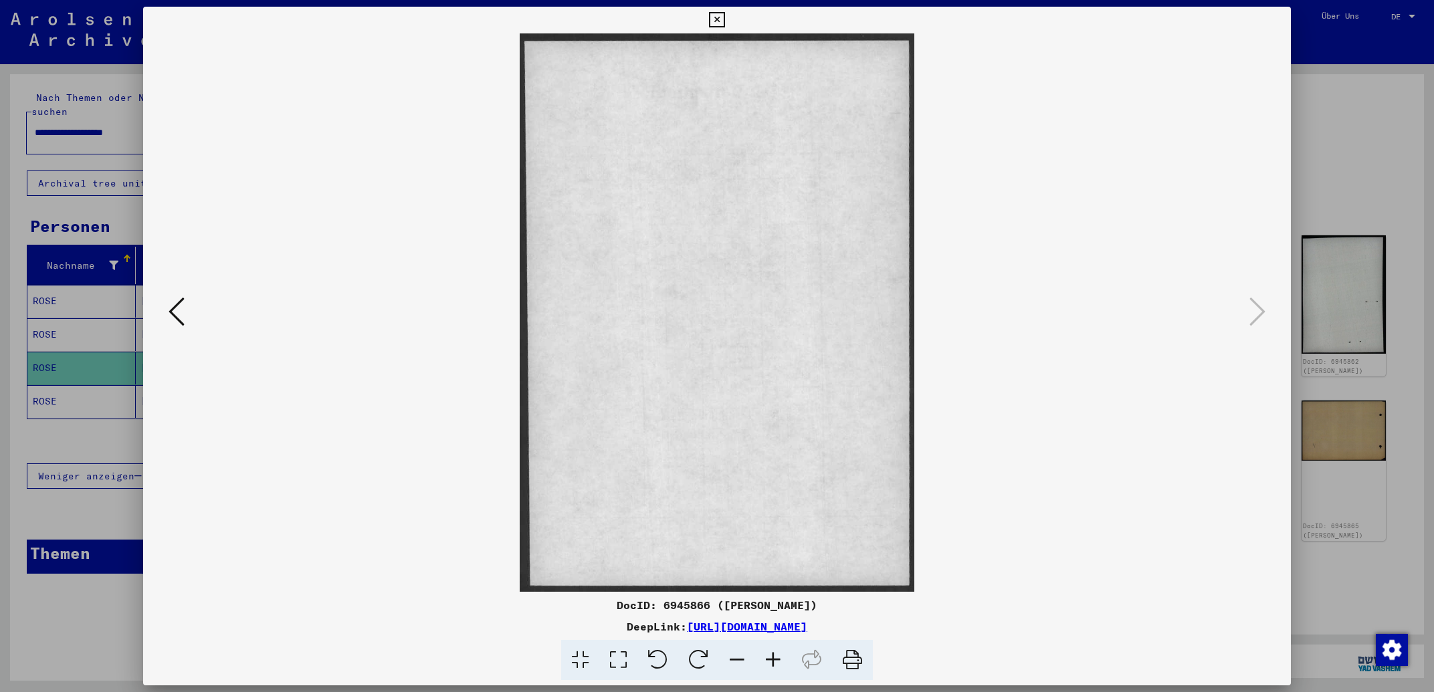
click at [724, 15] on icon at bounding box center [716, 20] width 15 height 16
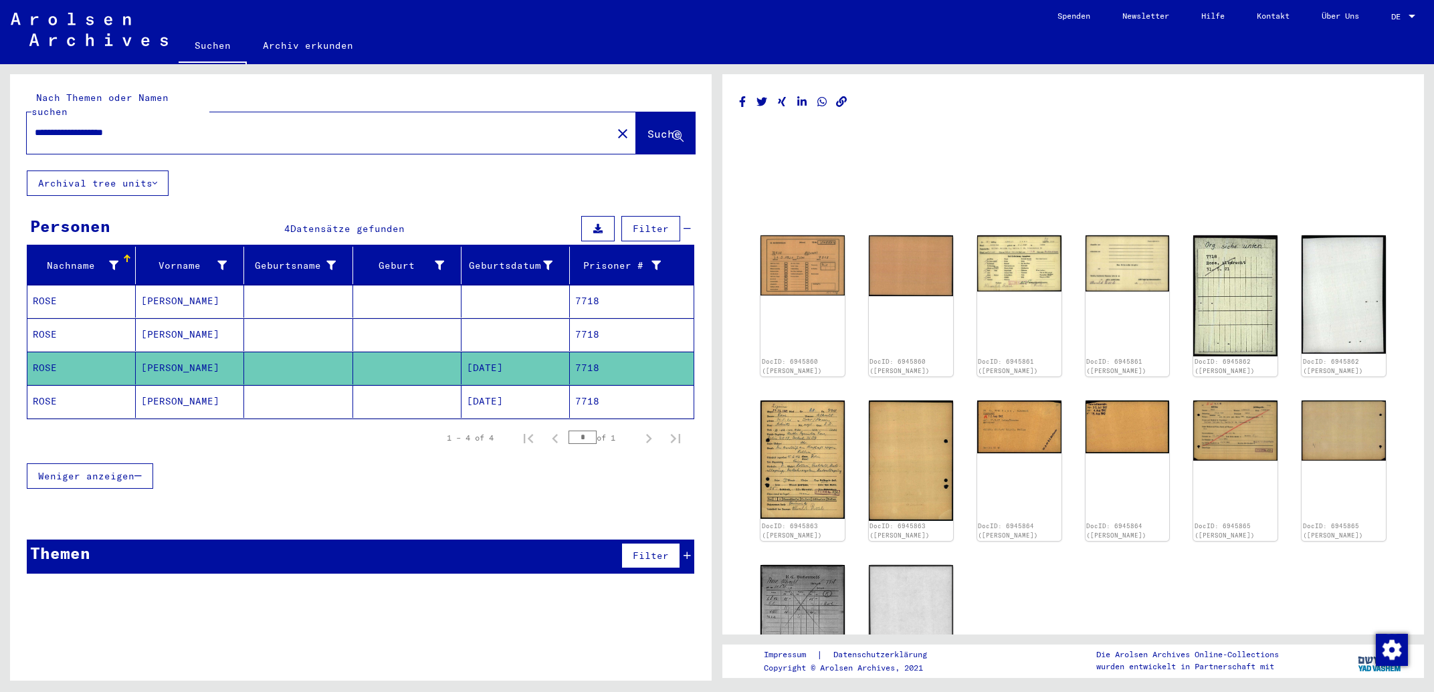
click at [591, 318] on mat-cell "7718" at bounding box center [632, 334] width 124 height 33
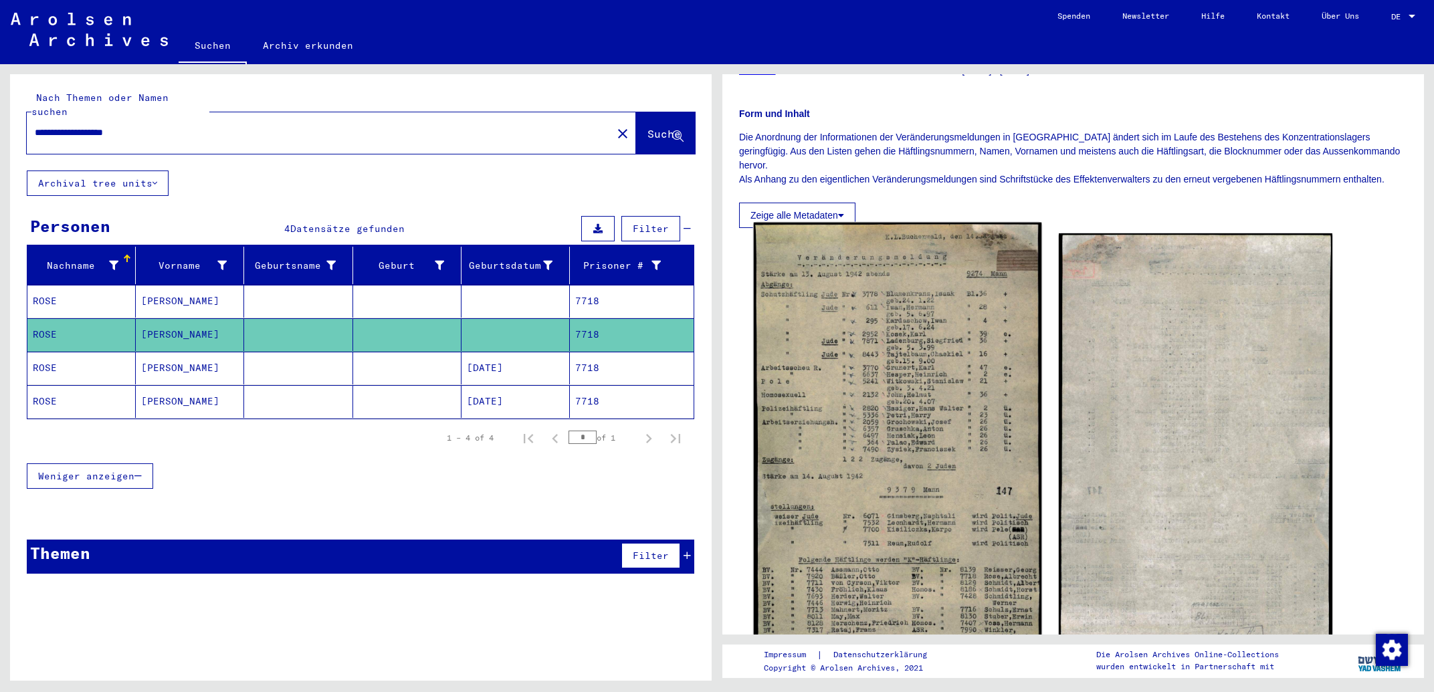
scroll to position [215, 0]
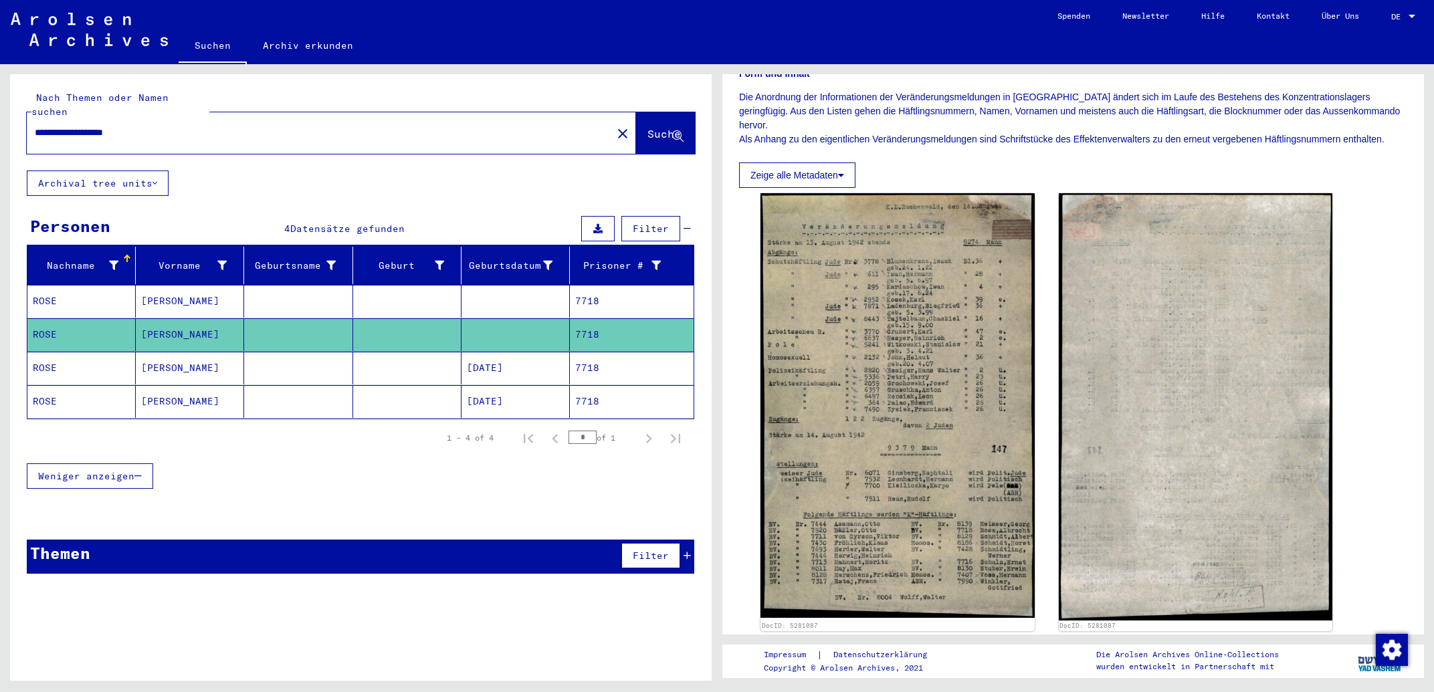
click at [512, 357] on mat-cell "[DATE]" at bounding box center [516, 368] width 108 height 33
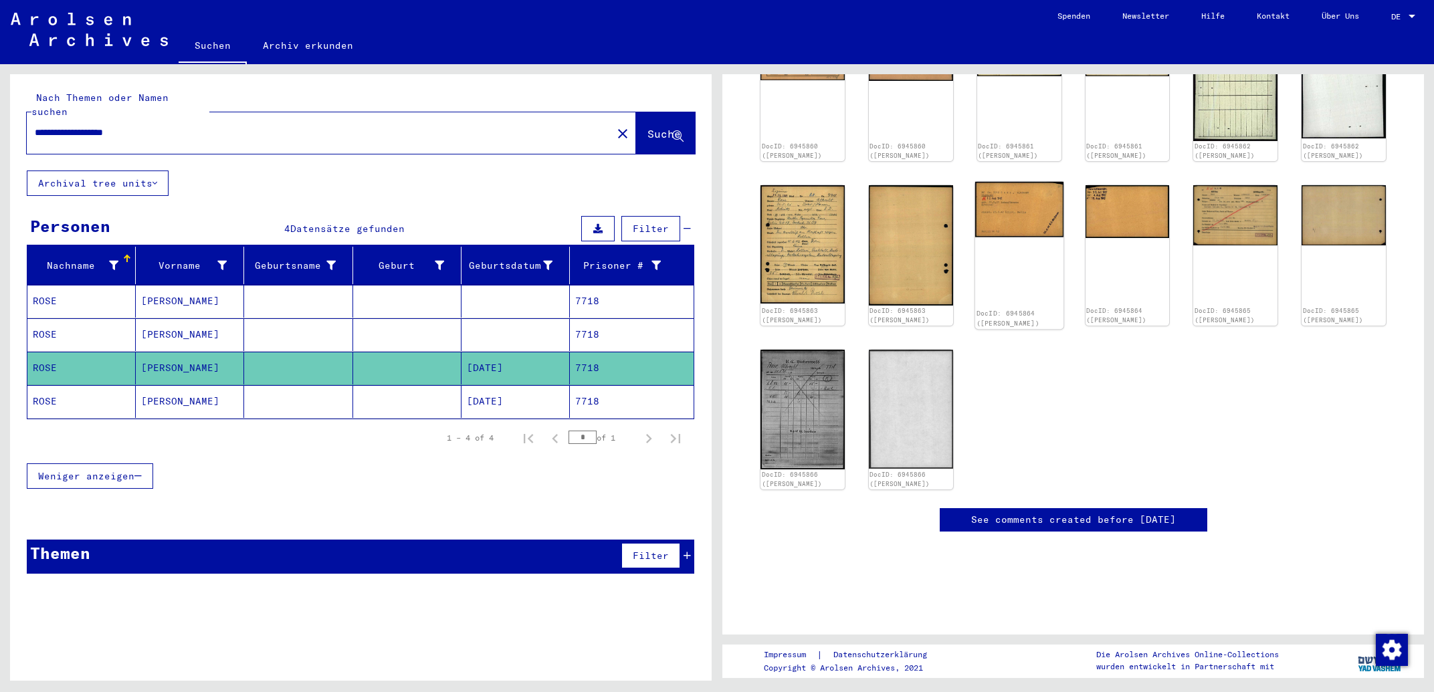
click at [993, 216] on img at bounding box center [1019, 210] width 88 height 56
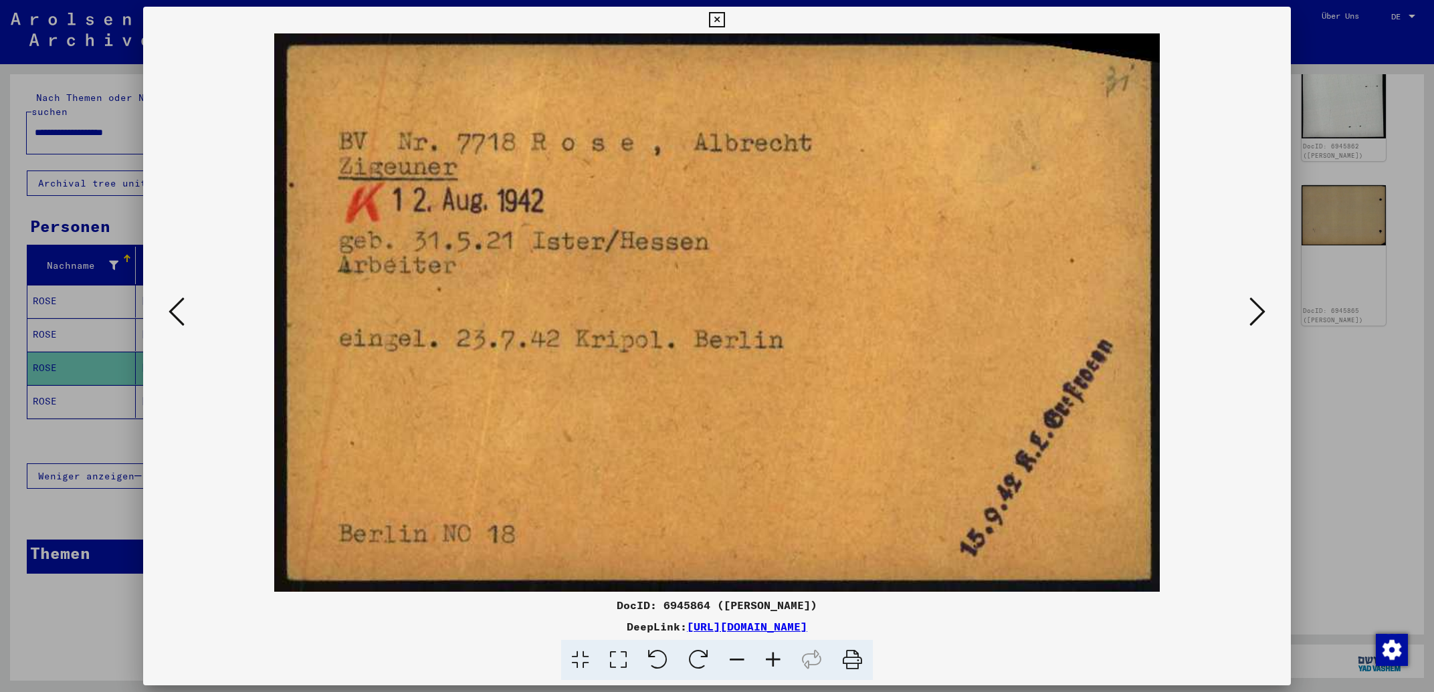
drag, startPoint x: 973, startPoint y: 630, endPoint x: 553, endPoint y: 632, distance: 420.1
click at [553, 632] on div "DeepLink: [URL][DOMAIN_NAME]" at bounding box center [716, 627] width 1147 height 16
copy link "[URL][DOMAIN_NAME]"
click at [724, 23] on icon at bounding box center [716, 20] width 15 height 16
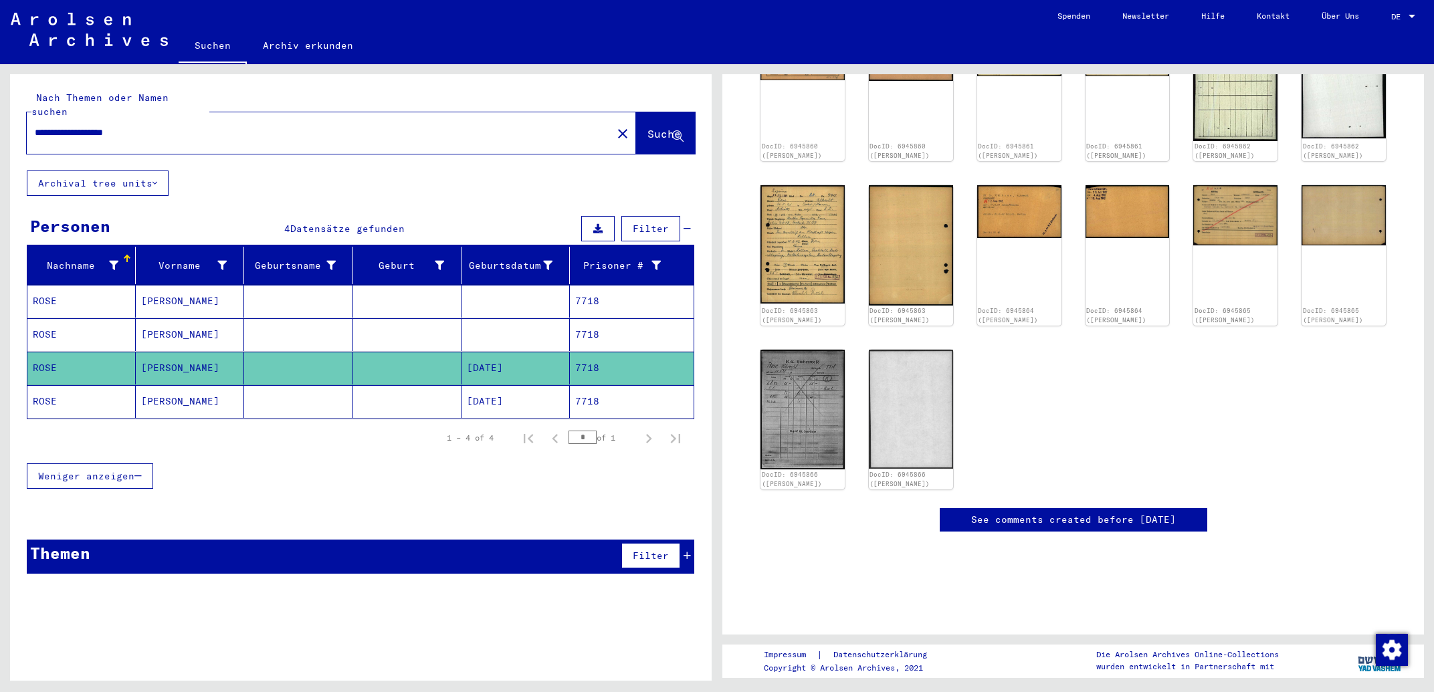
click at [510, 330] on mat-cell at bounding box center [516, 334] width 108 height 33
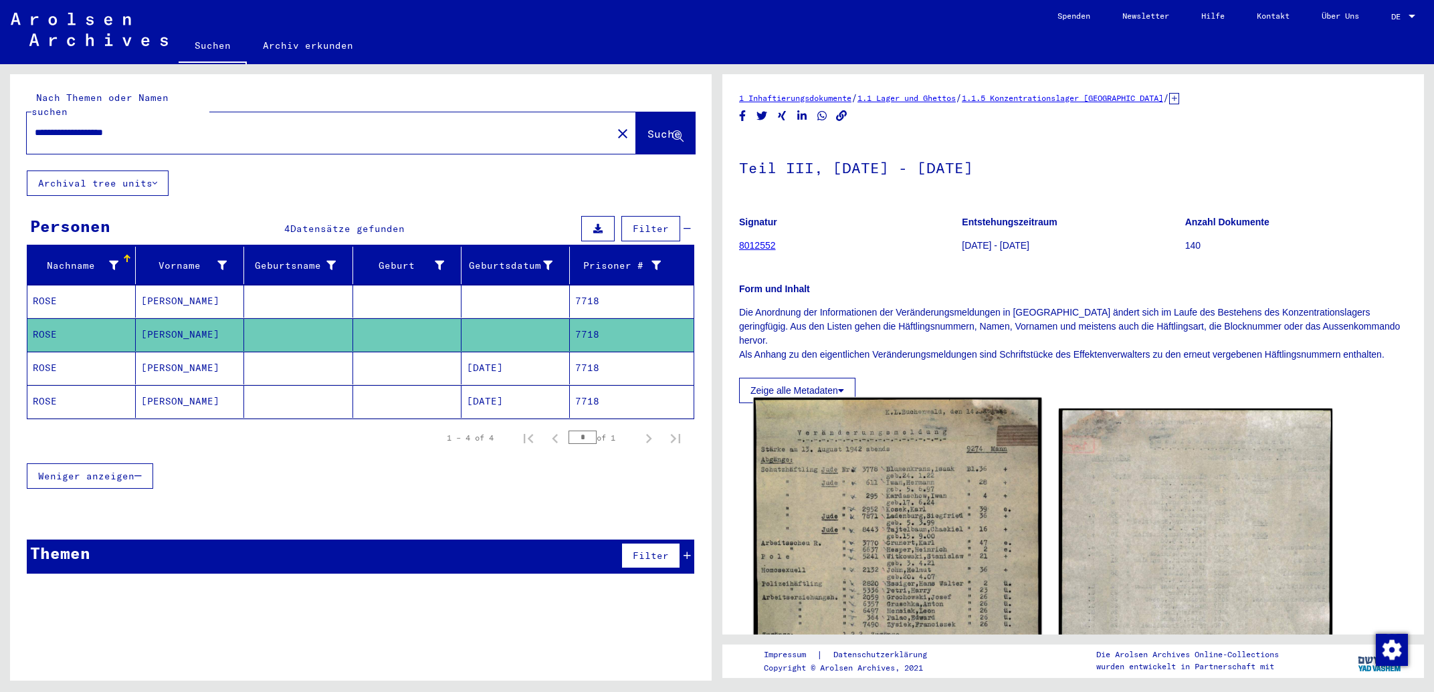
click at [858, 563] on img at bounding box center [898, 621] width 288 height 446
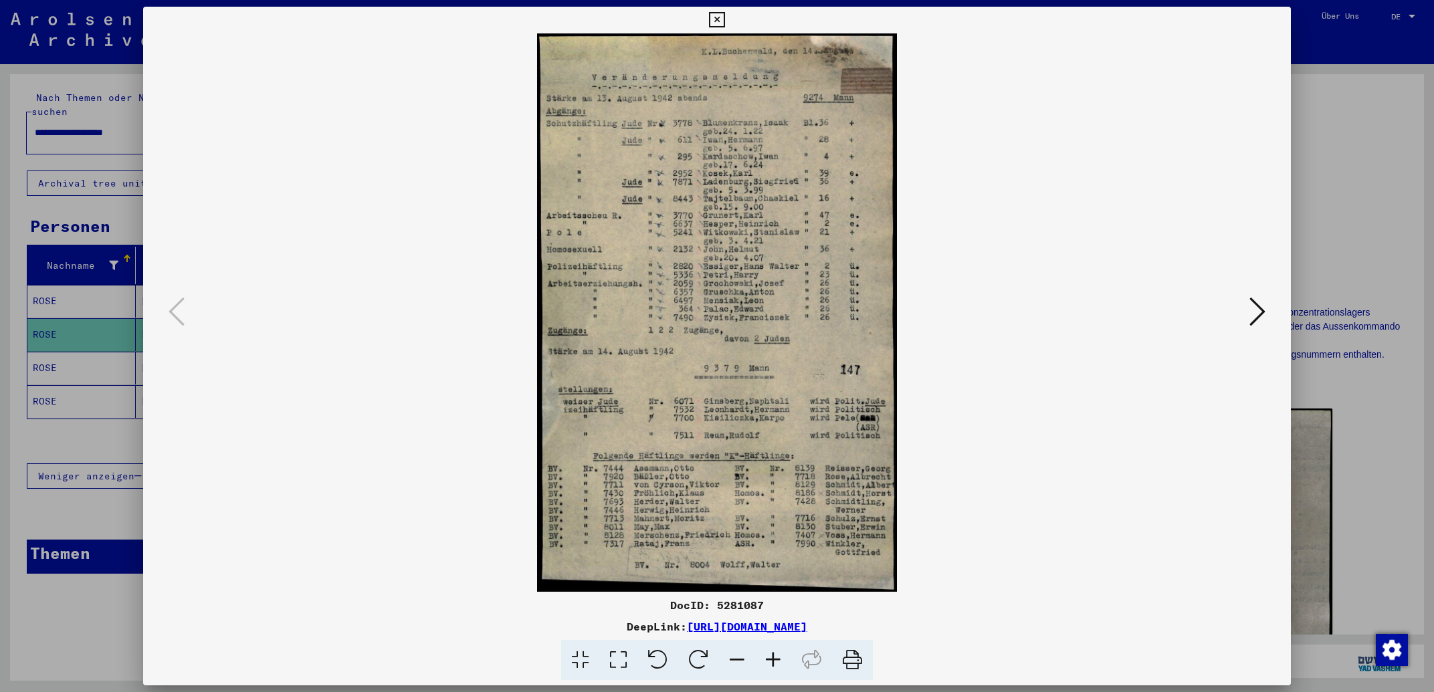
drag, startPoint x: 960, startPoint y: 629, endPoint x: 553, endPoint y: 633, distance: 406.7
click at [553, 633] on div "DeepLink: [URL][DOMAIN_NAME]" at bounding box center [716, 627] width 1147 height 16
copy link "[URL][DOMAIN_NAME]"
click at [724, 23] on icon at bounding box center [716, 20] width 15 height 16
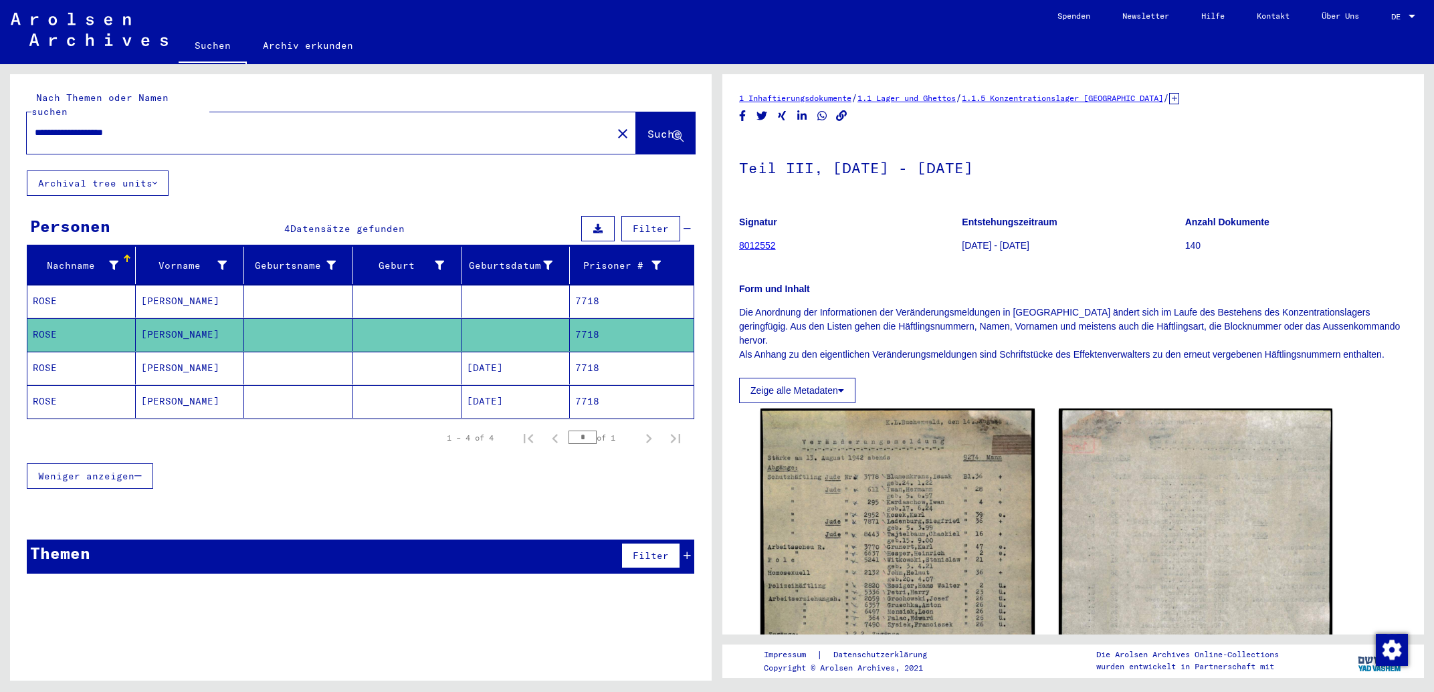
click at [648, 352] on mat-cell "7718" at bounding box center [632, 368] width 124 height 33
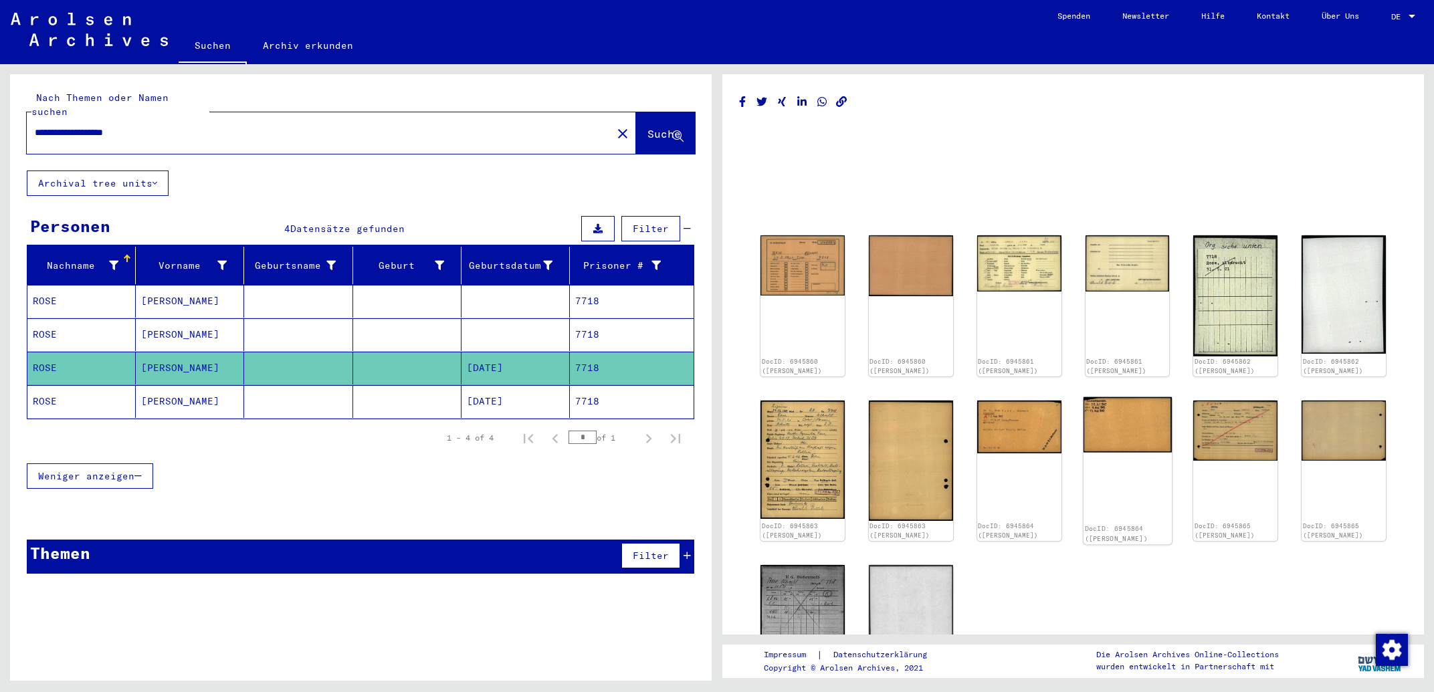
click at [1102, 423] on img at bounding box center [1127, 425] width 88 height 56
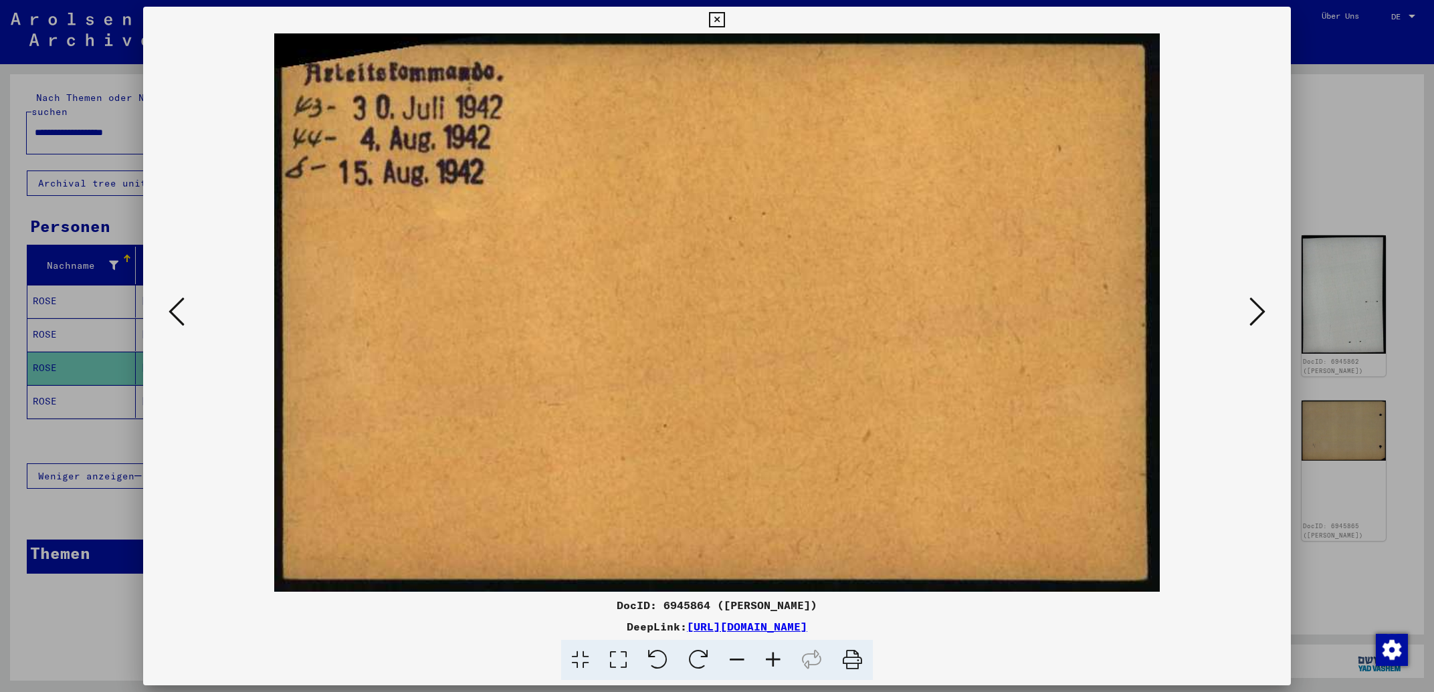
click at [724, 19] on icon at bounding box center [716, 20] width 15 height 16
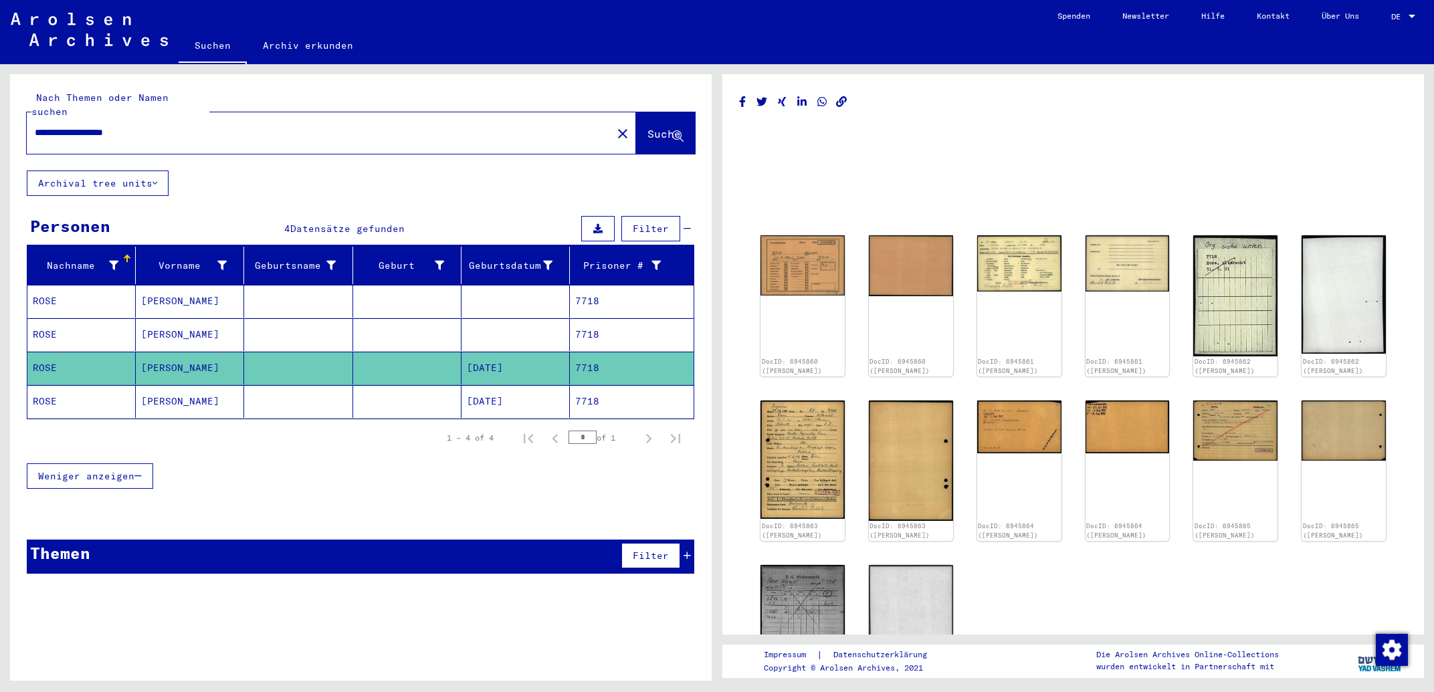
drag, startPoint x: 159, startPoint y: 122, endPoint x: 7, endPoint y: 121, distance: 151.8
click at [35, 126] on input "**********" at bounding box center [319, 133] width 569 height 14
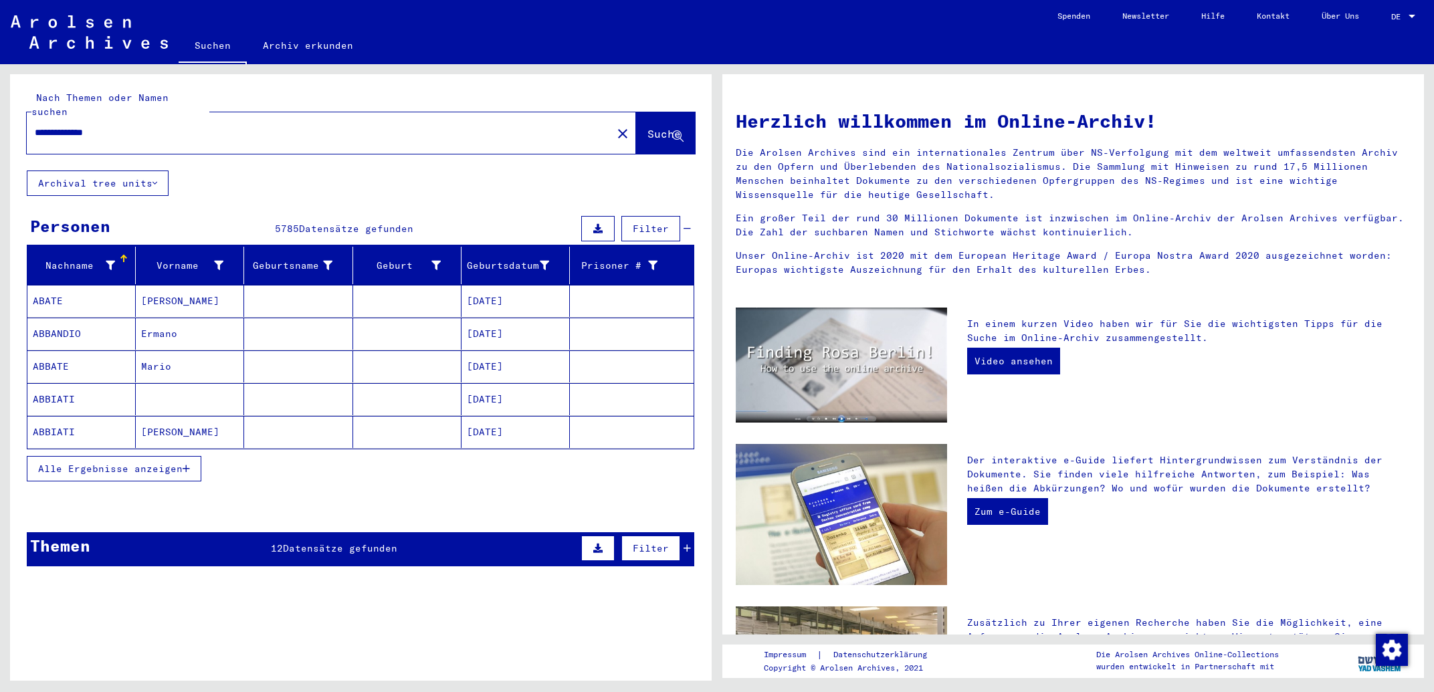
type input "**********"
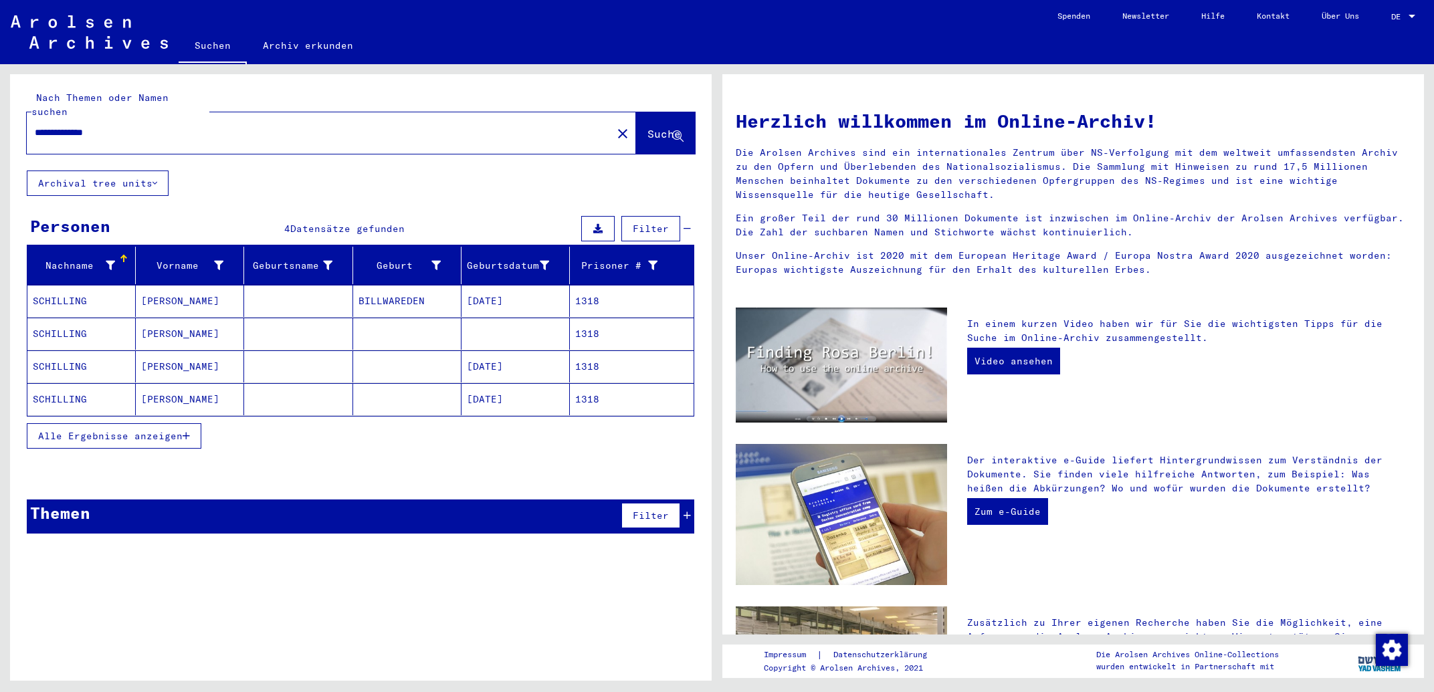
click at [398, 294] on mat-cell "BILLWAREDEN" at bounding box center [407, 301] width 108 height 32
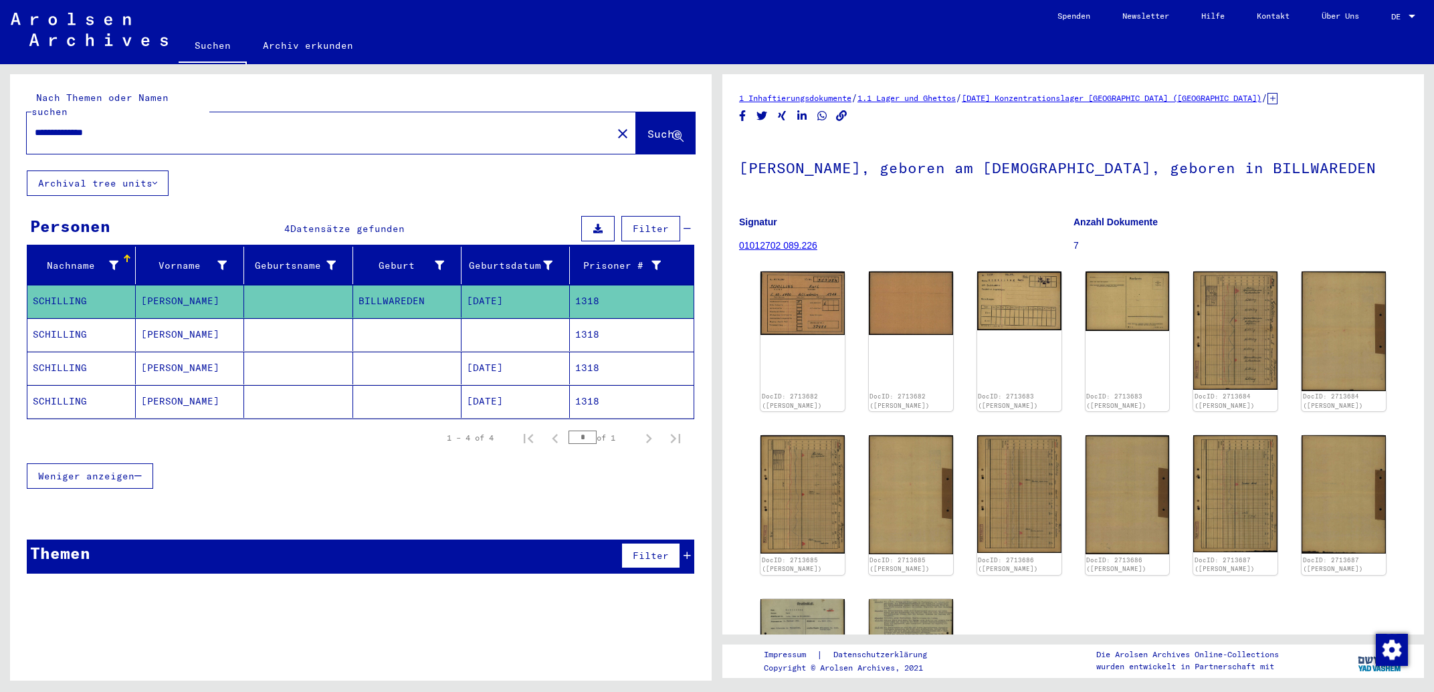
click at [425, 357] on mat-cell at bounding box center [407, 368] width 108 height 33
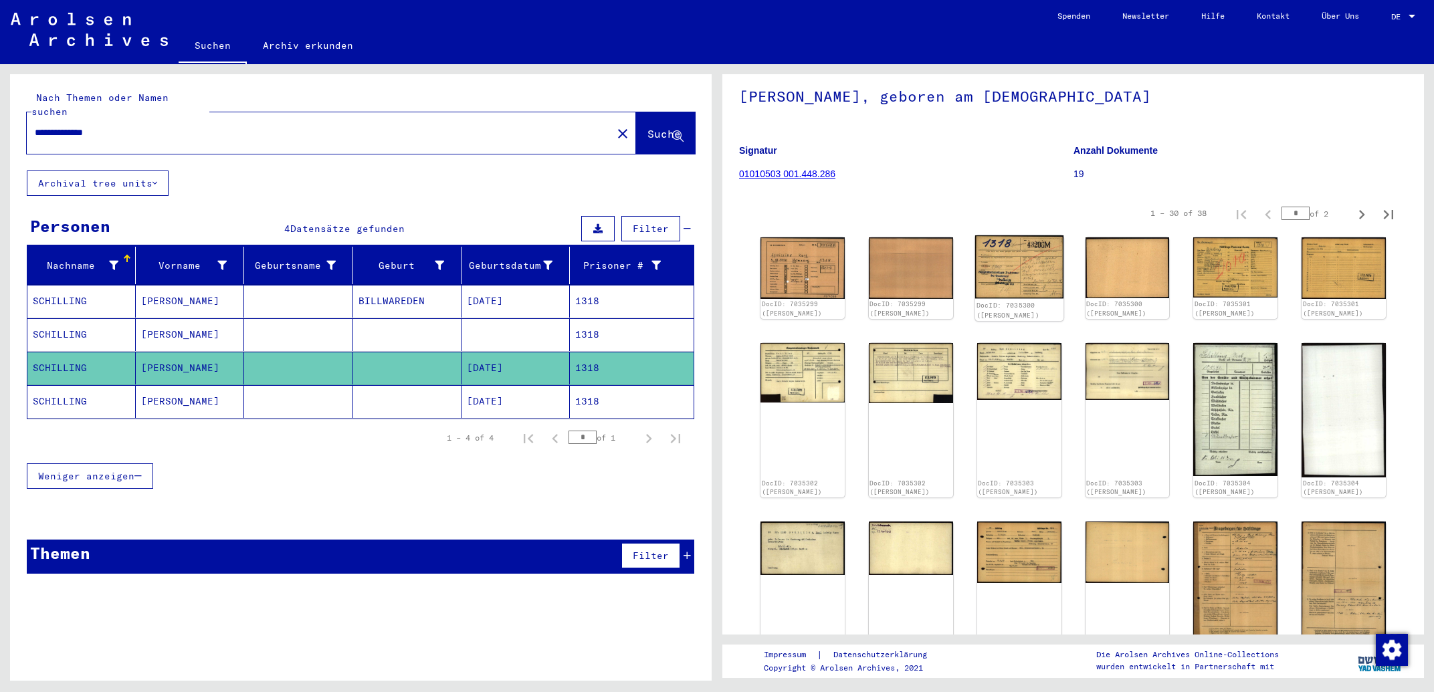
scroll to position [143, 0]
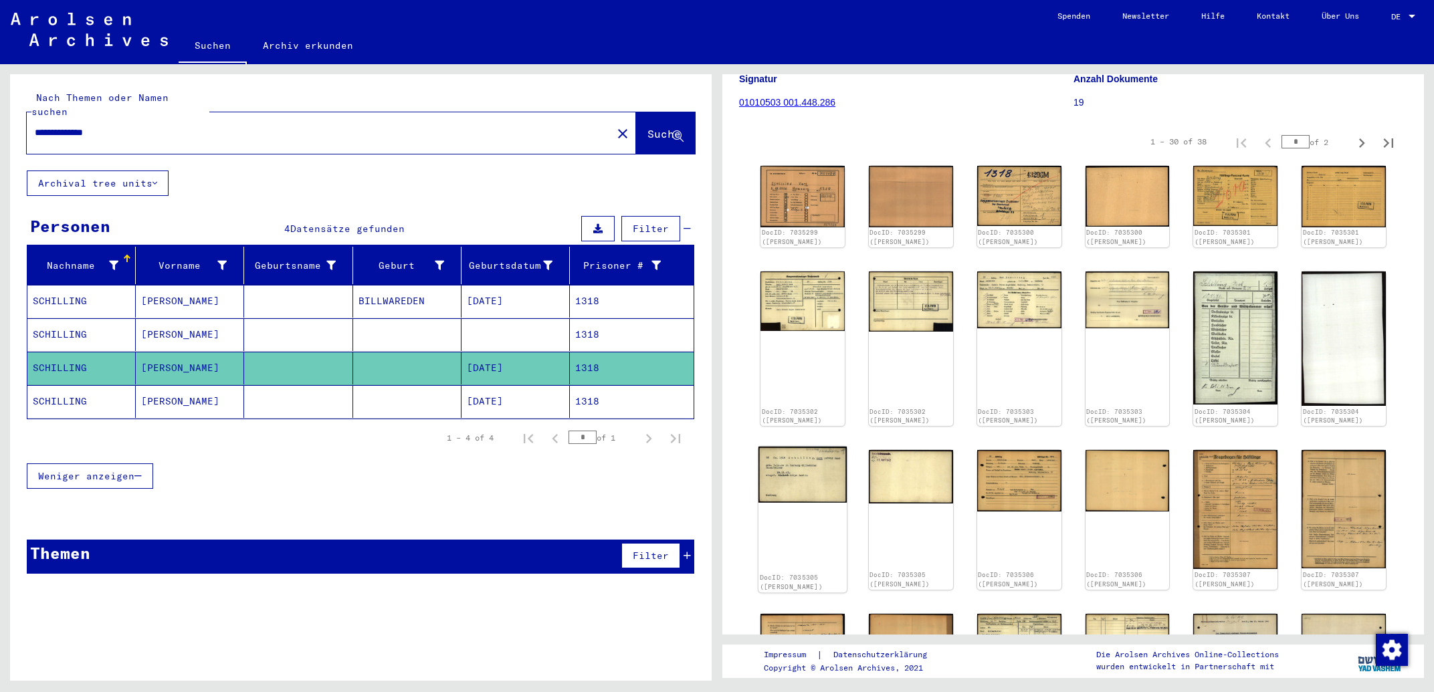
click at [801, 455] on img at bounding box center [803, 475] width 88 height 56
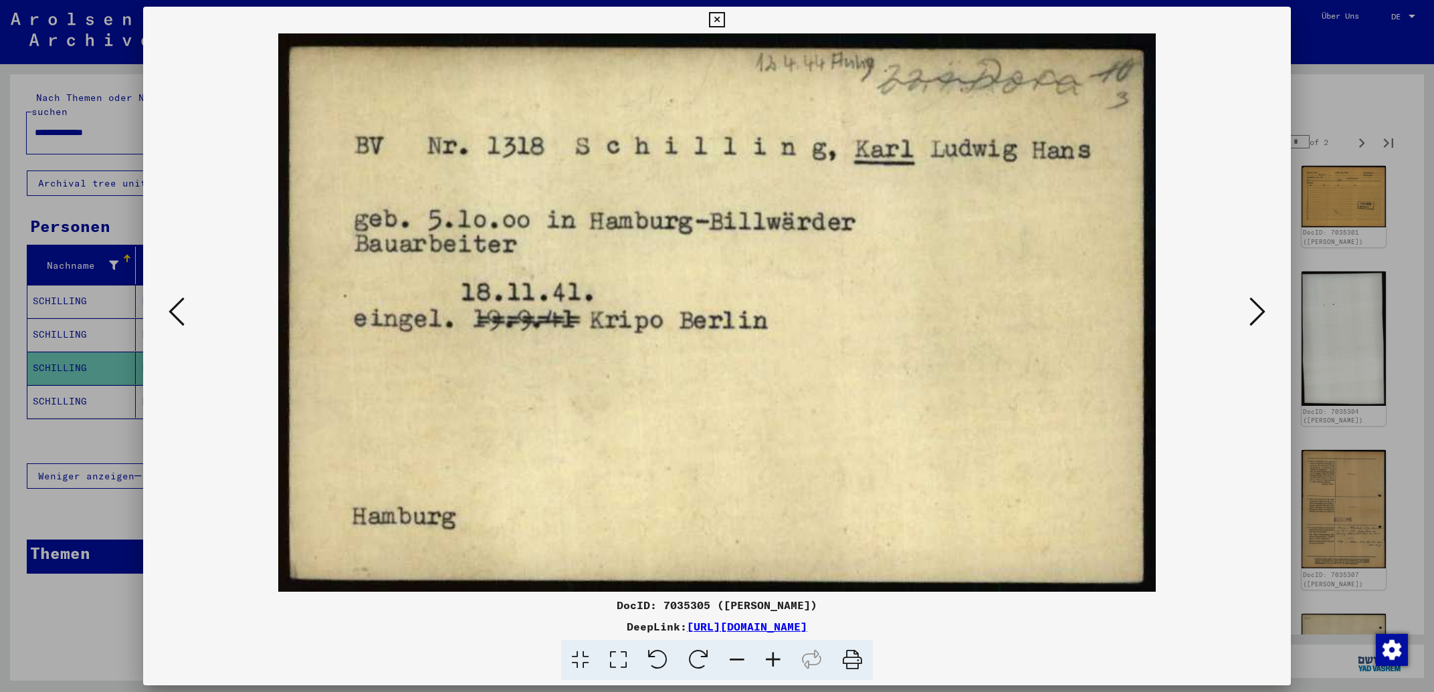
click at [724, 20] on icon at bounding box center [716, 20] width 15 height 16
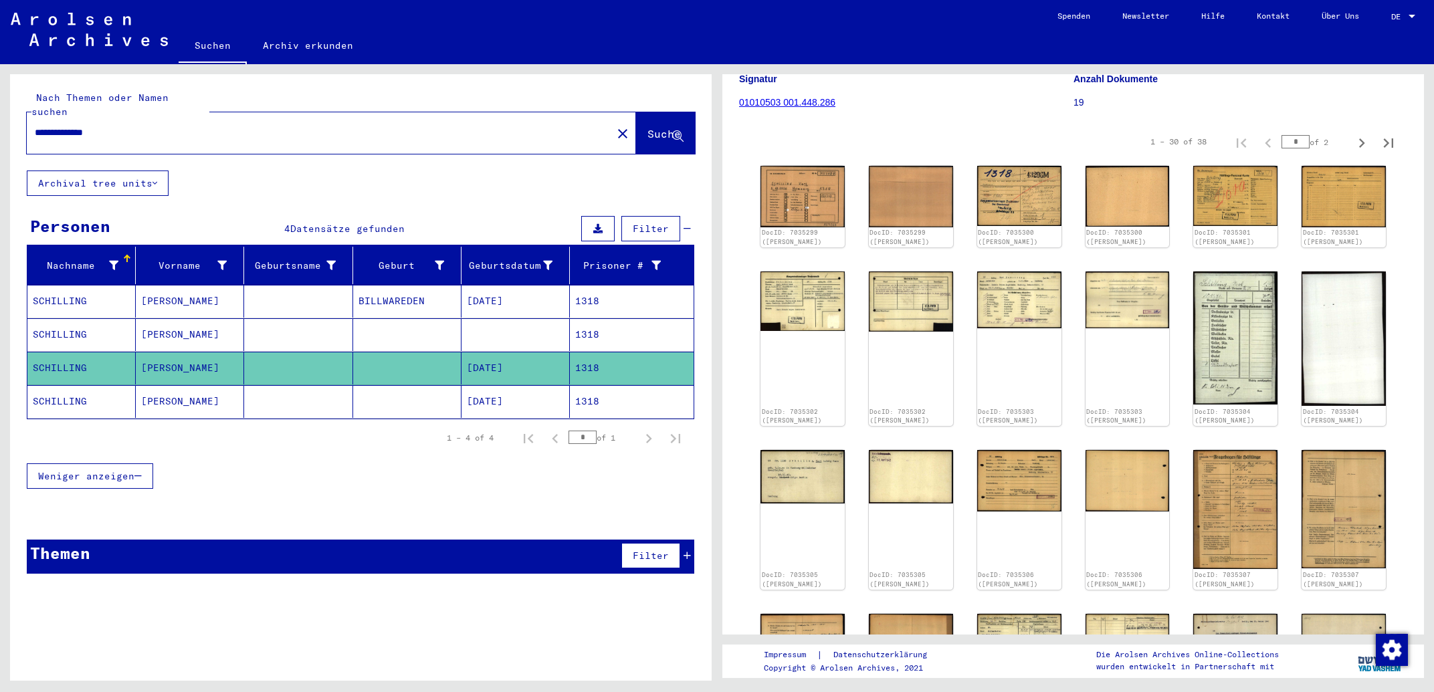
drag, startPoint x: 324, startPoint y: 126, endPoint x: 0, endPoint y: 121, distance: 323.8
click at [35, 126] on input "**********" at bounding box center [319, 133] width 569 height 14
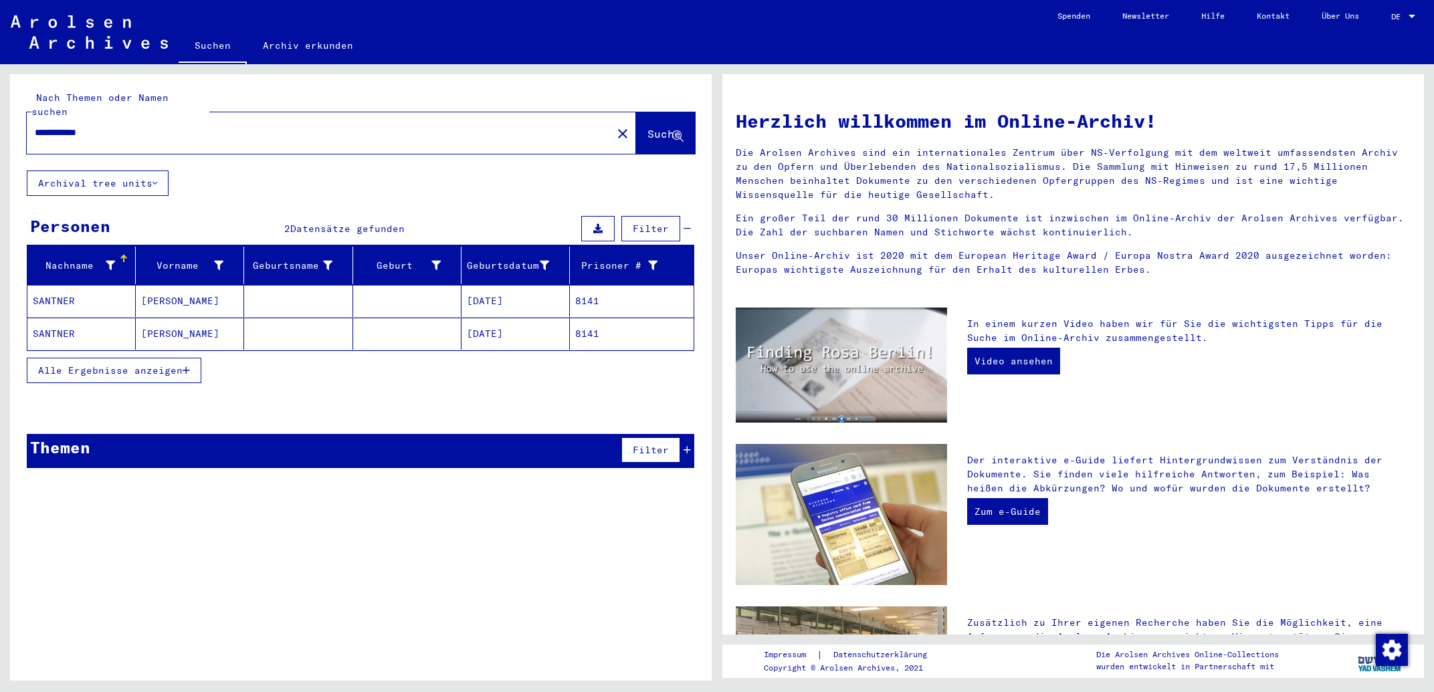
click at [189, 294] on mat-cell "[PERSON_NAME]" at bounding box center [190, 301] width 108 height 32
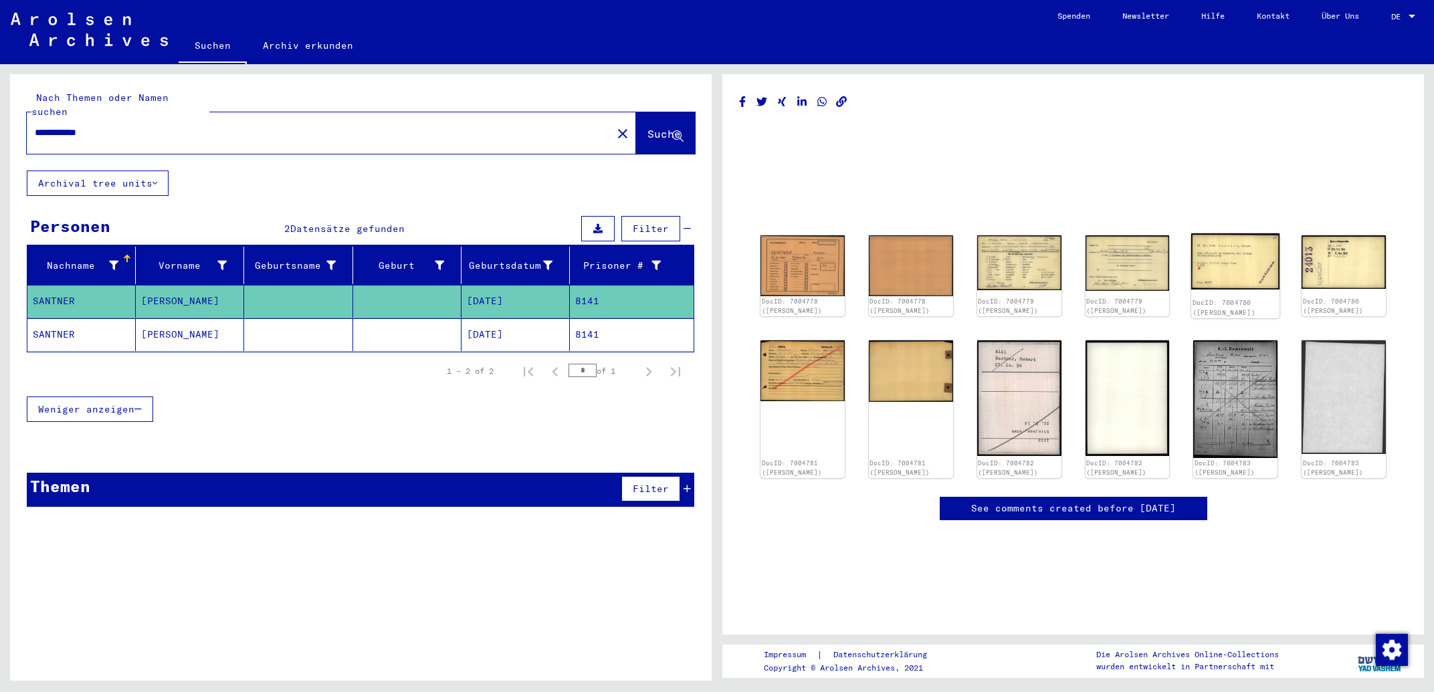
click at [1218, 280] on img at bounding box center [1235, 261] width 88 height 56
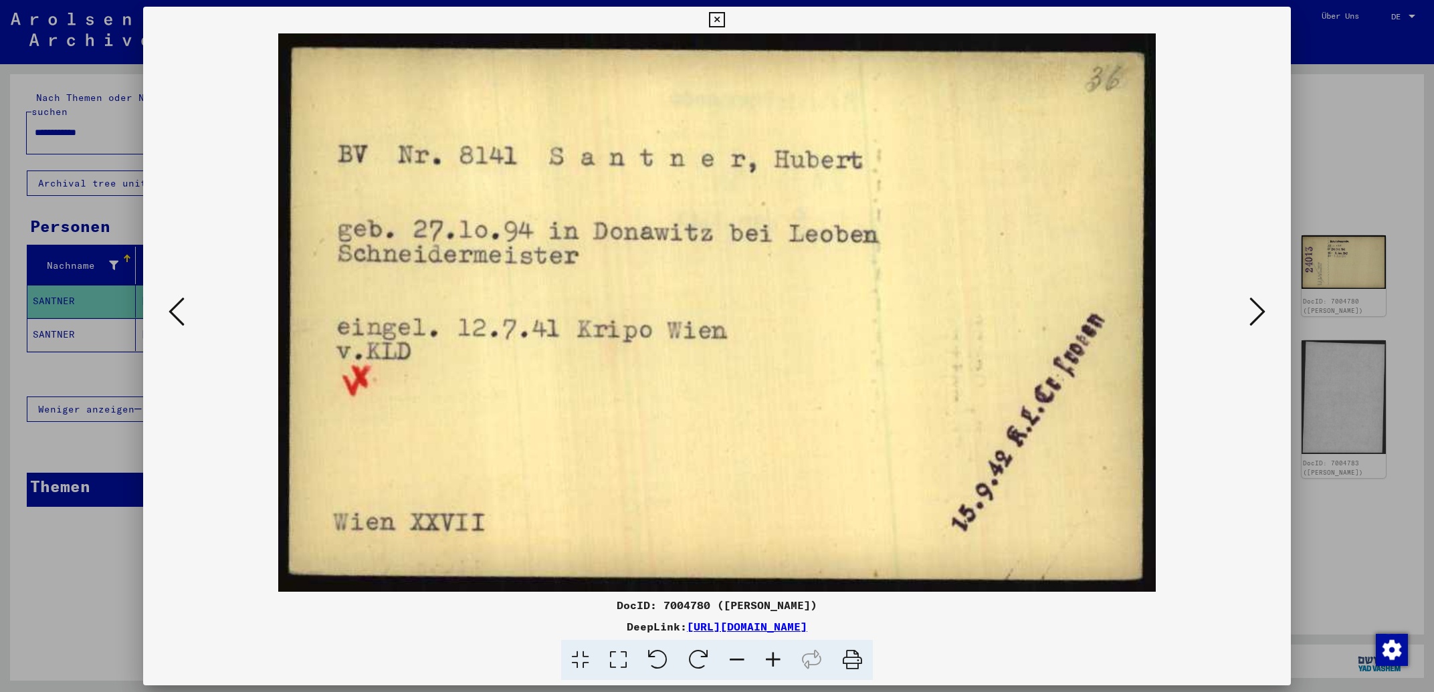
click at [1260, 319] on icon at bounding box center [1258, 312] width 16 height 32
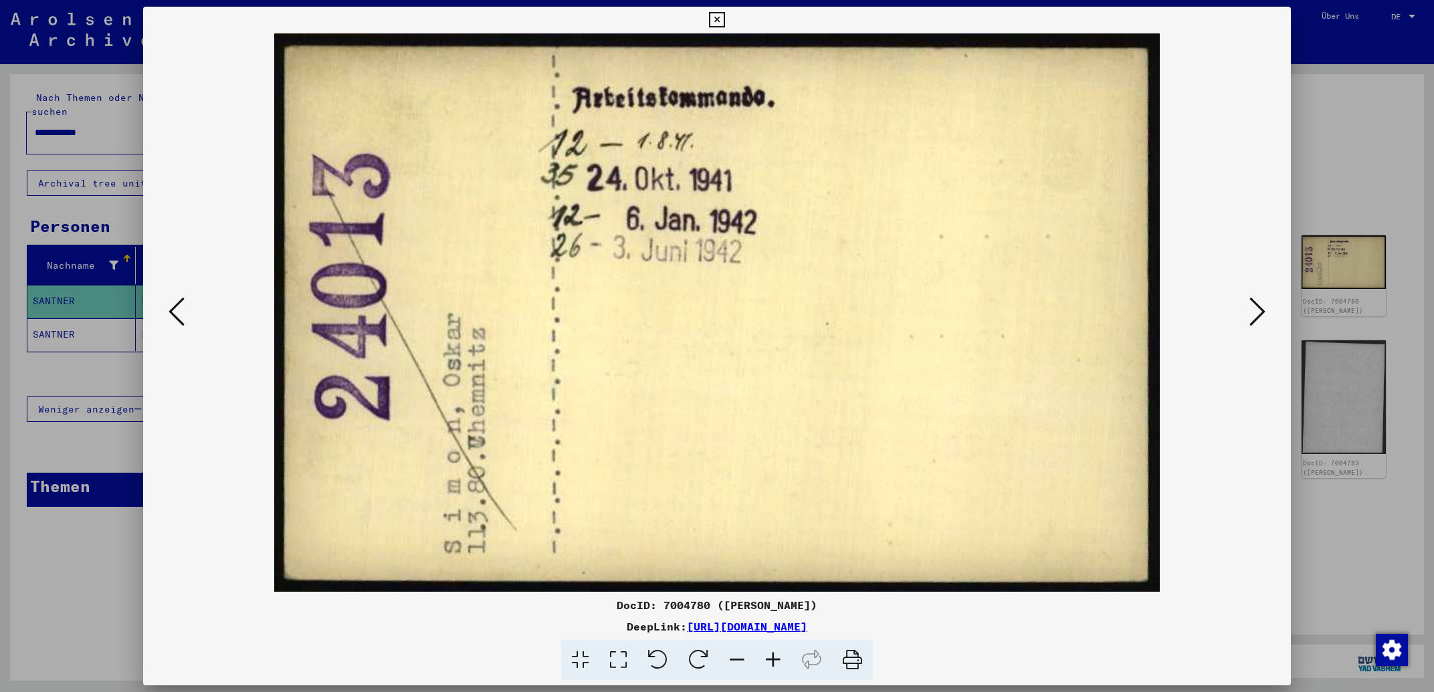
click at [724, 23] on icon at bounding box center [716, 20] width 15 height 16
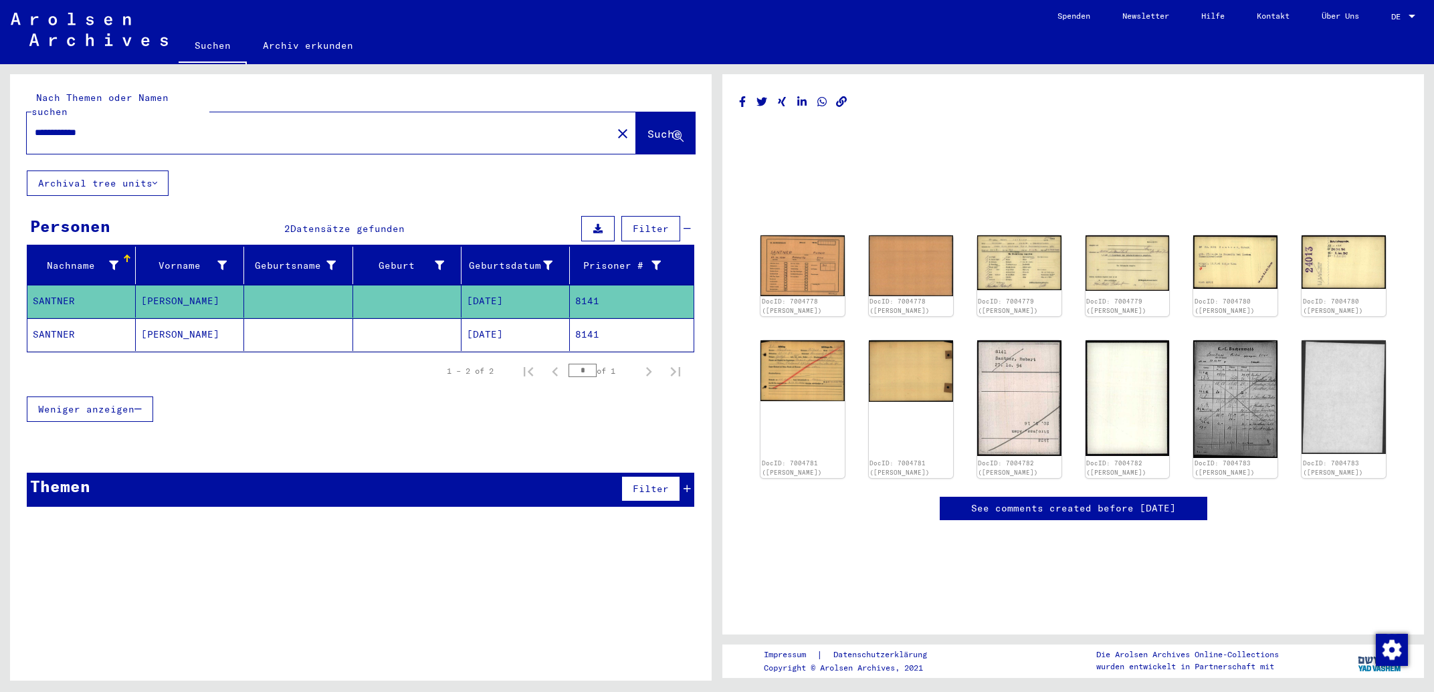
drag, startPoint x: 224, startPoint y: 119, endPoint x: 0, endPoint y: 90, distance: 225.9
click at [35, 126] on input "**********" at bounding box center [319, 133] width 569 height 14
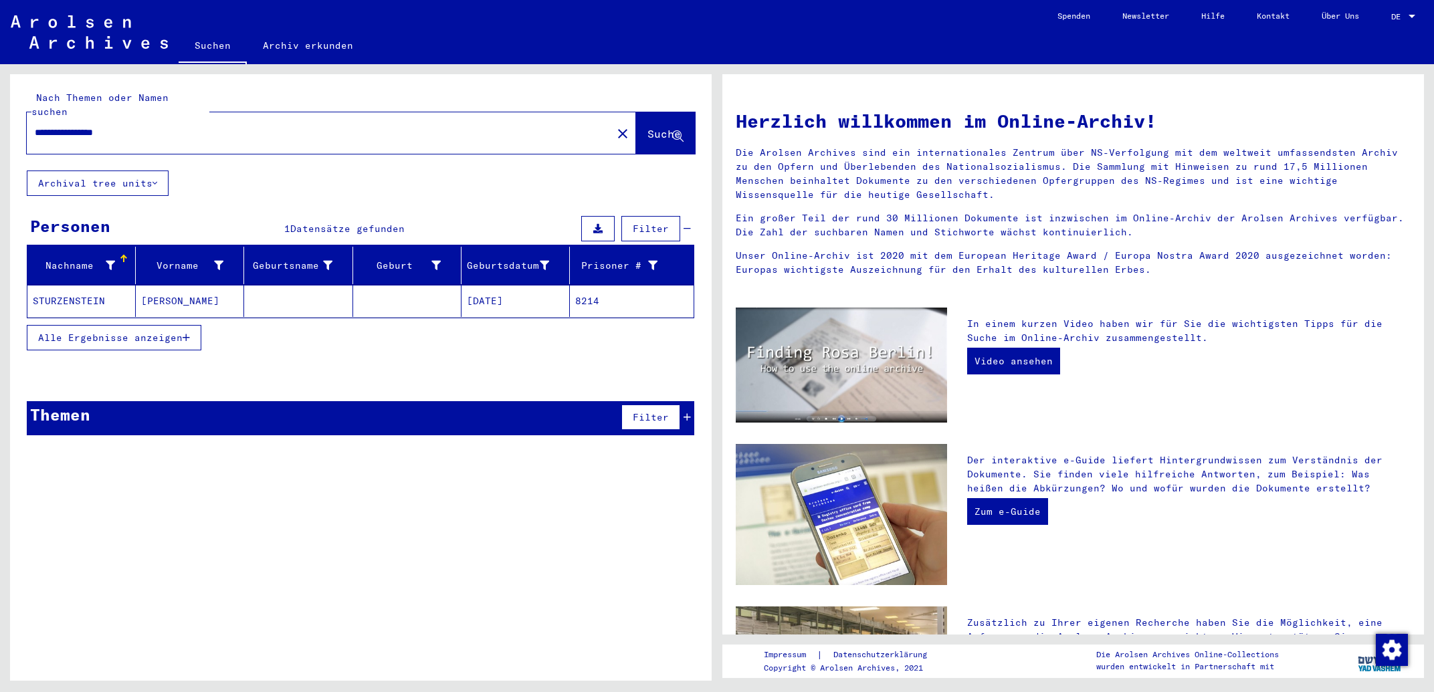
click at [193, 296] on mat-cell "[PERSON_NAME]" at bounding box center [190, 301] width 108 height 32
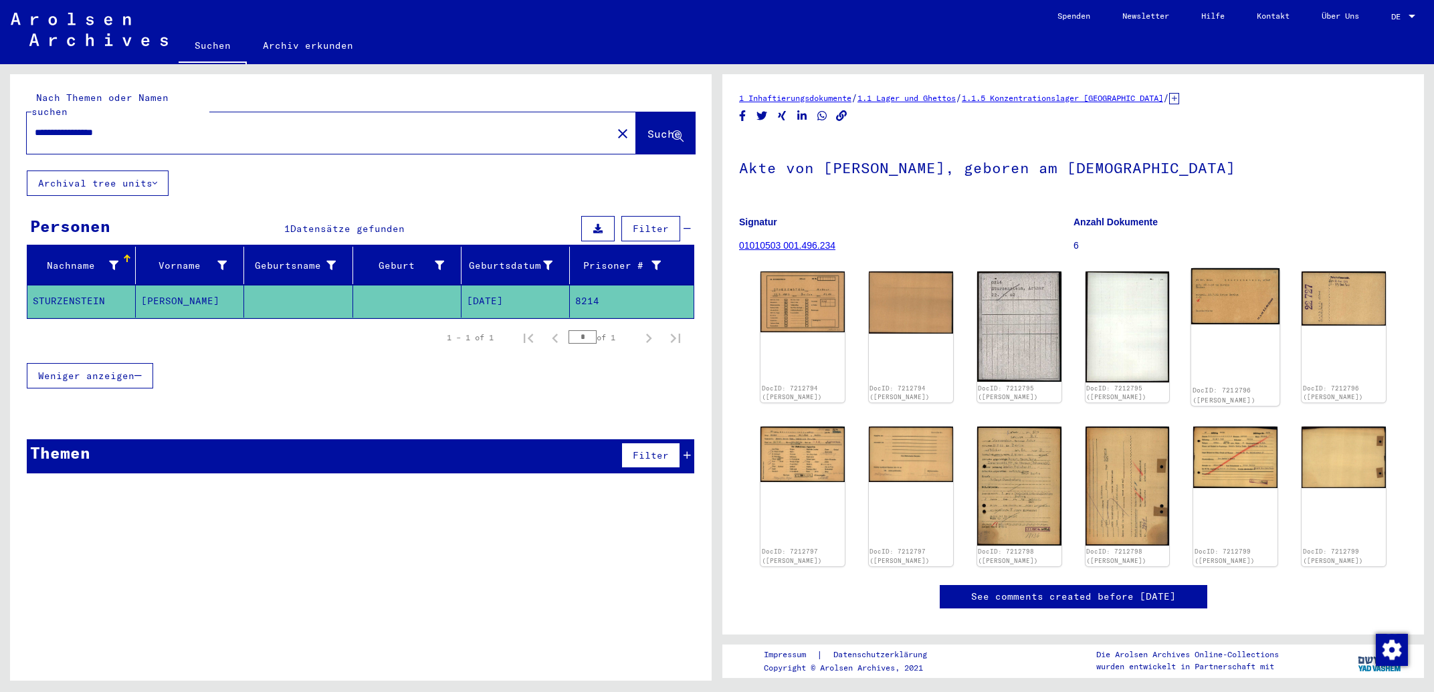
click at [1215, 308] on img at bounding box center [1235, 296] width 88 height 57
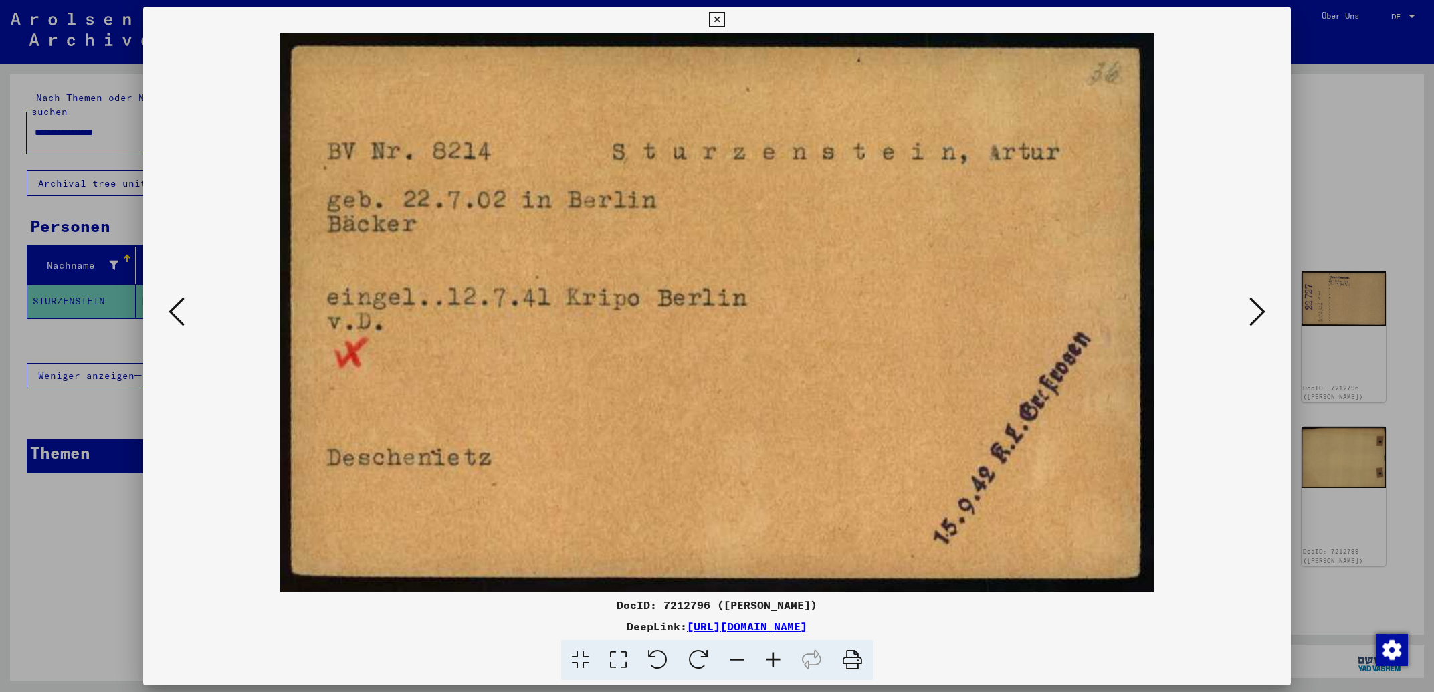
click at [1259, 314] on icon at bounding box center [1258, 312] width 16 height 32
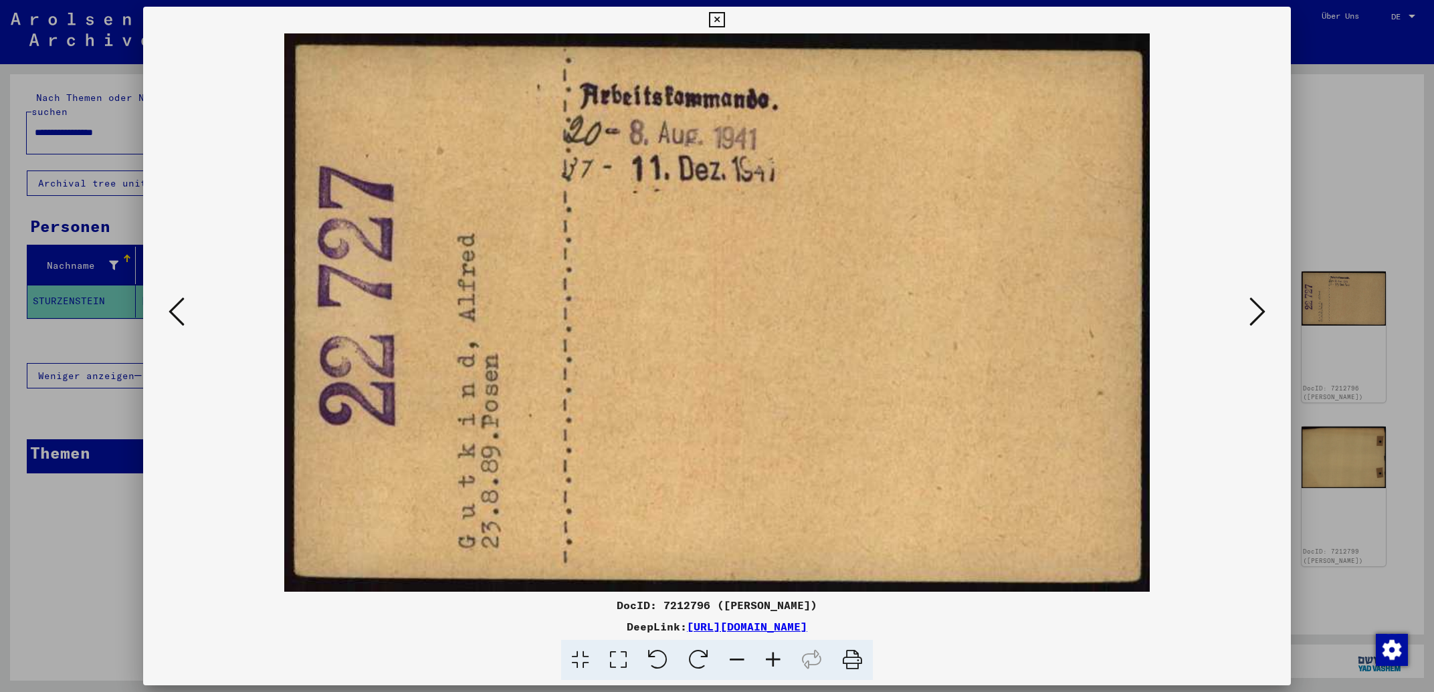
click at [724, 23] on icon at bounding box center [716, 20] width 15 height 16
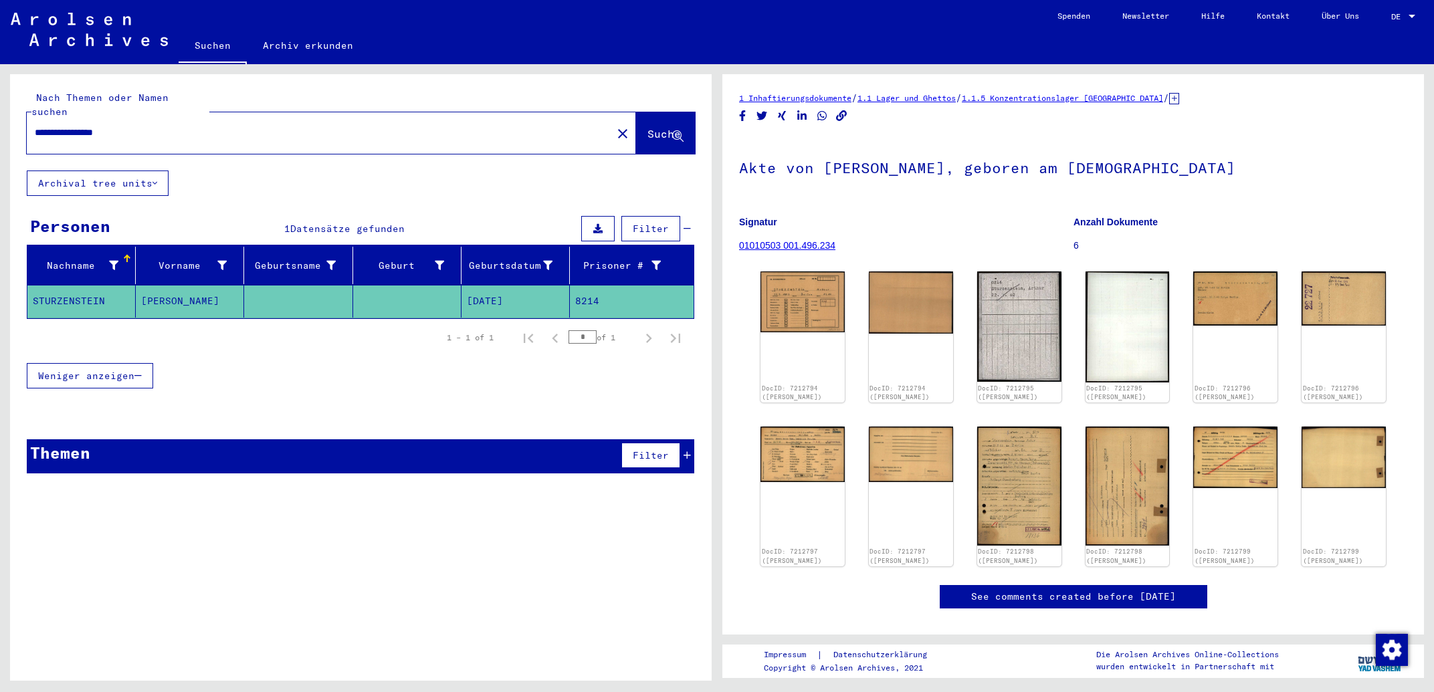
drag, startPoint x: 186, startPoint y: 119, endPoint x: 0, endPoint y: 121, distance: 186.0
click at [35, 126] on input "**********" at bounding box center [319, 133] width 569 height 14
type input "**********"
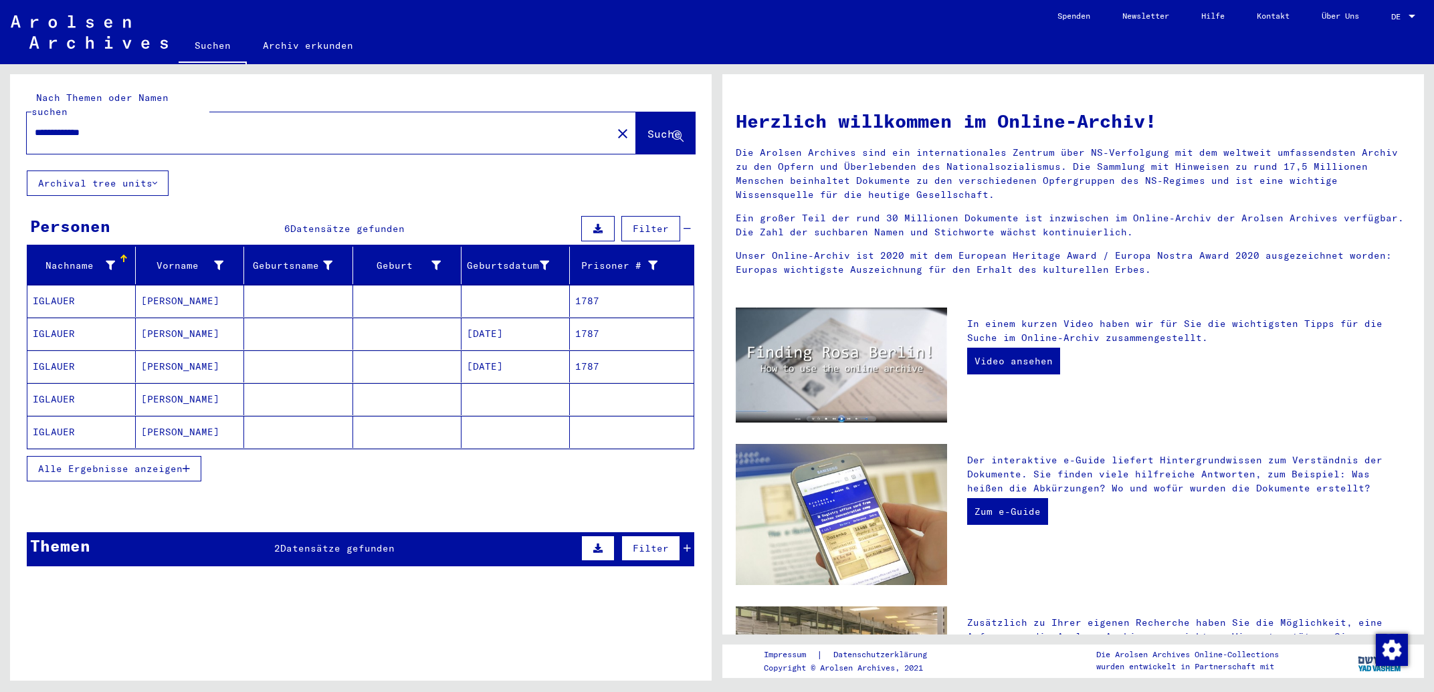
click at [171, 353] on mat-cell "[PERSON_NAME]" at bounding box center [190, 367] width 108 height 32
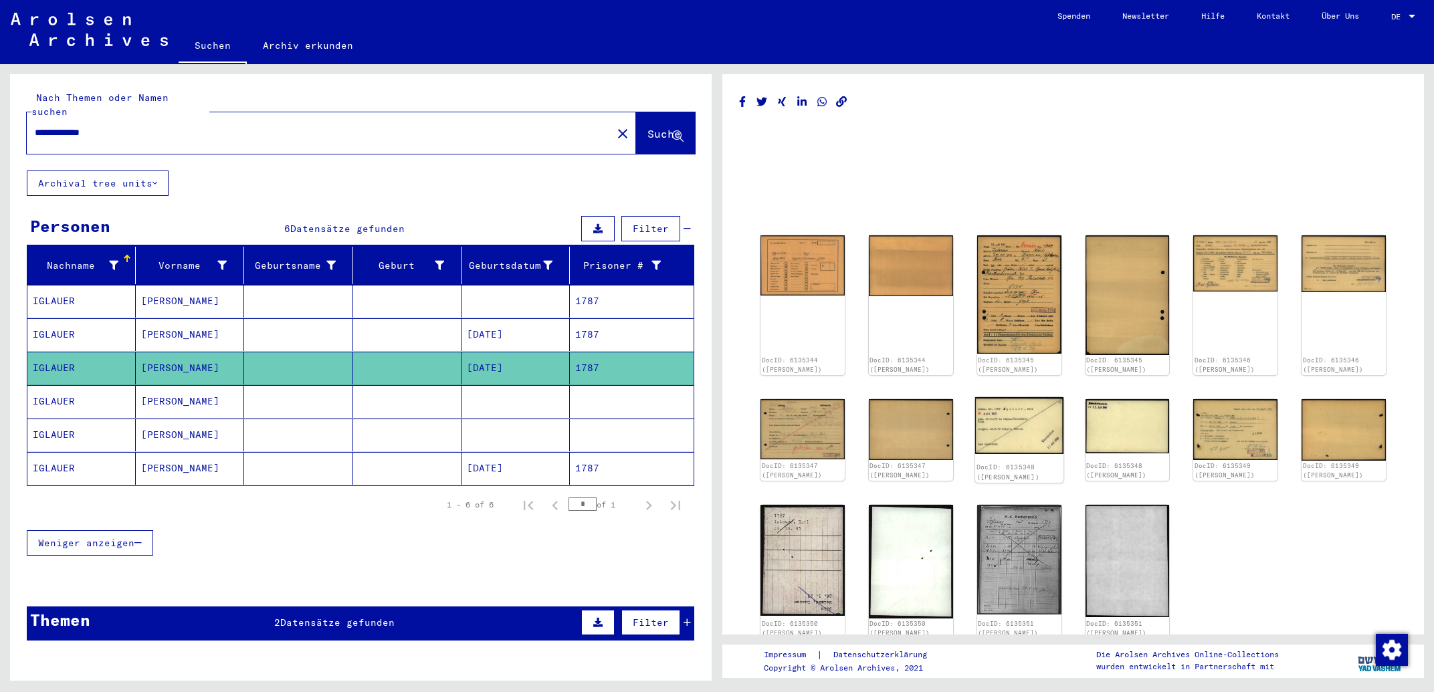
click at [1010, 430] on img at bounding box center [1019, 425] width 88 height 57
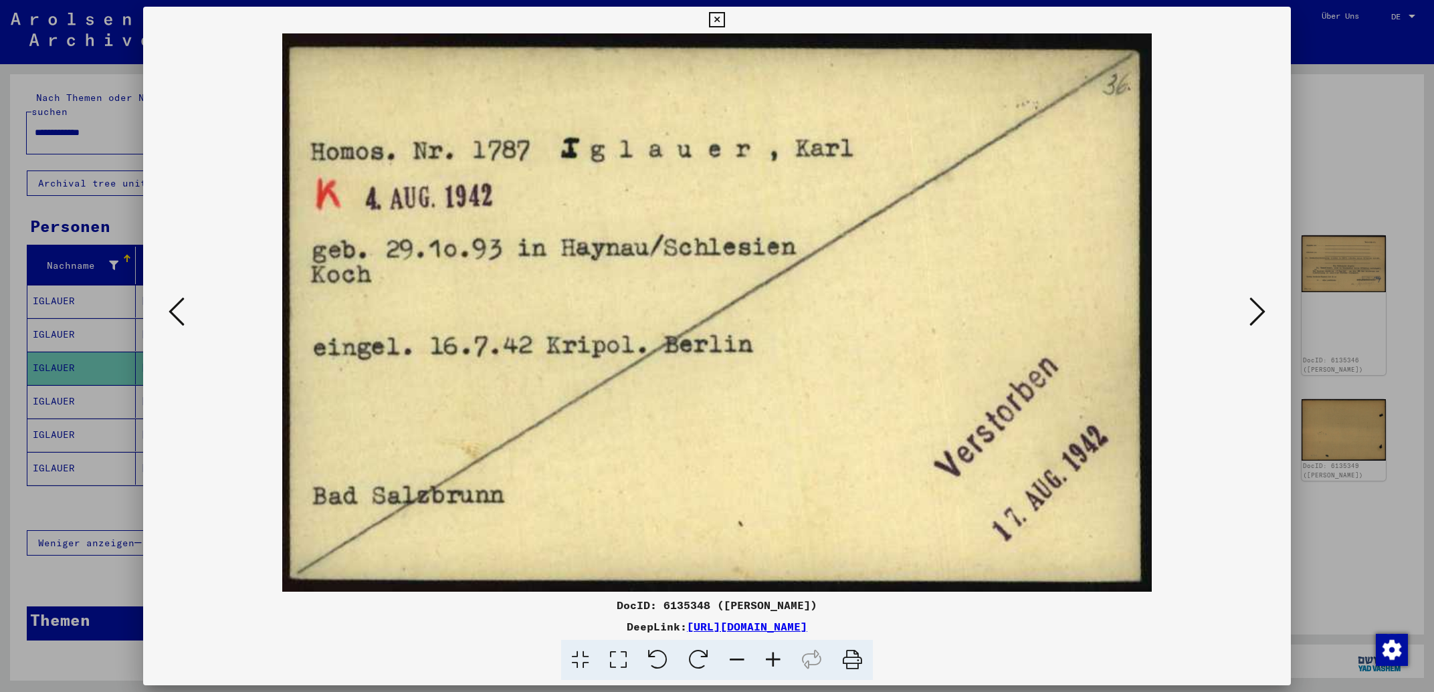
click at [724, 19] on icon at bounding box center [716, 20] width 15 height 16
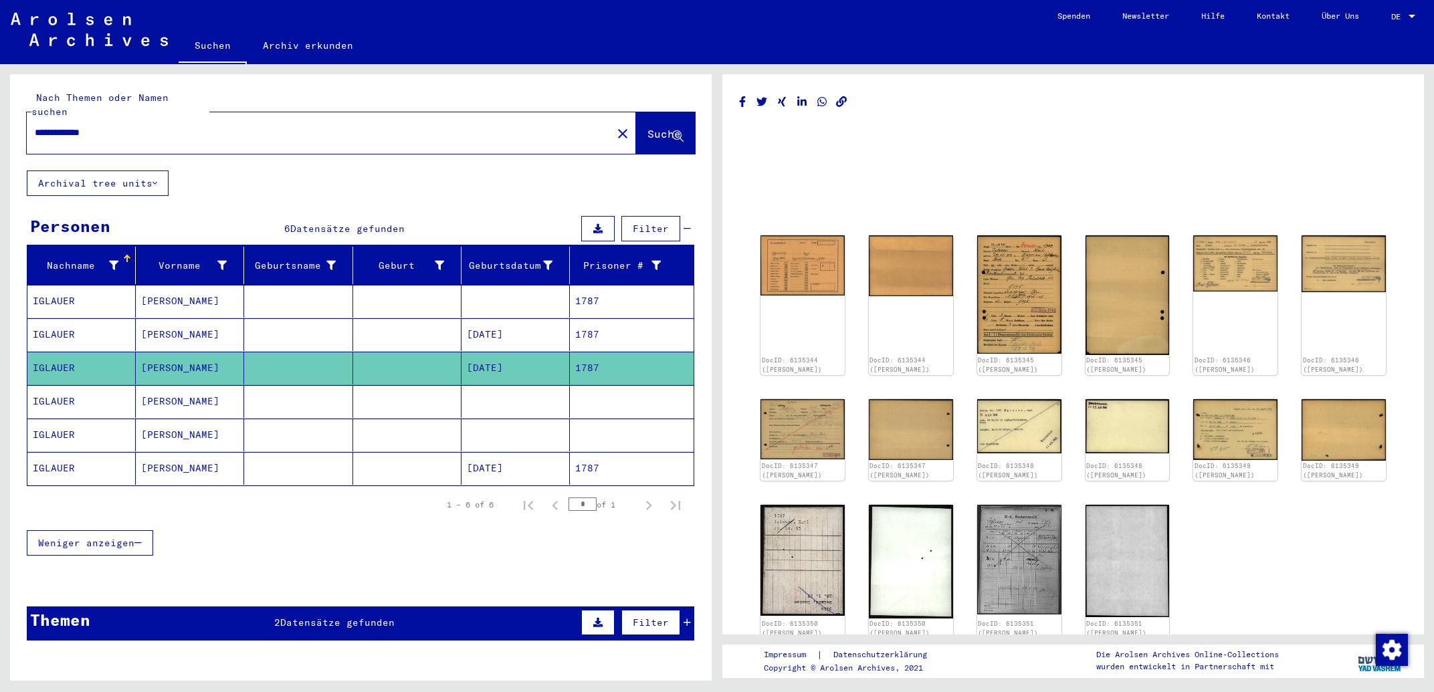
drag, startPoint x: 350, startPoint y: 122, endPoint x: 0, endPoint y: 114, distance: 349.9
click at [35, 126] on input "**********" at bounding box center [319, 133] width 569 height 14
type input "**********"
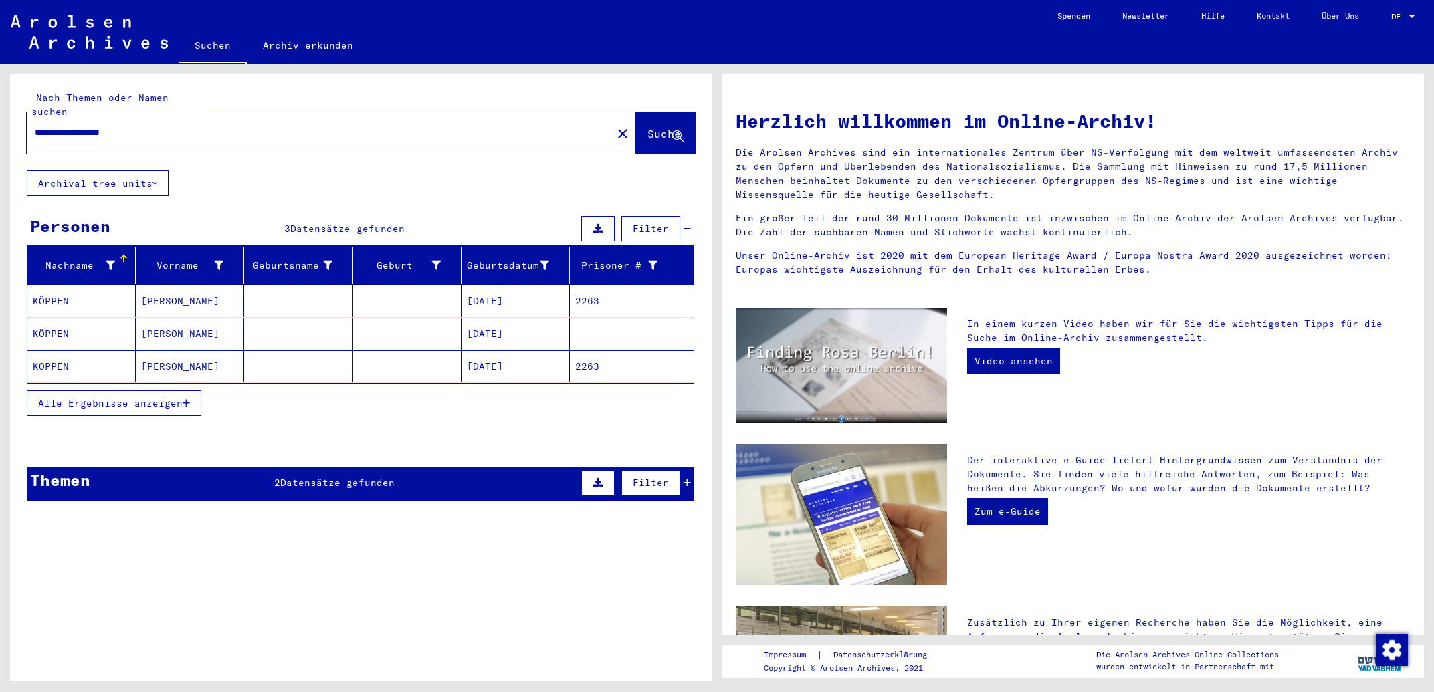
click at [197, 288] on mat-cell "[PERSON_NAME]" at bounding box center [190, 301] width 108 height 32
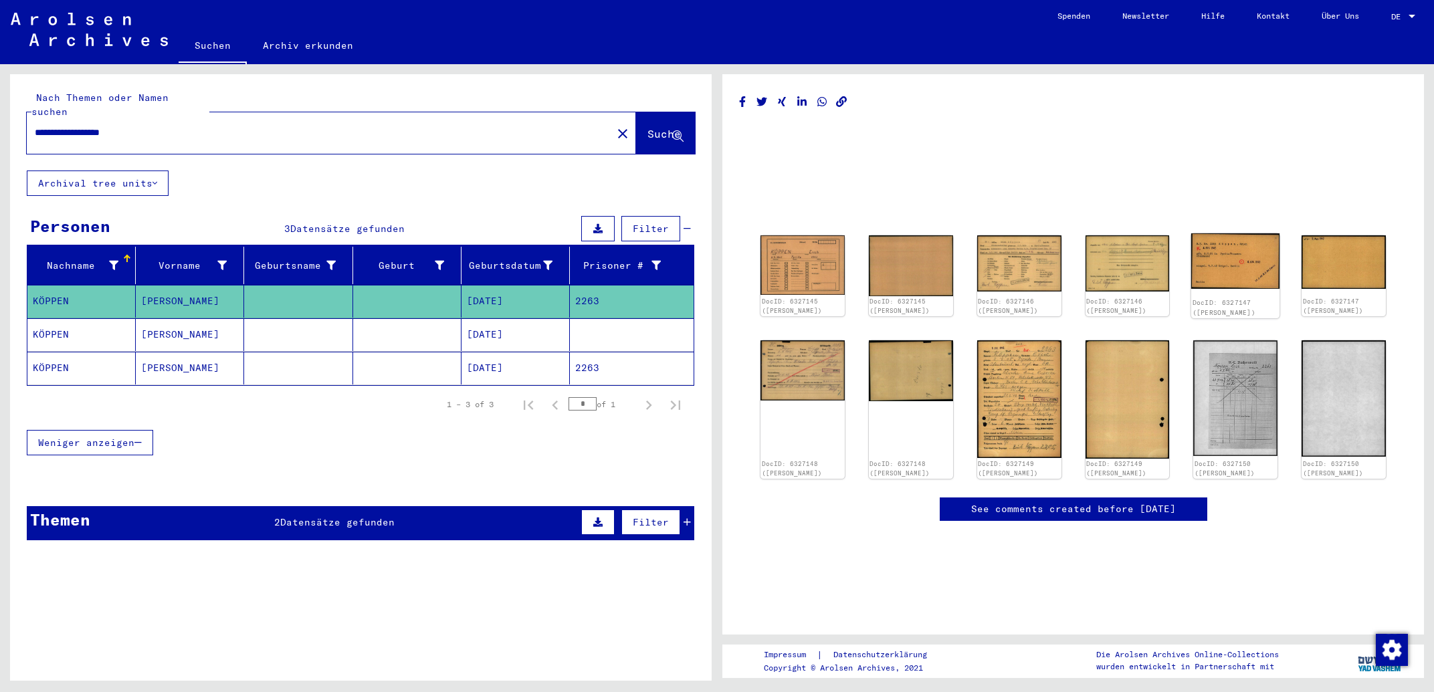
click at [1233, 245] on img at bounding box center [1235, 261] width 88 height 56
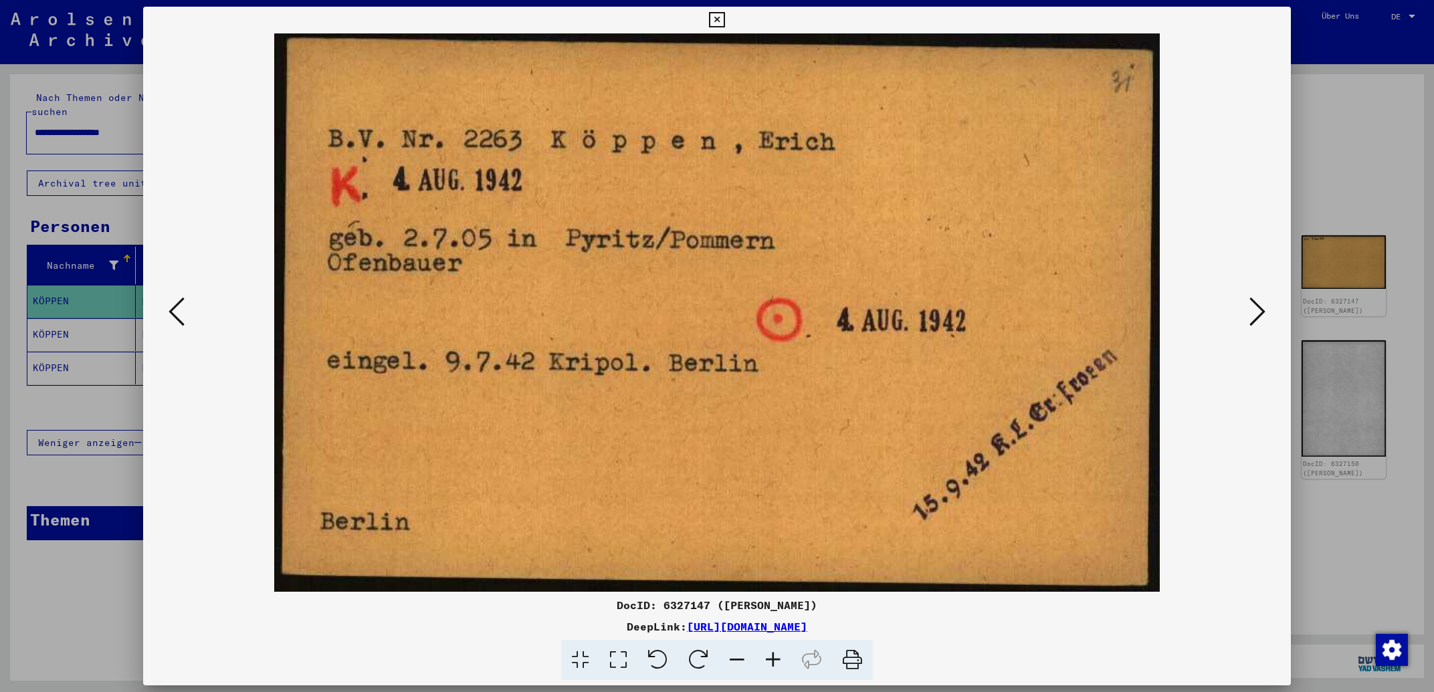
click at [724, 19] on icon at bounding box center [716, 20] width 15 height 16
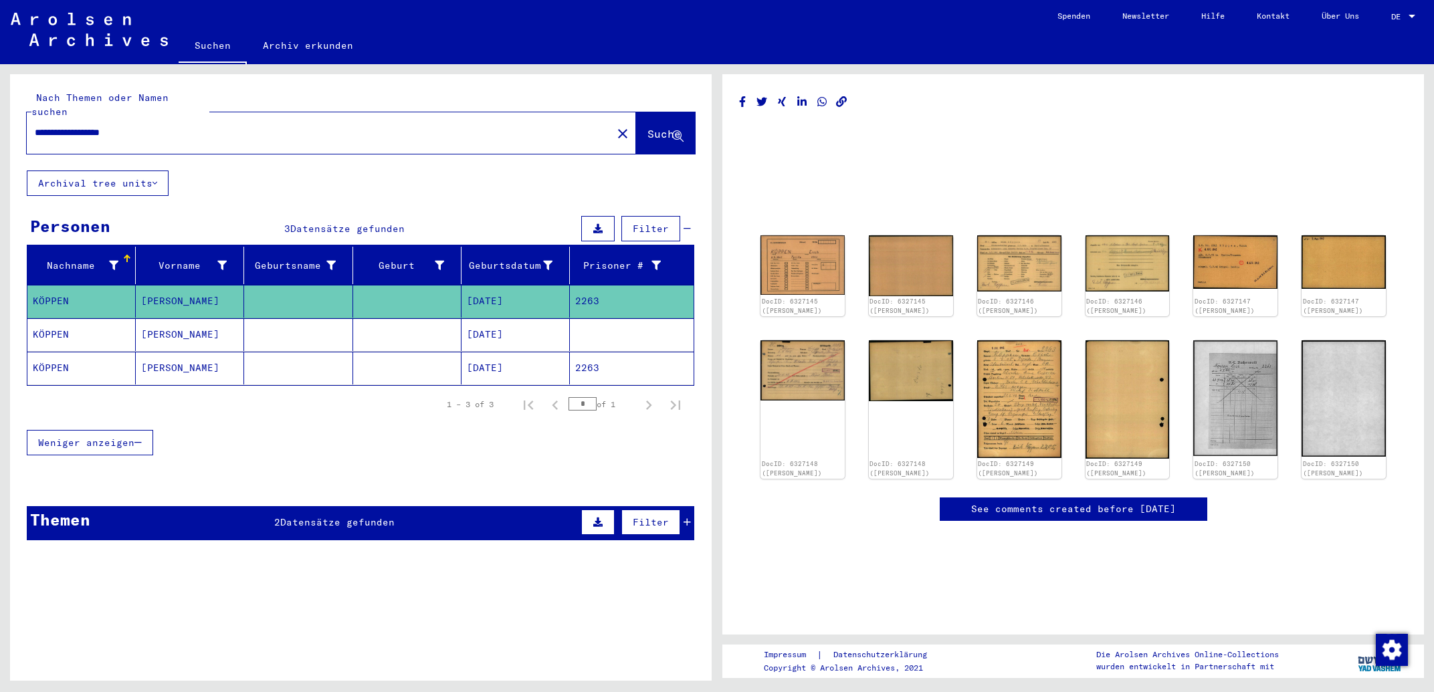
drag, startPoint x: 188, startPoint y: 122, endPoint x: 0, endPoint y: 121, distance: 188.0
click at [35, 126] on input "**********" at bounding box center [319, 133] width 569 height 14
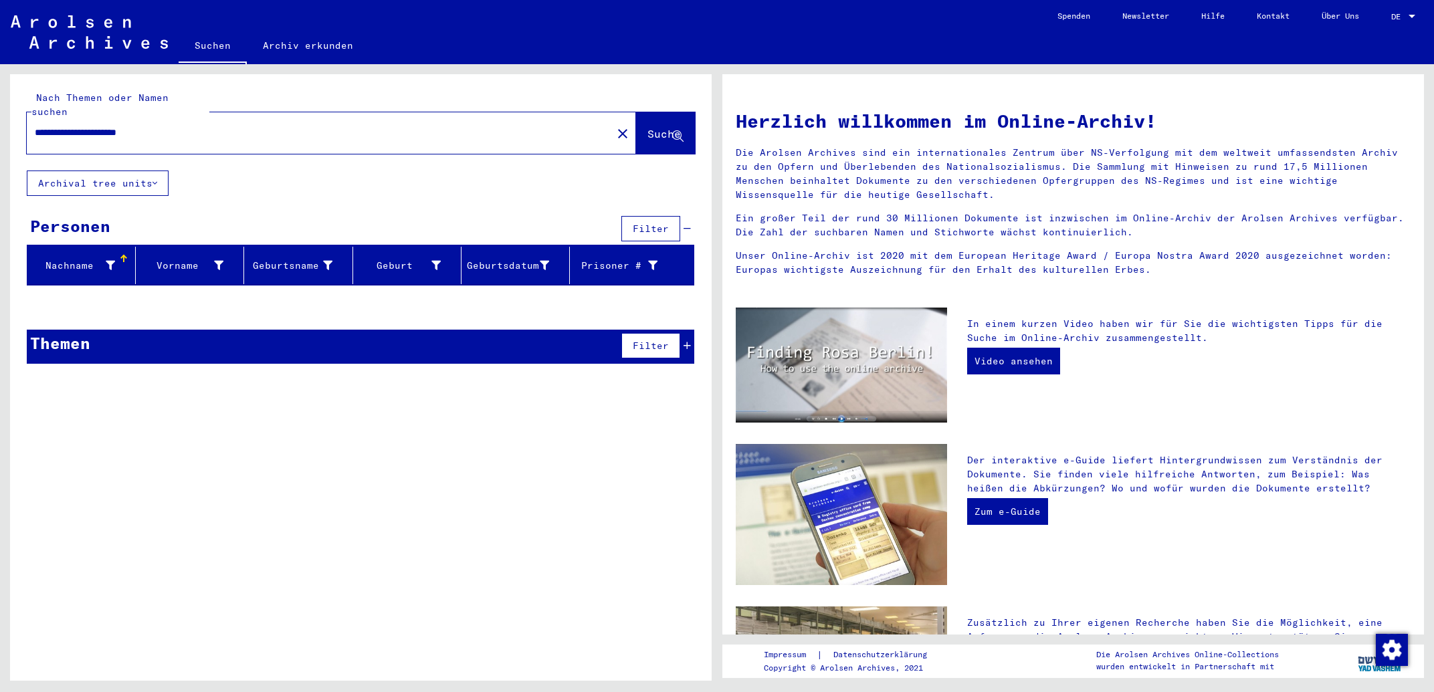
click at [57, 126] on input "**********" at bounding box center [315, 133] width 561 height 14
type input "**********"
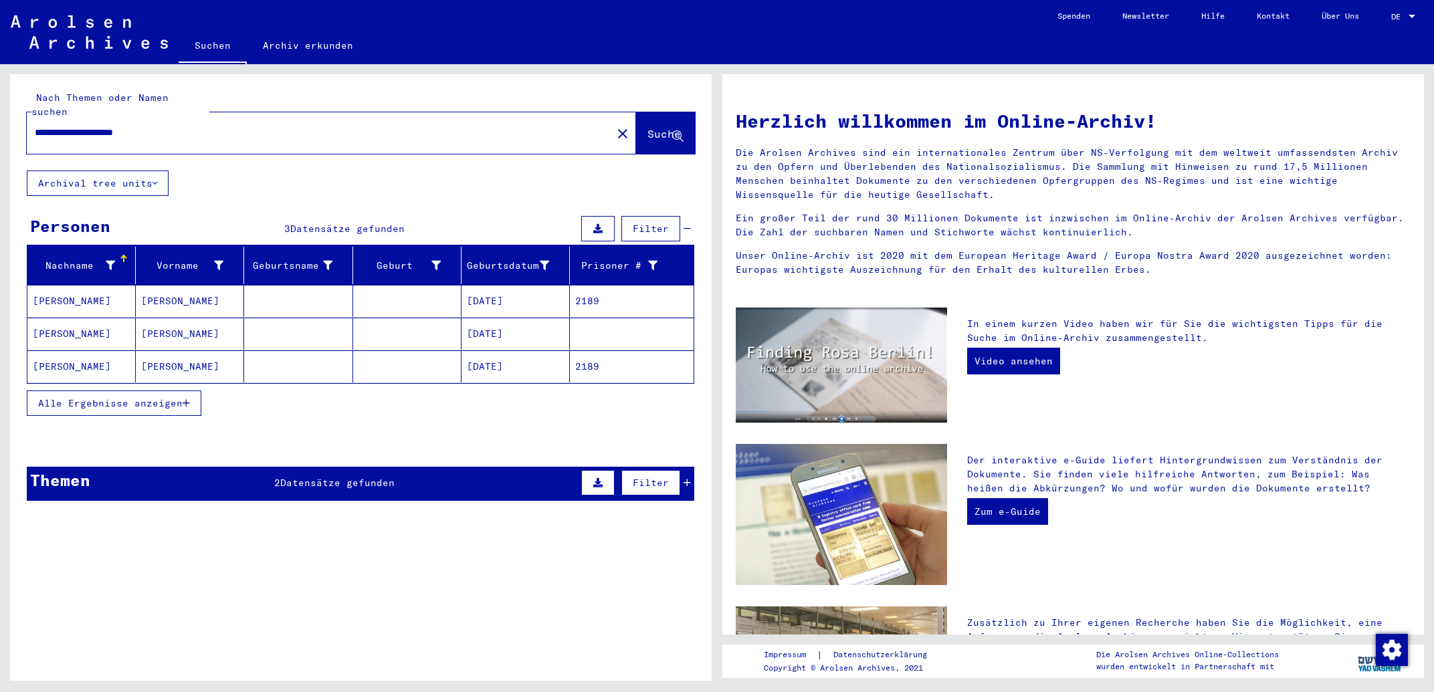
click at [201, 285] on mat-cell "[PERSON_NAME]" at bounding box center [190, 301] width 108 height 32
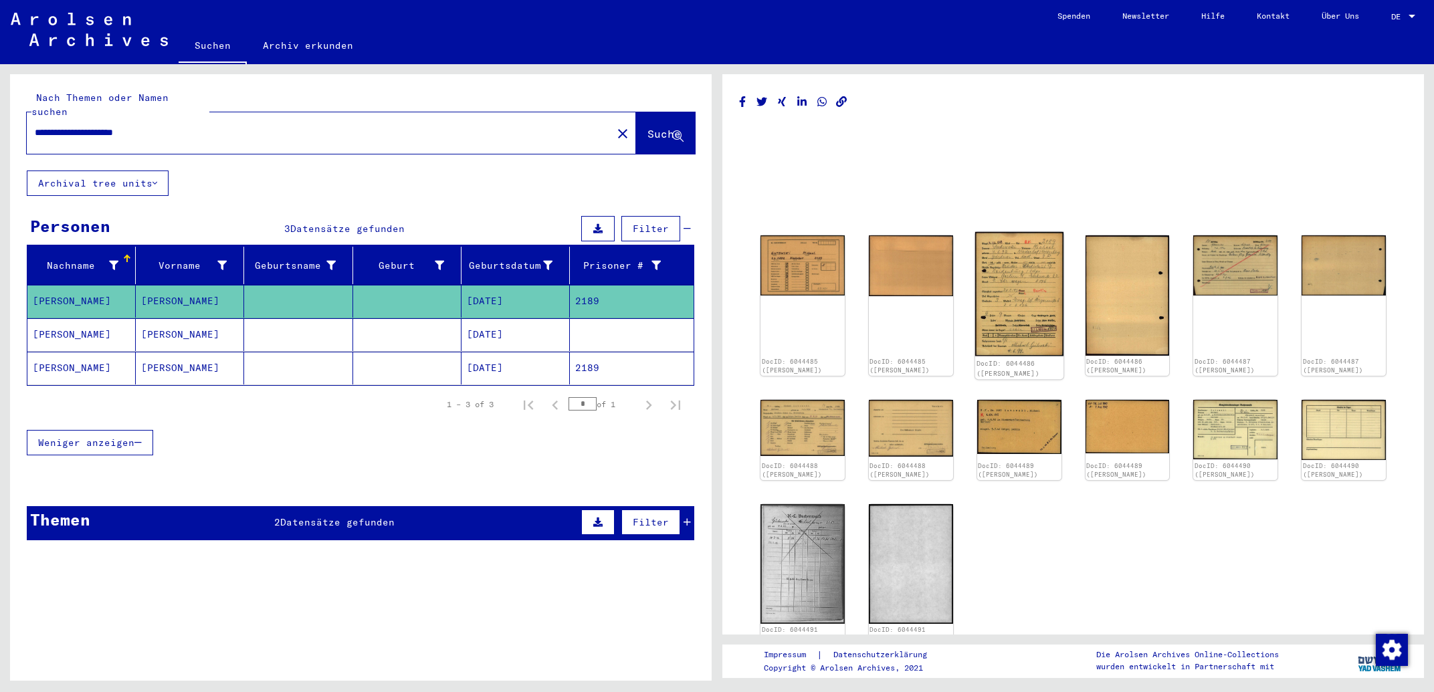
click at [1017, 293] on img at bounding box center [1019, 294] width 88 height 124
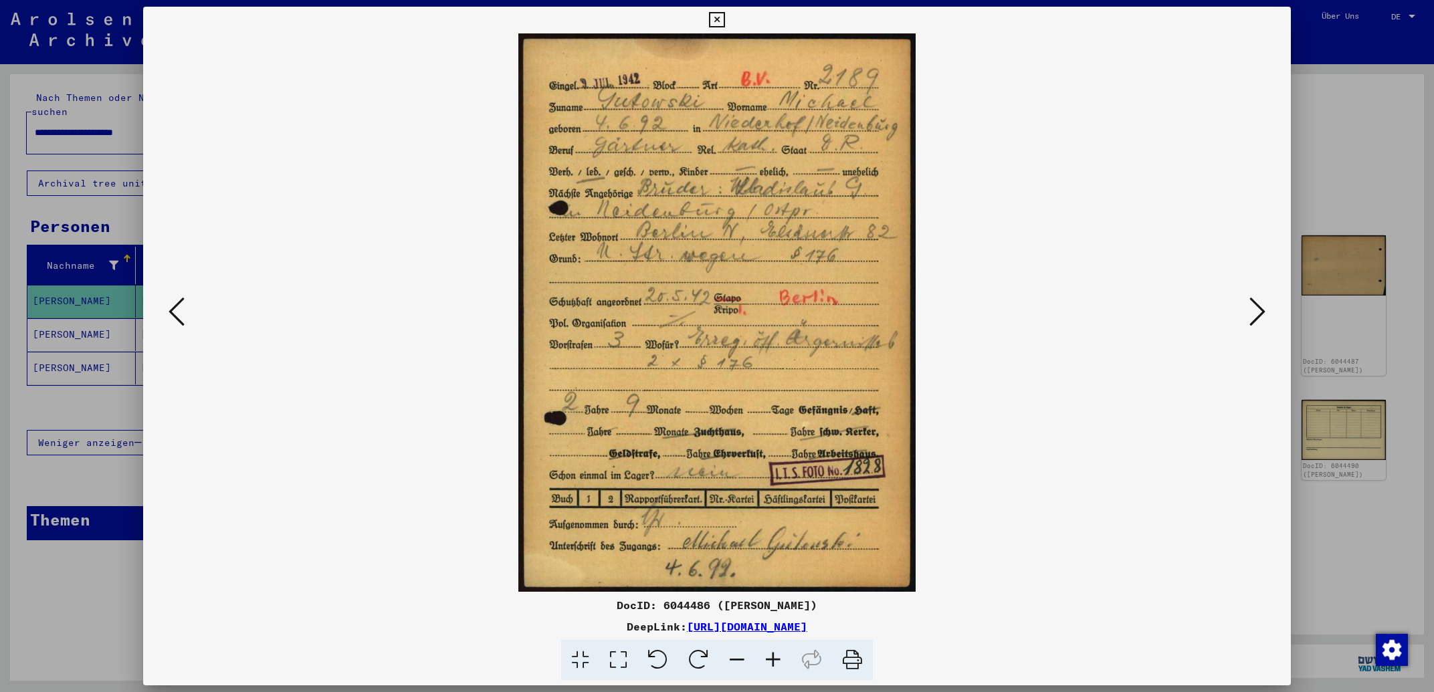
click at [724, 17] on icon at bounding box center [716, 20] width 15 height 16
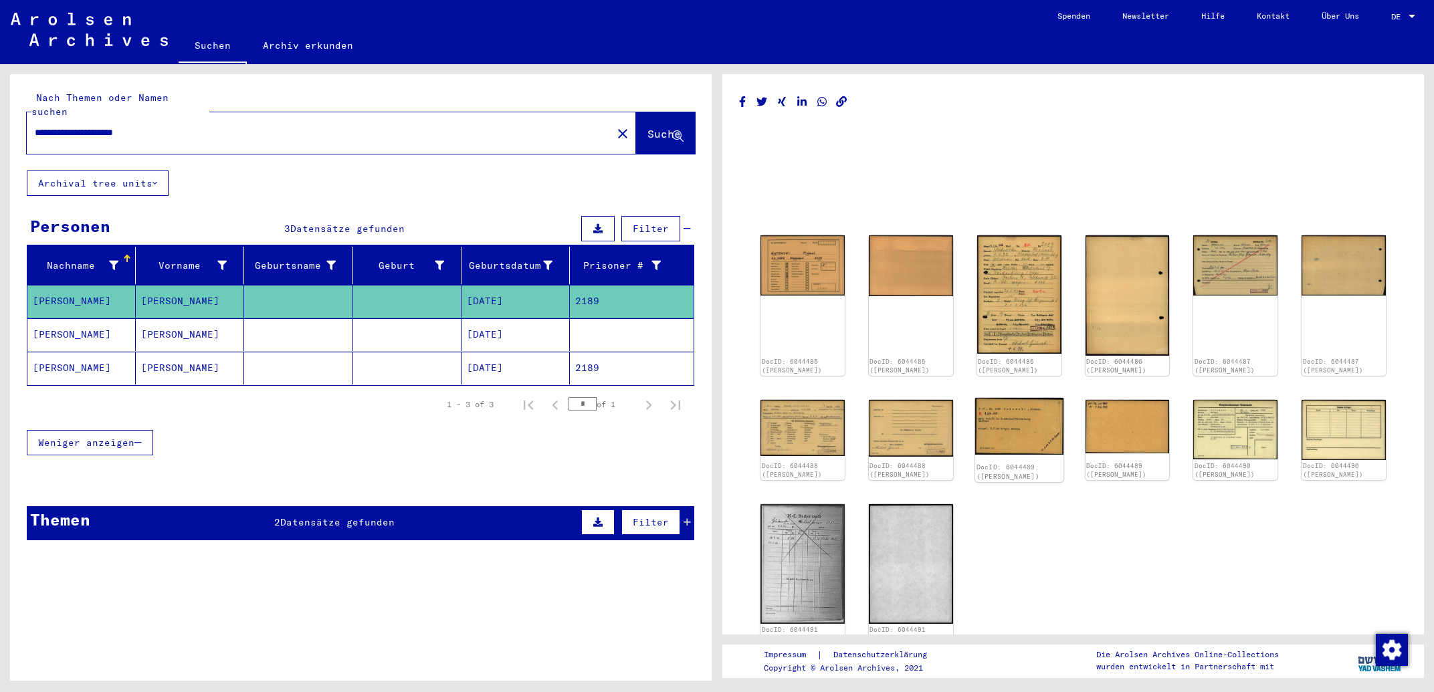
click at [1003, 437] on img at bounding box center [1019, 426] width 88 height 57
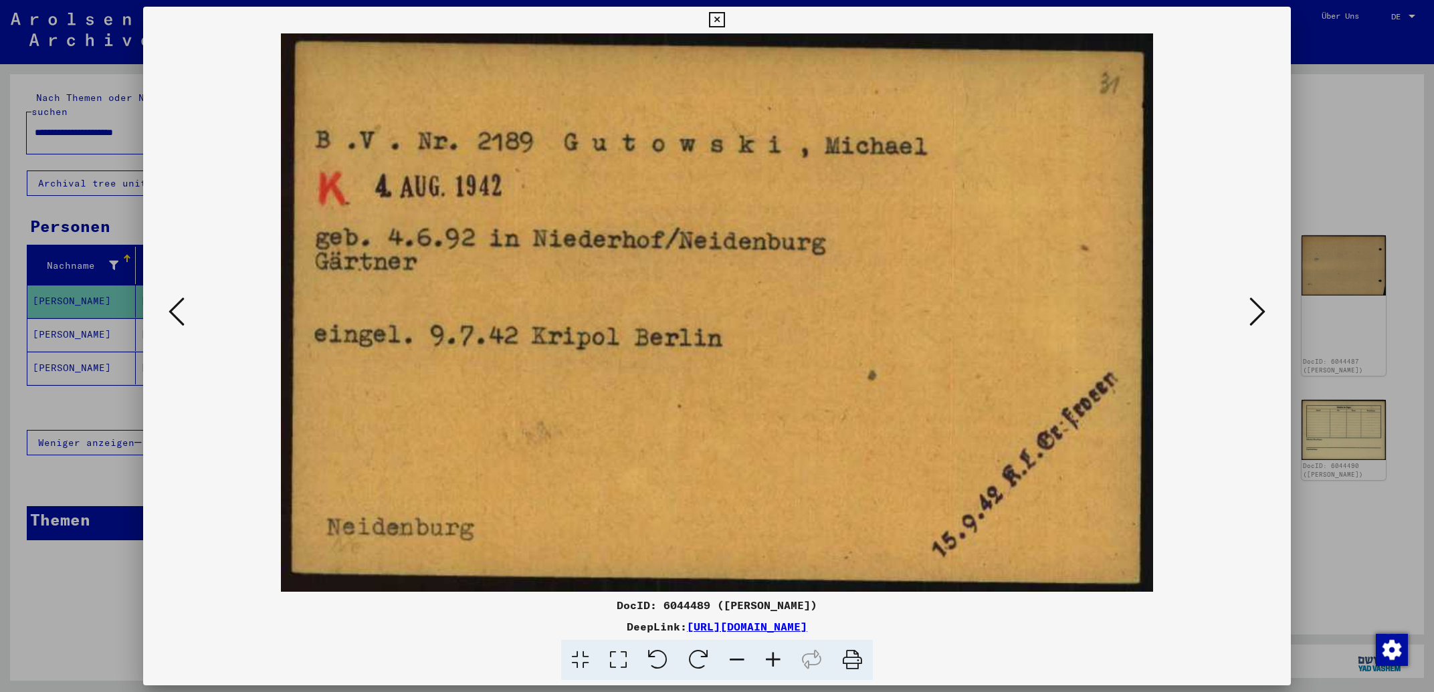
click at [724, 21] on icon at bounding box center [716, 20] width 15 height 16
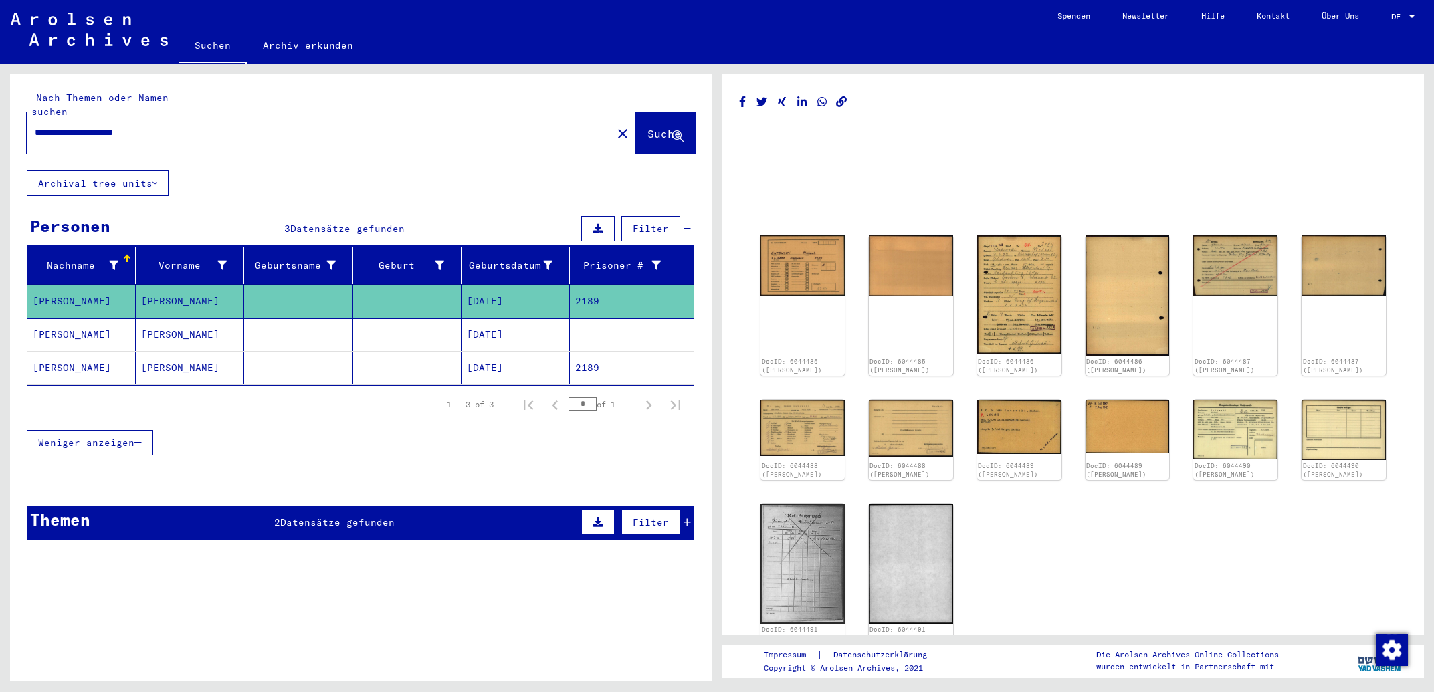
drag, startPoint x: 313, startPoint y: 121, endPoint x: 0, endPoint y: 121, distance: 313.1
click at [35, 126] on input "**********" at bounding box center [319, 133] width 569 height 14
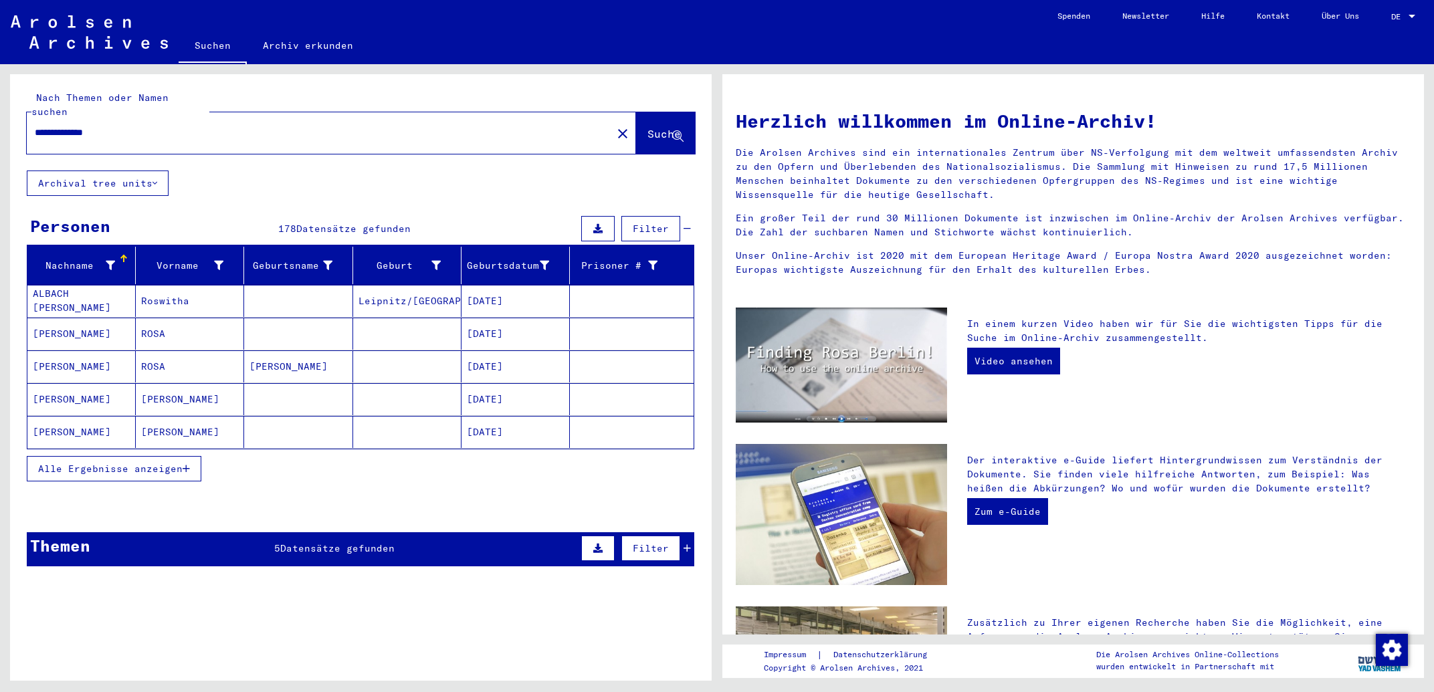
click at [132, 126] on input "**********" at bounding box center [315, 133] width 561 height 14
type input "**********"
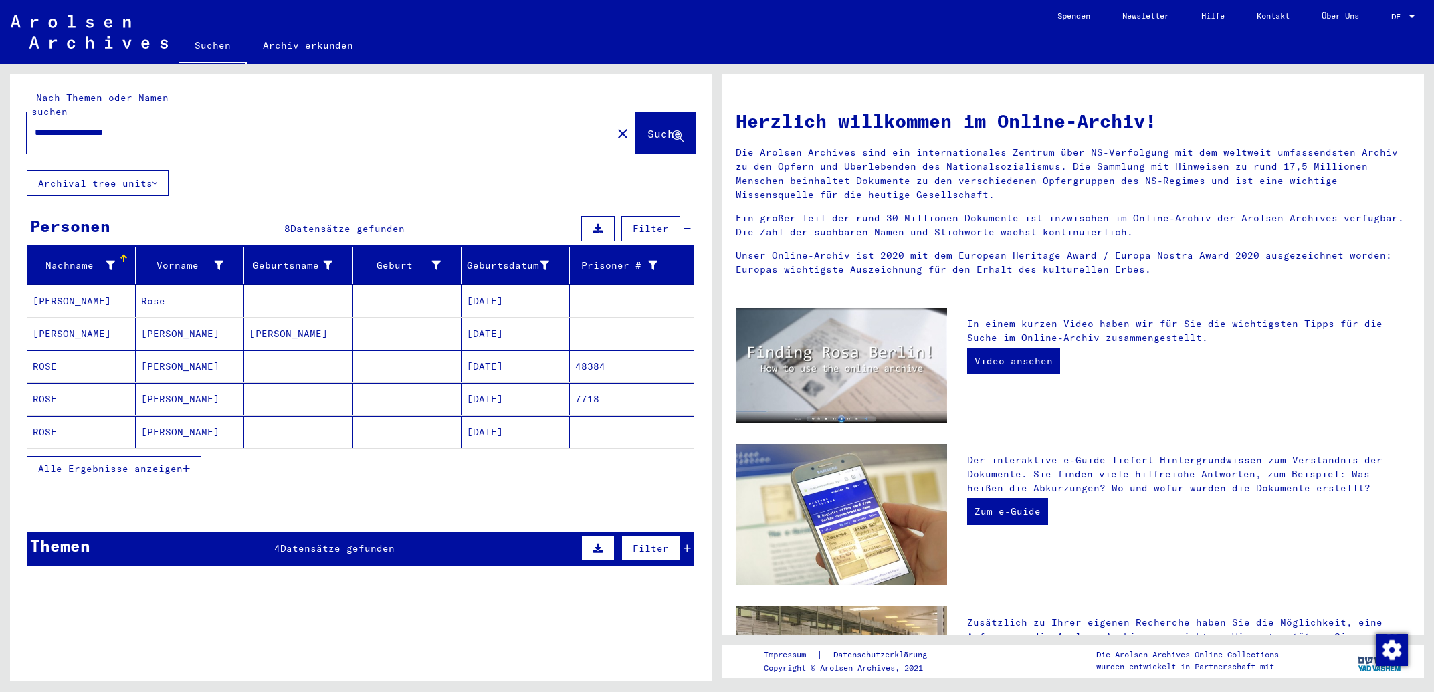
click at [471, 392] on mat-cell "[DATE]" at bounding box center [516, 399] width 108 height 32
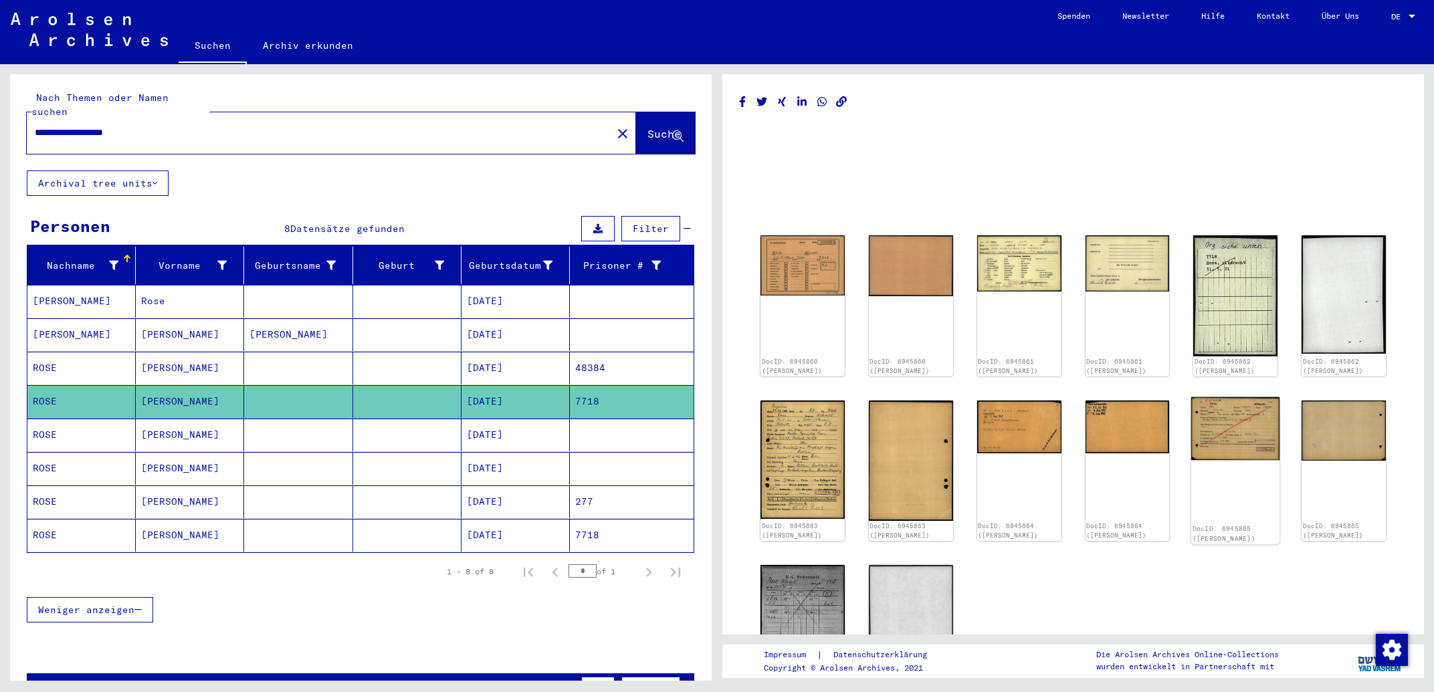
click at [1224, 437] on img at bounding box center [1235, 428] width 88 height 63
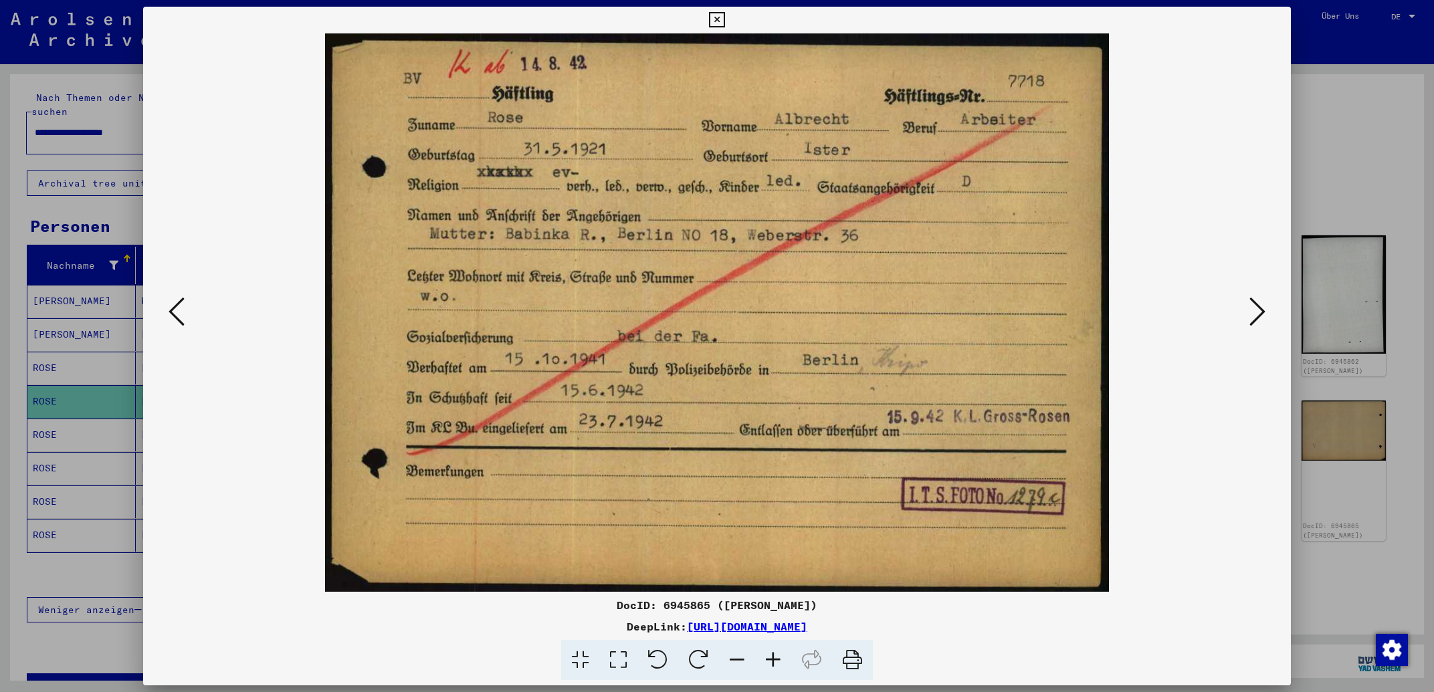
click at [172, 314] on icon at bounding box center [177, 312] width 16 height 32
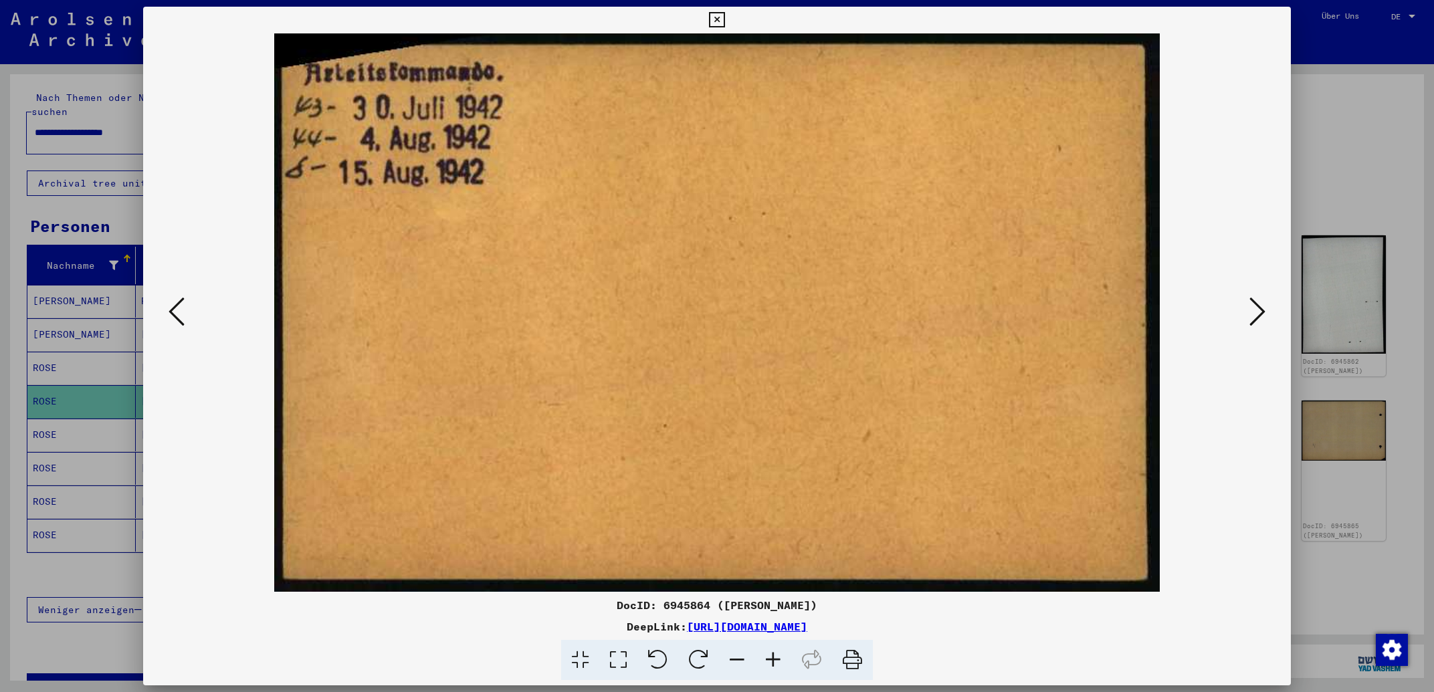
click at [172, 314] on icon at bounding box center [177, 312] width 16 height 32
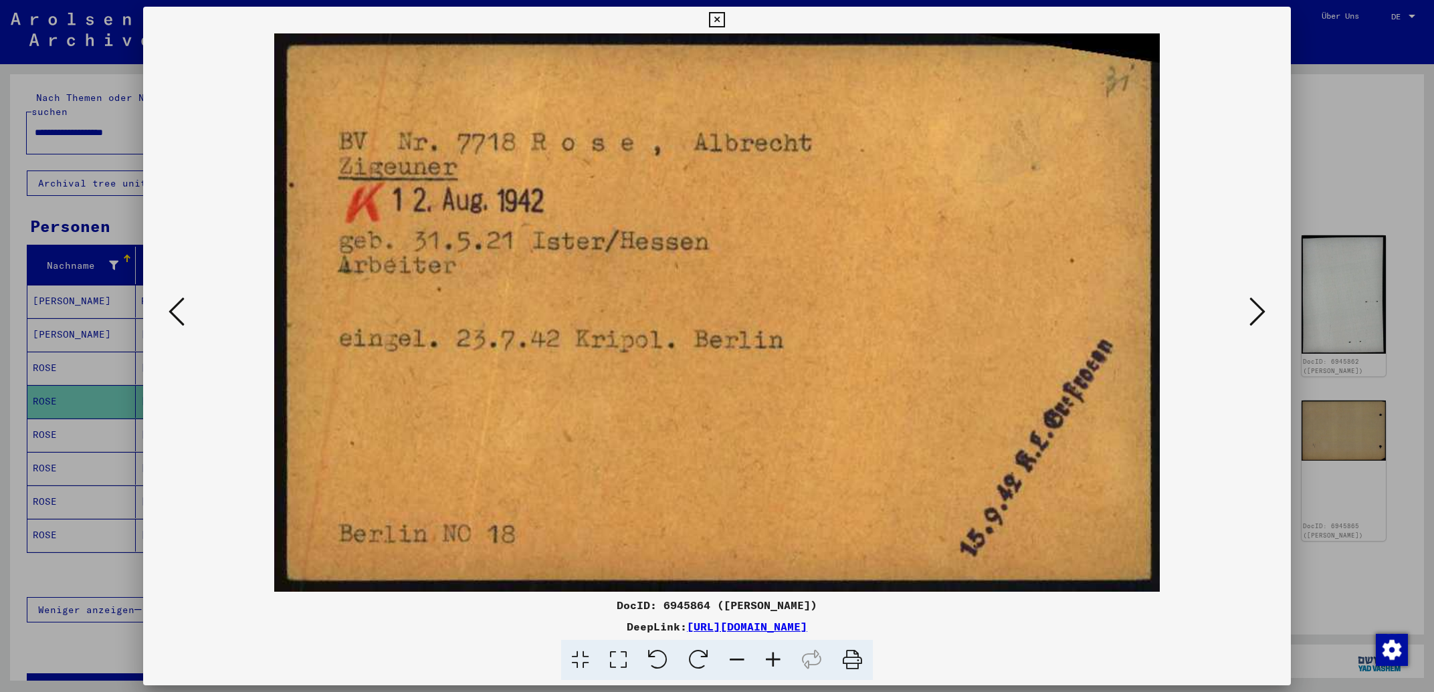
click at [172, 314] on icon at bounding box center [177, 312] width 16 height 32
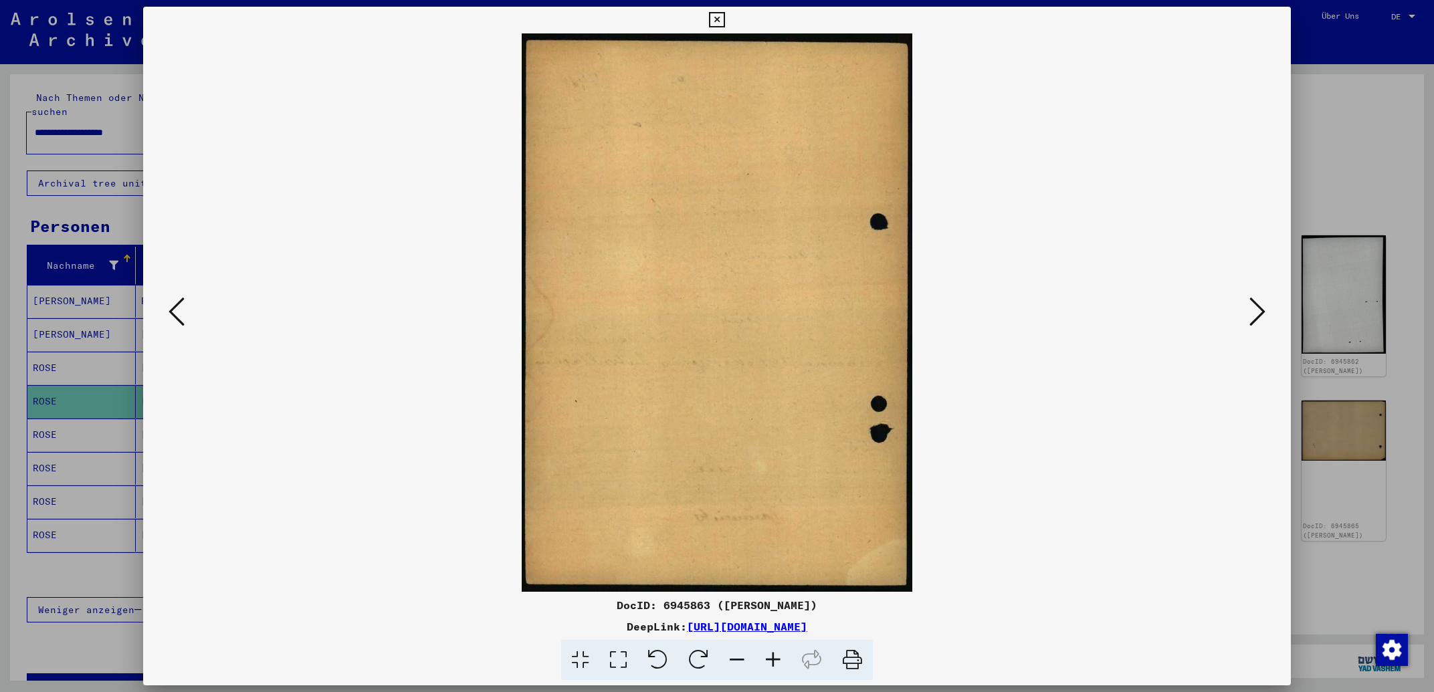
click at [172, 314] on icon at bounding box center [177, 312] width 16 height 32
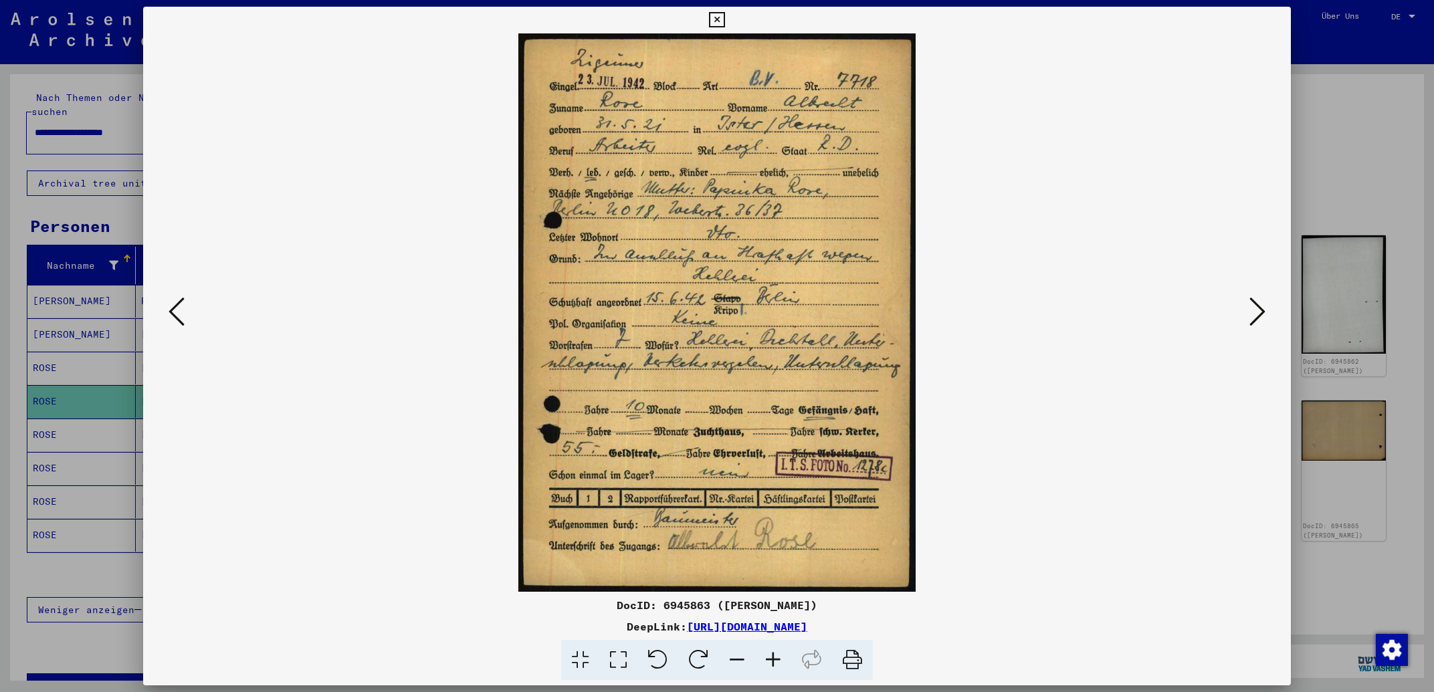
click at [1254, 318] on icon at bounding box center [1258, 312] width 16 height 32
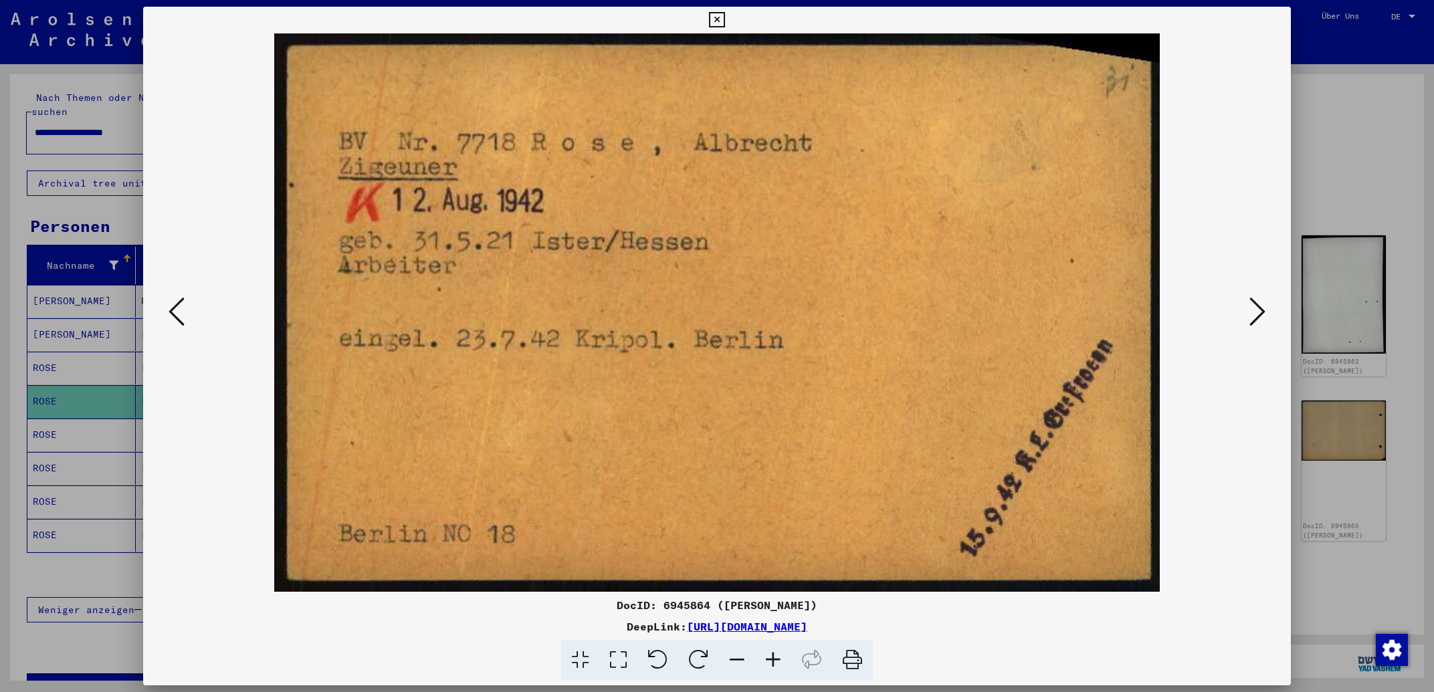
click at [1253, 316] on icon at bounding box center [1258, 312] width 16 height 32
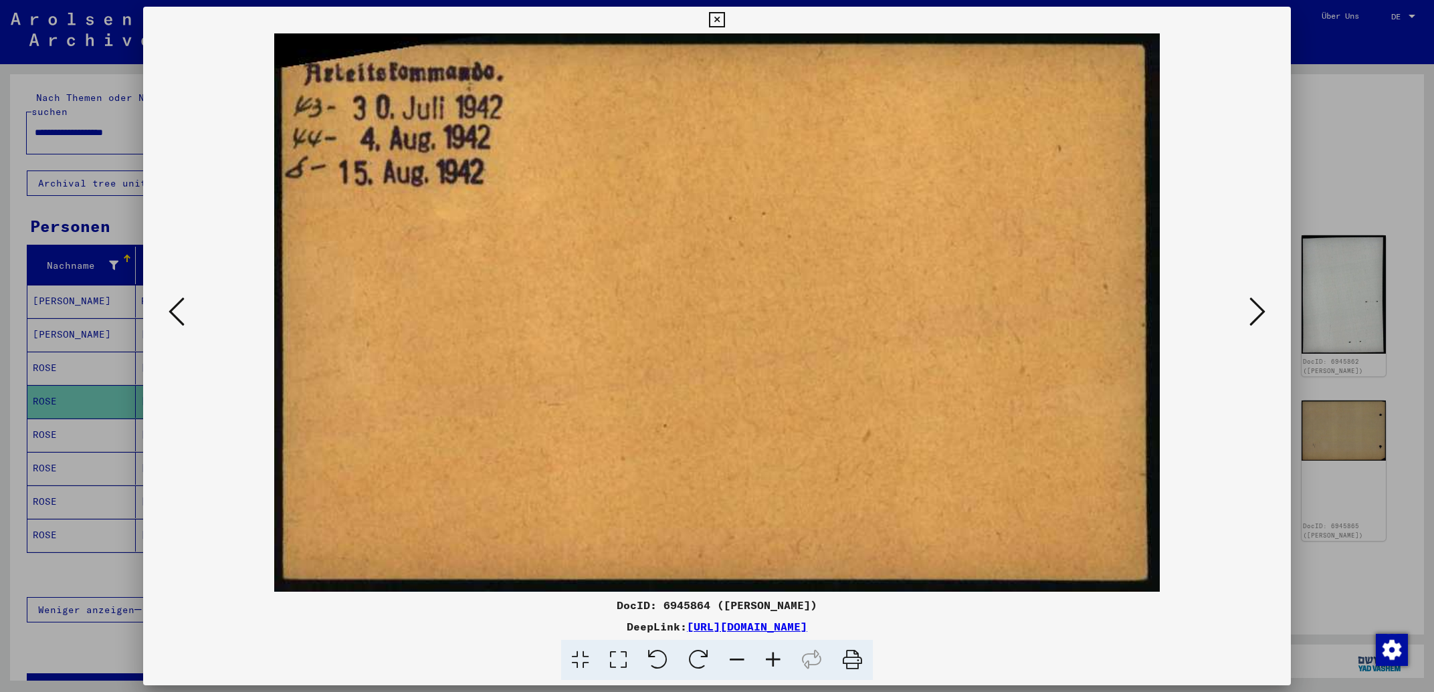
click at [1253, 316] on icon at bounding box center [1258, 312] width 16 height 32
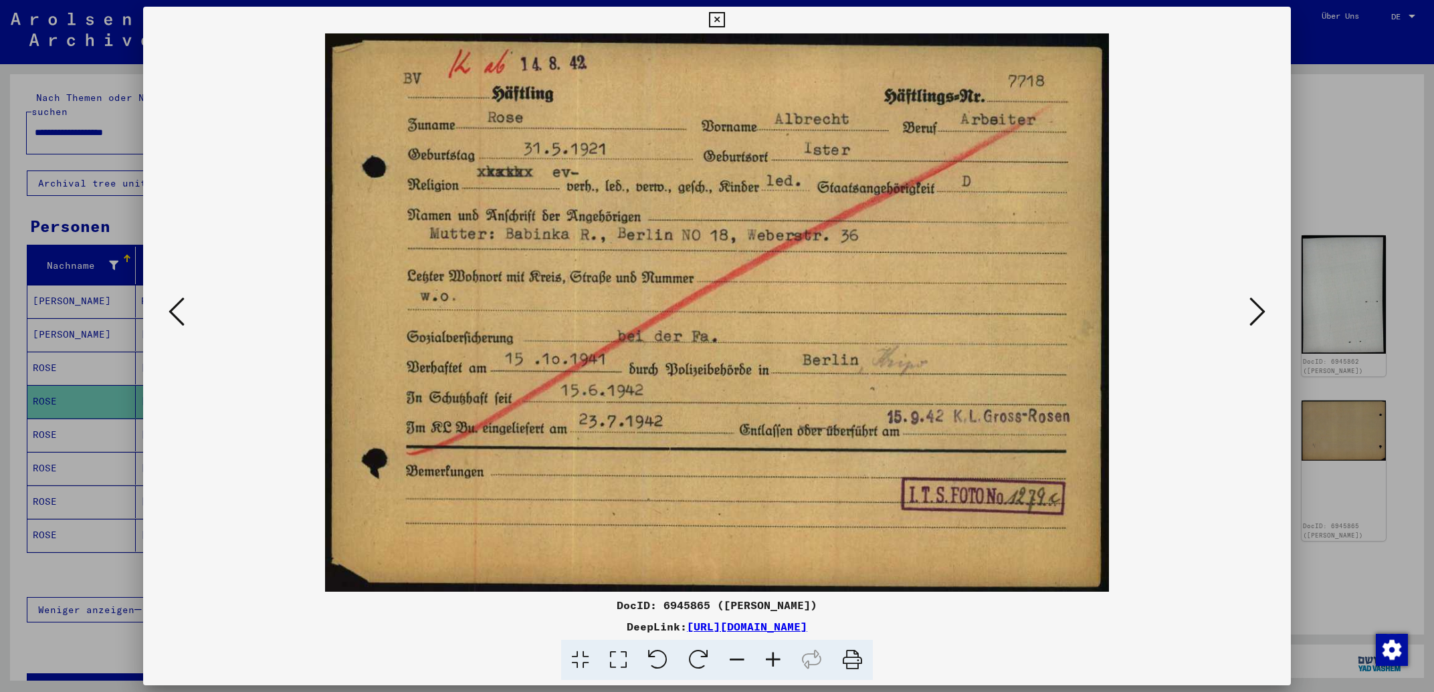
click at [1250, 316] on button at bounding box center [1258, 313] width 24 height 38
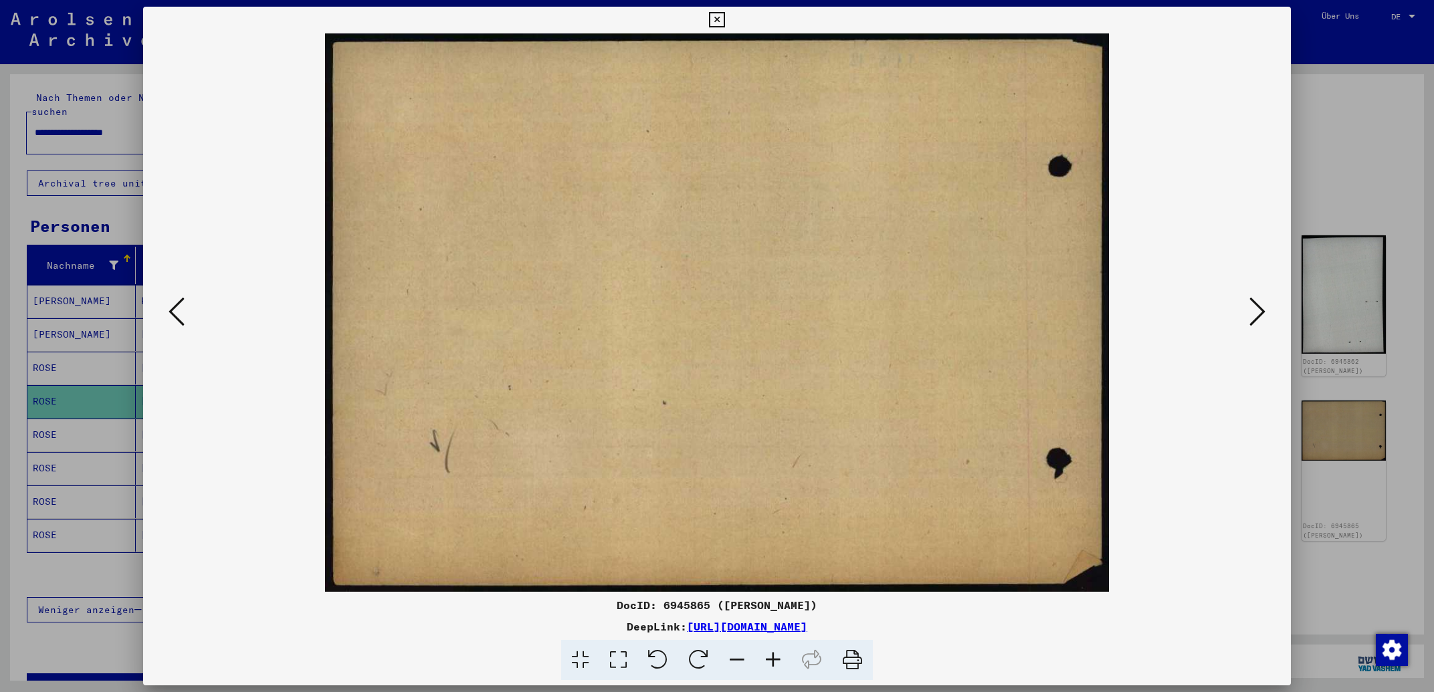
click at [1249, 316] on button at bounding box center [1258, 313] width 24 height 38
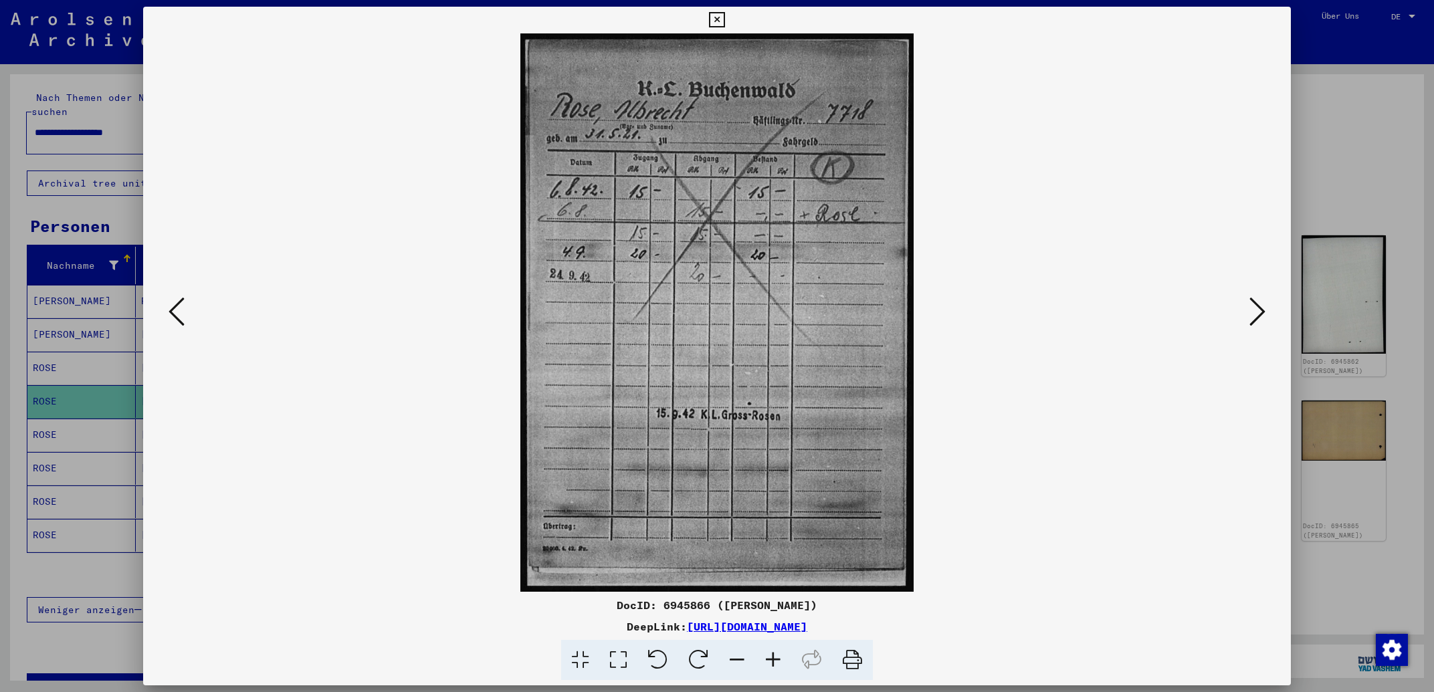
click at [1248, 316] on button at bounding box center [1258, 313] width 24 height 38
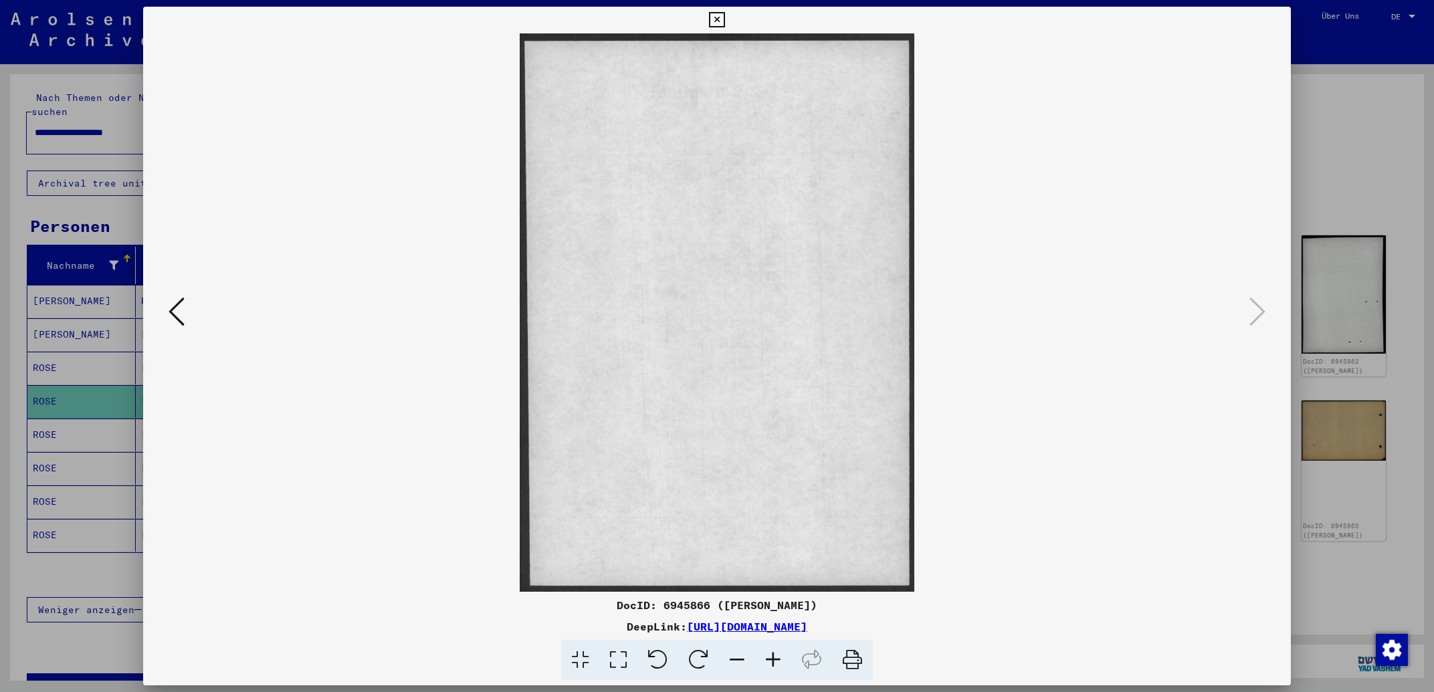
click at [724, 20] on icon at bounding box center [716, 20] width 15 height 16
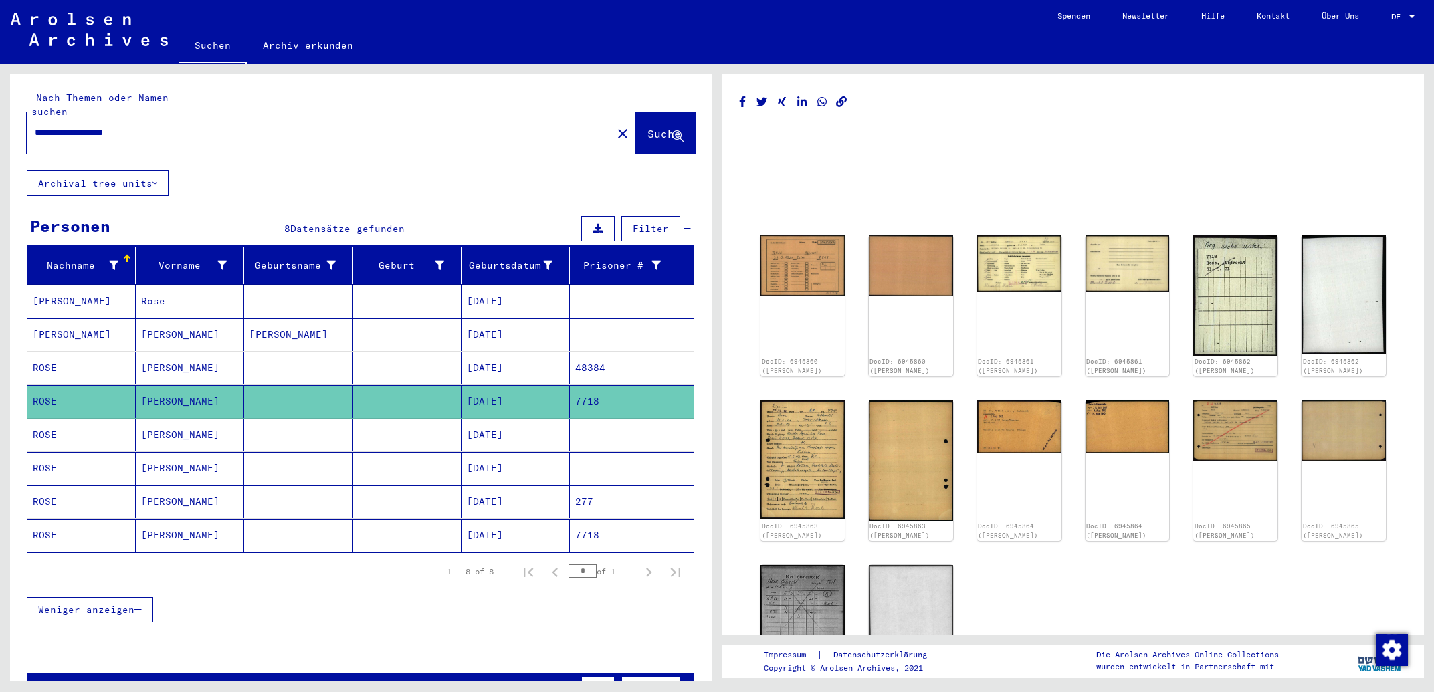
click at [607, 361] on mat-cell "48384" at bounding box center [632, 368] width 124 height 33
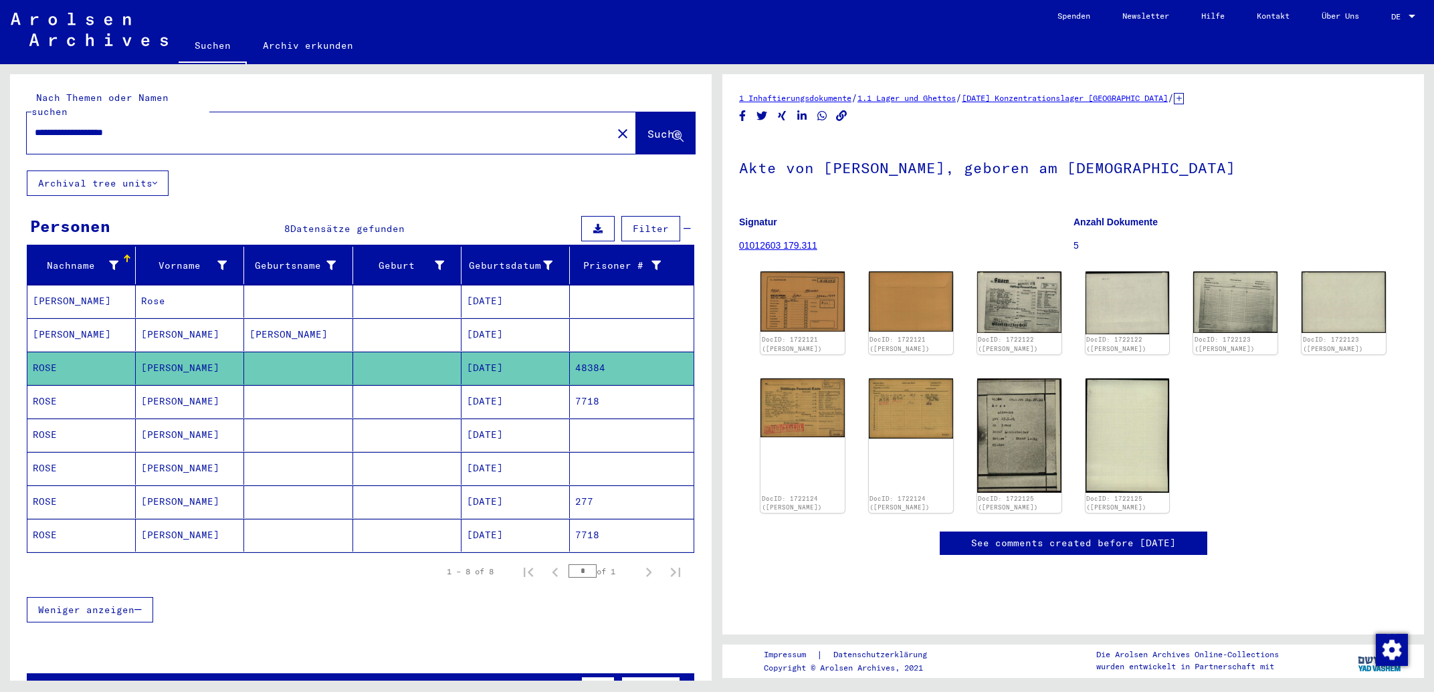
click at [584, 486] on mat-cell "277" at bounding box center [632, 502] width 124 height 33
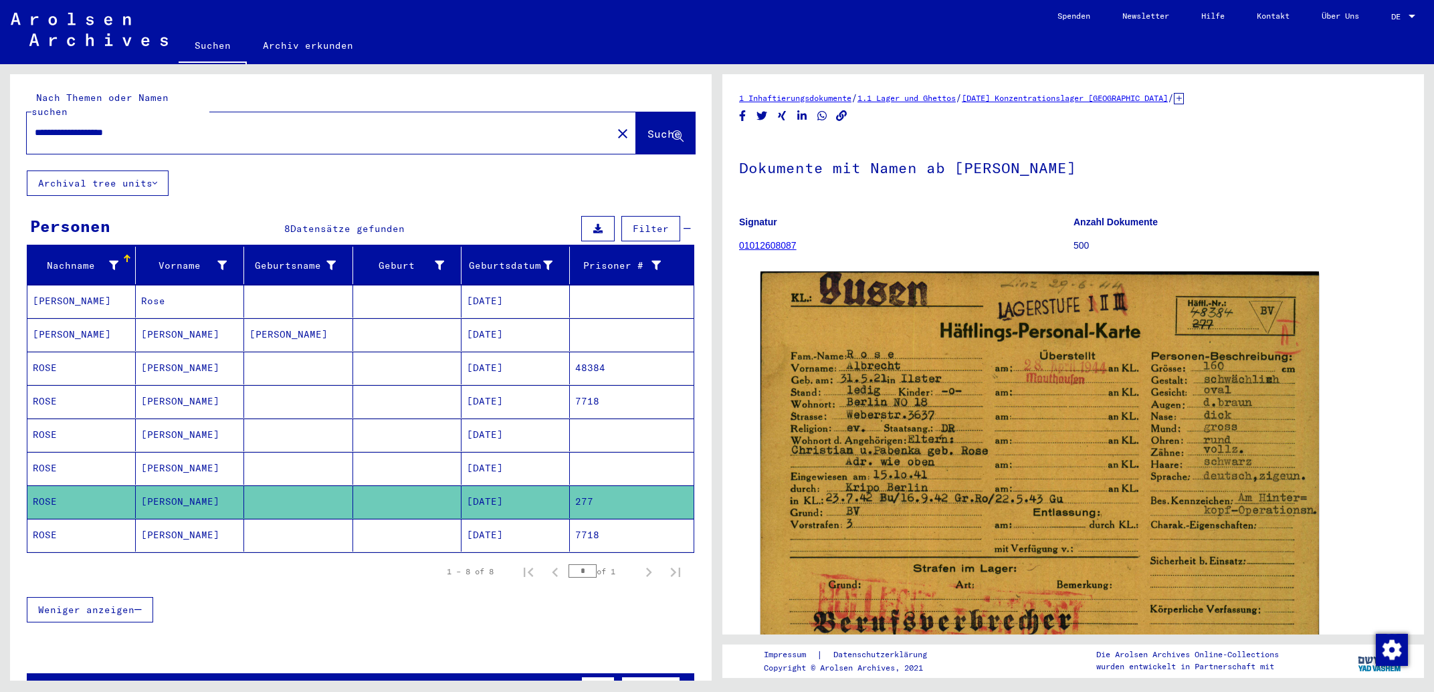
click at [517, 532] on mat-cell "[DATE]" at bounding box center [516, 535] width 108 height 33
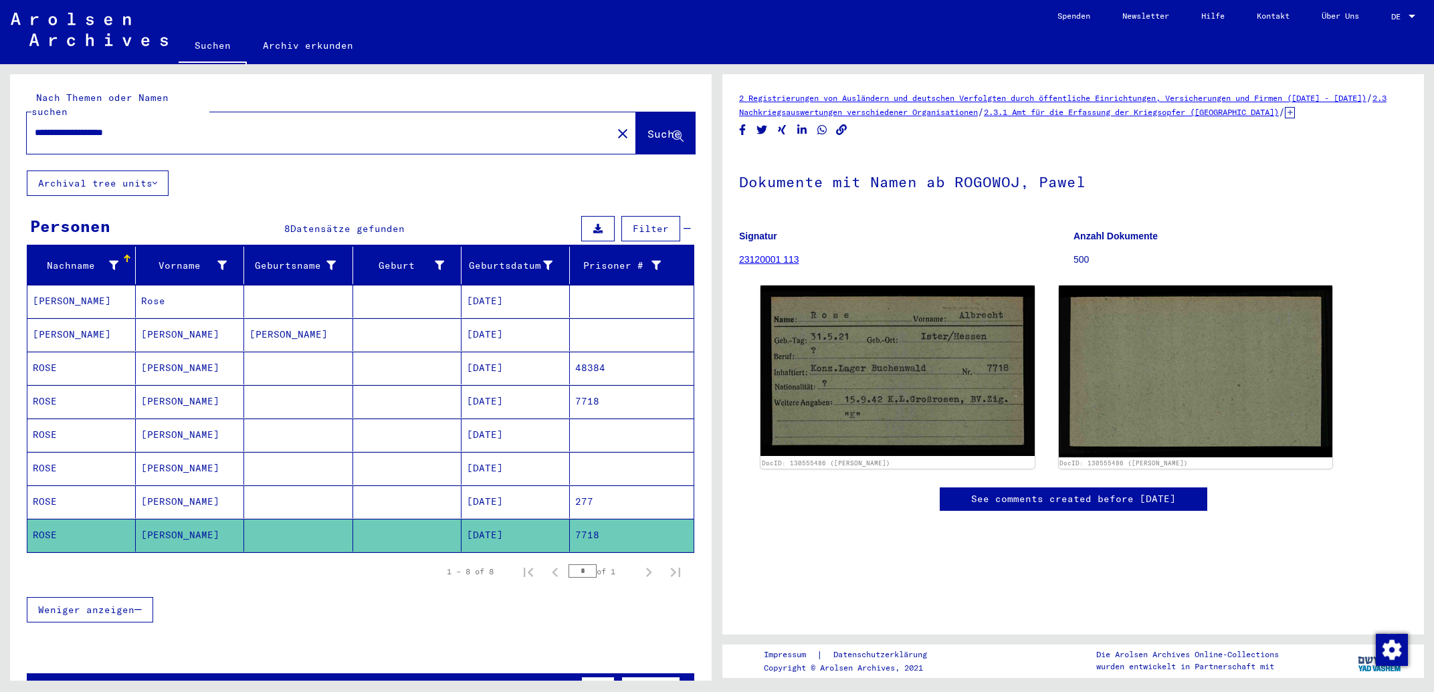
click at [524, 352] on mat-cell "[DATE]" at bounding box center [516, 368] width 108 height 33
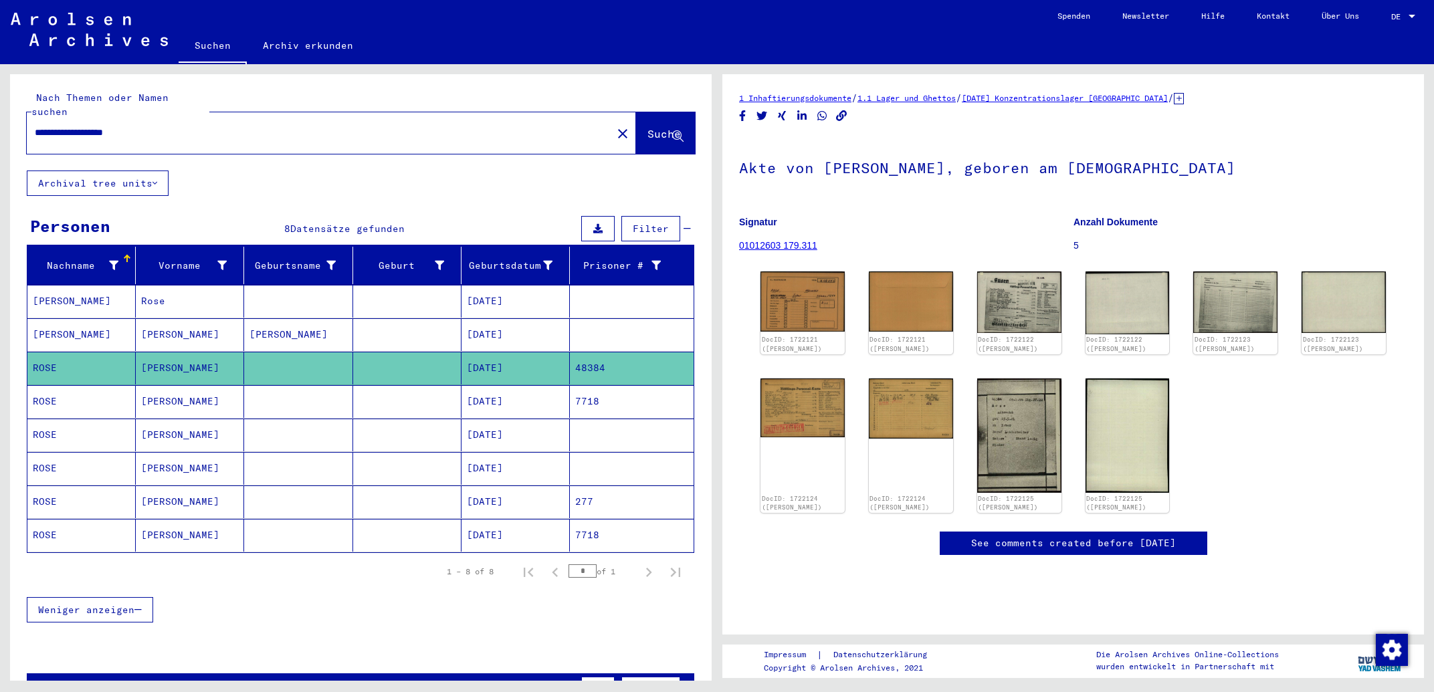
click at [525, 320] on mat-cell "[DATE]" at bounding box center [516, 334] width 108 height 33
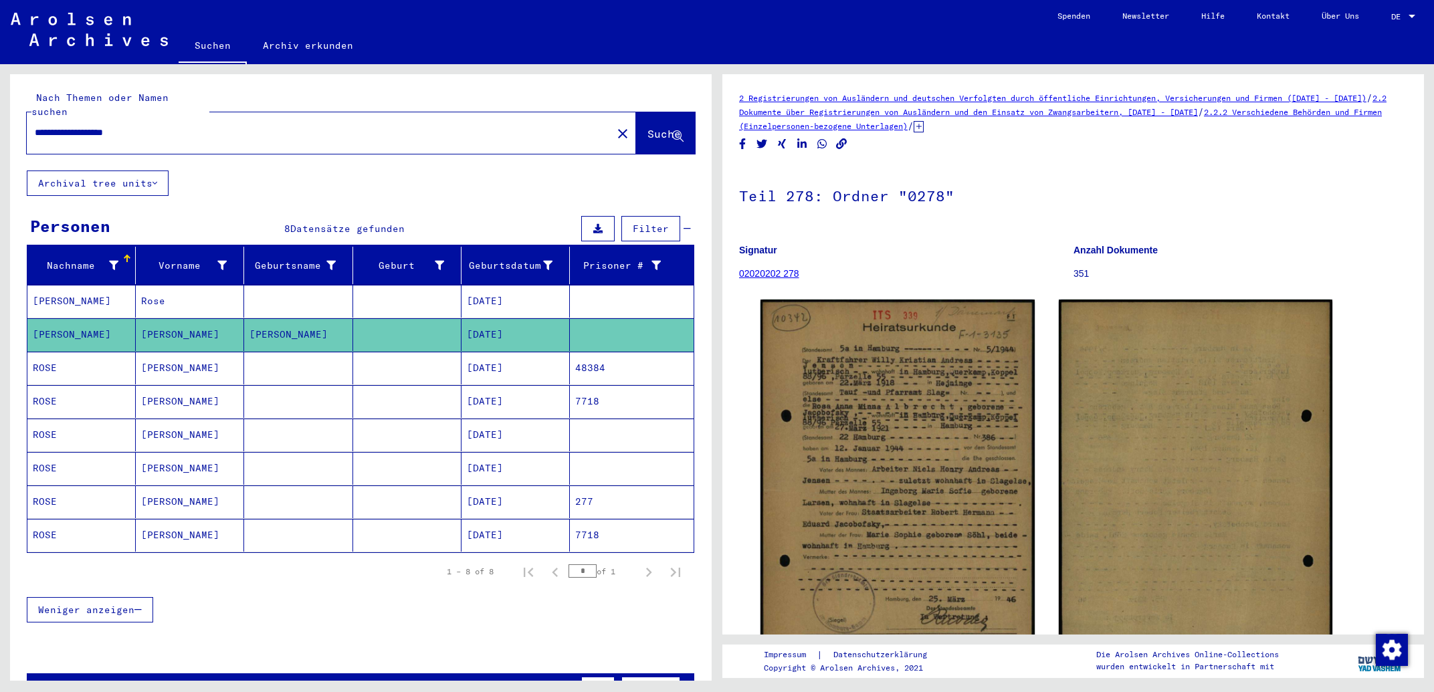
click at [520, 285] on mat-cell "[DATE]" at bounding box center [516, 301] width 108 height 33
